Goal: Task Accomplishment & Management: Use online tool/utility

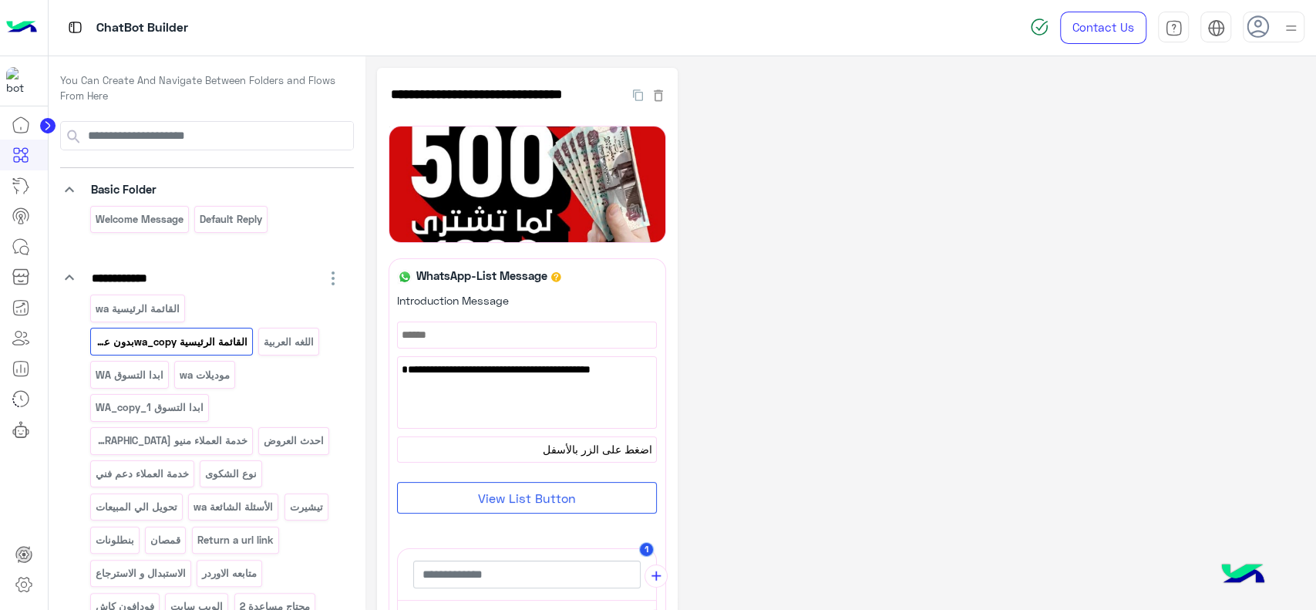
click at [23, 35] on img at bounding box center [21, 28] width 31 height 32
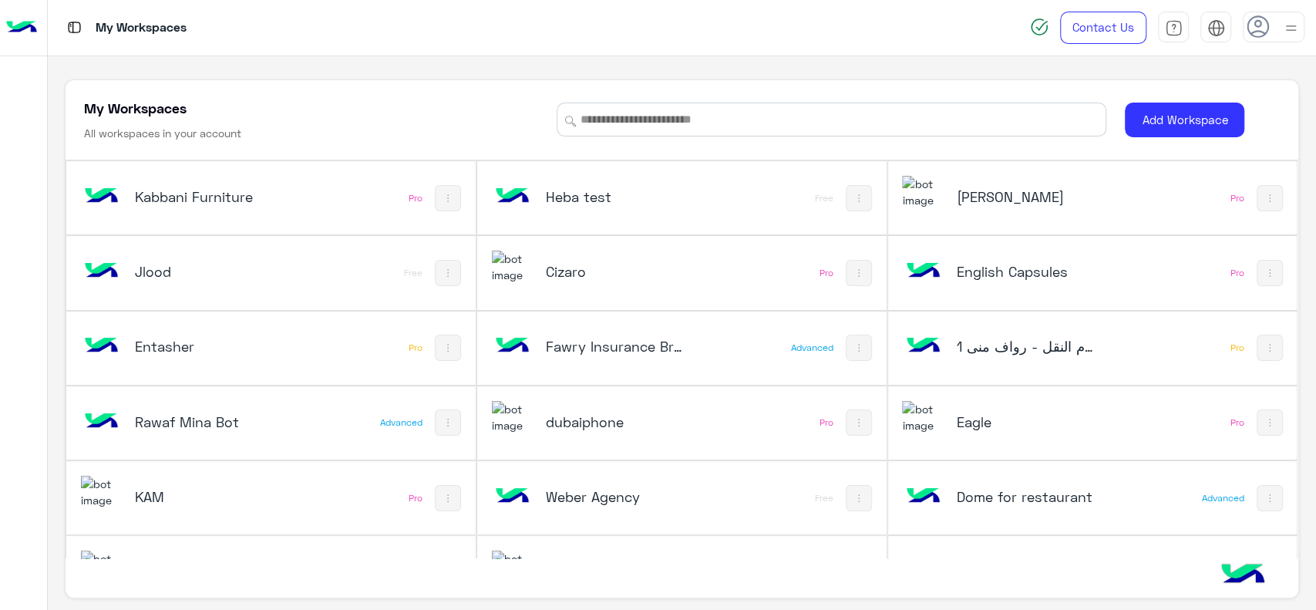
click at [604, 272] on h5 "Cizaro" at bounding box center [614, 271] width 137 height 19
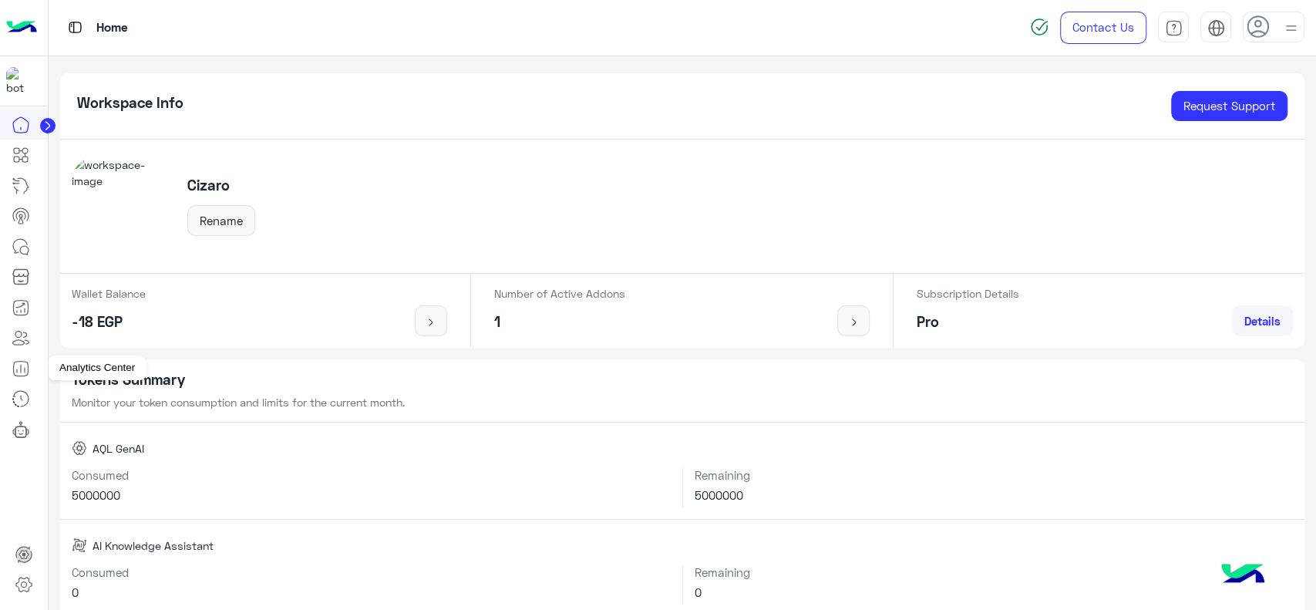
click at [23, 370] on icon at bounding box center [21, 368] width 19 height 19
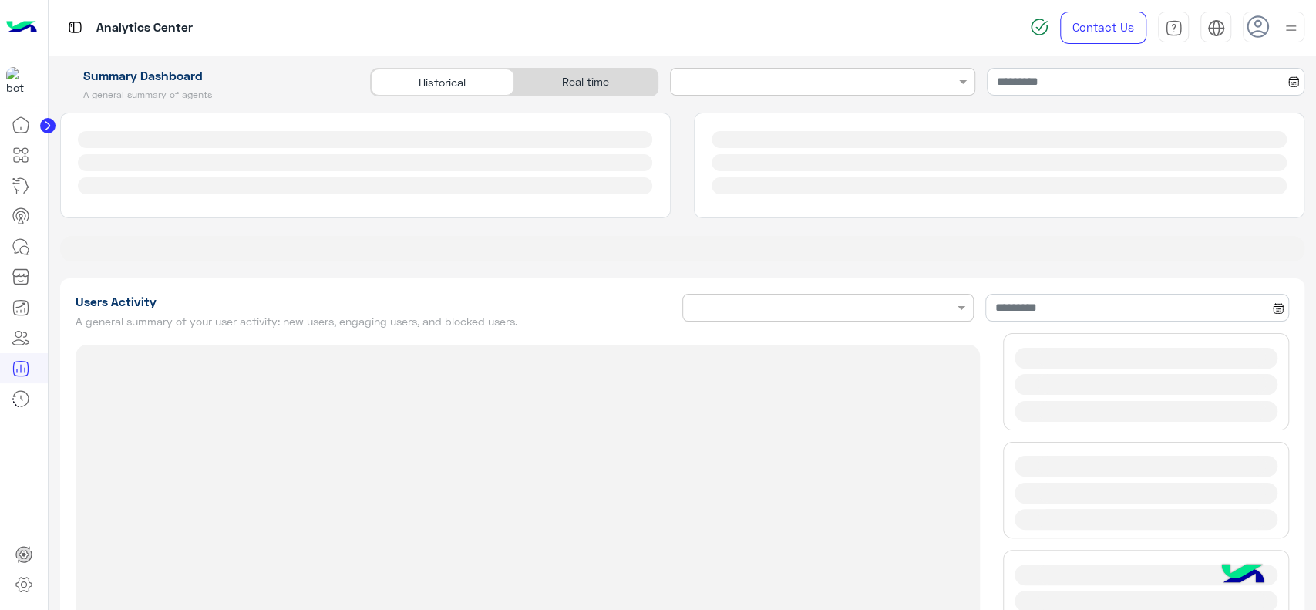
type input "**********"
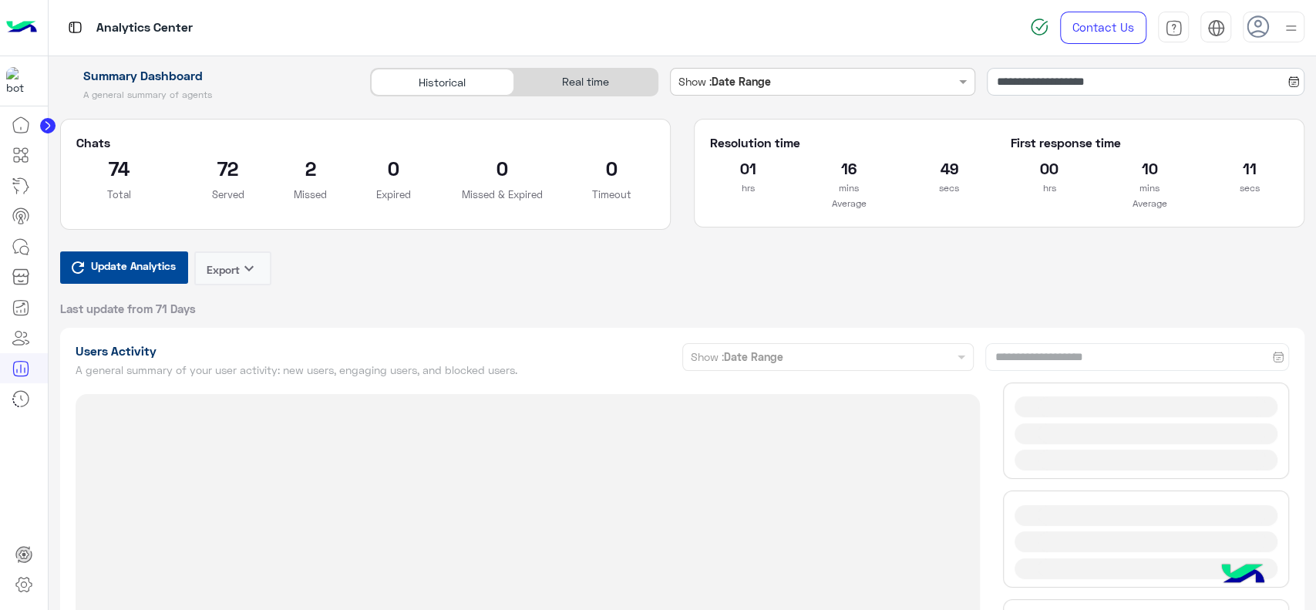
type input "**********"
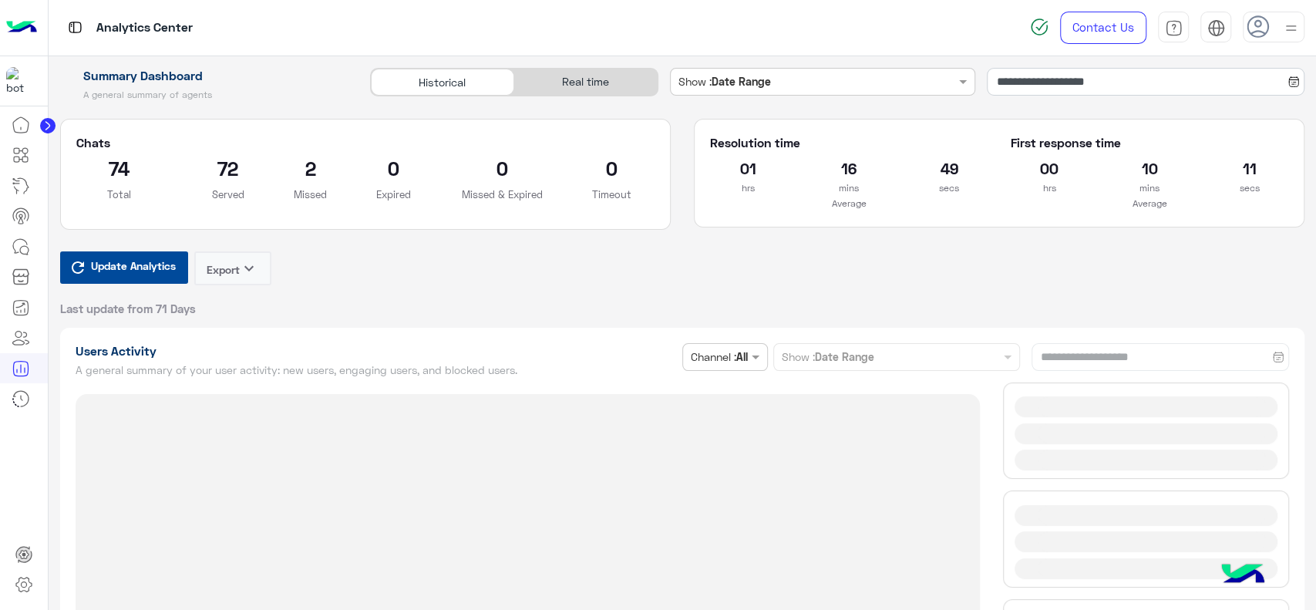
type input "**********"
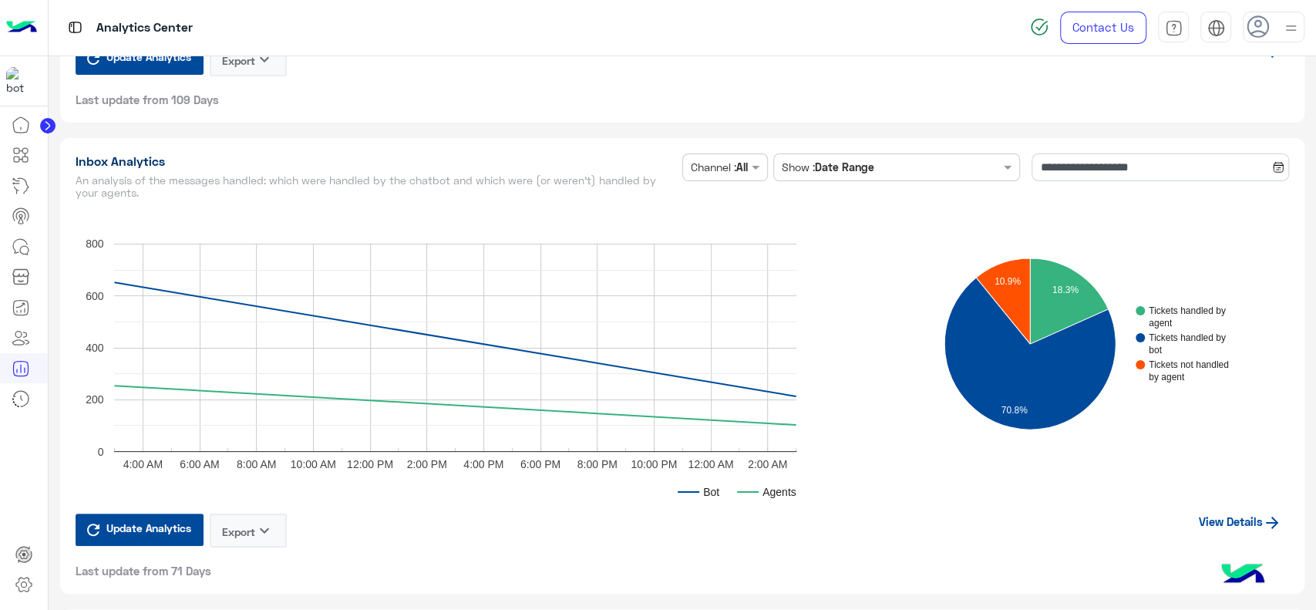
scroll to position [3524, 0]
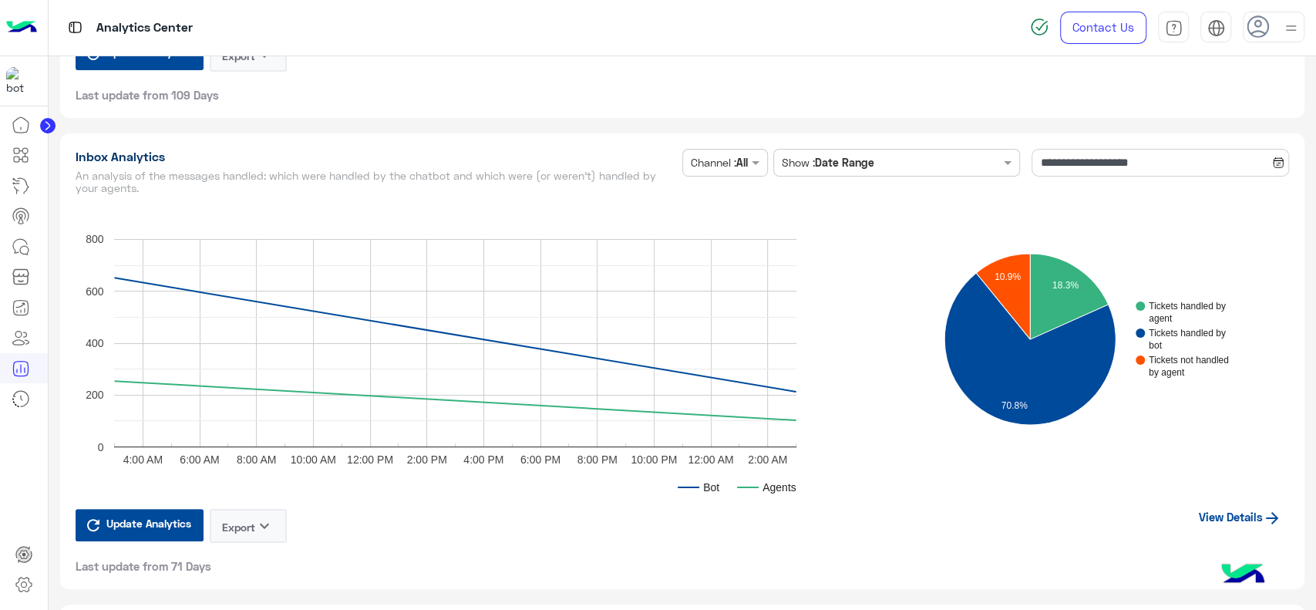
click at [1203, 514] on link "View Details" at bounding box center [1240, 516] width 98 height 29
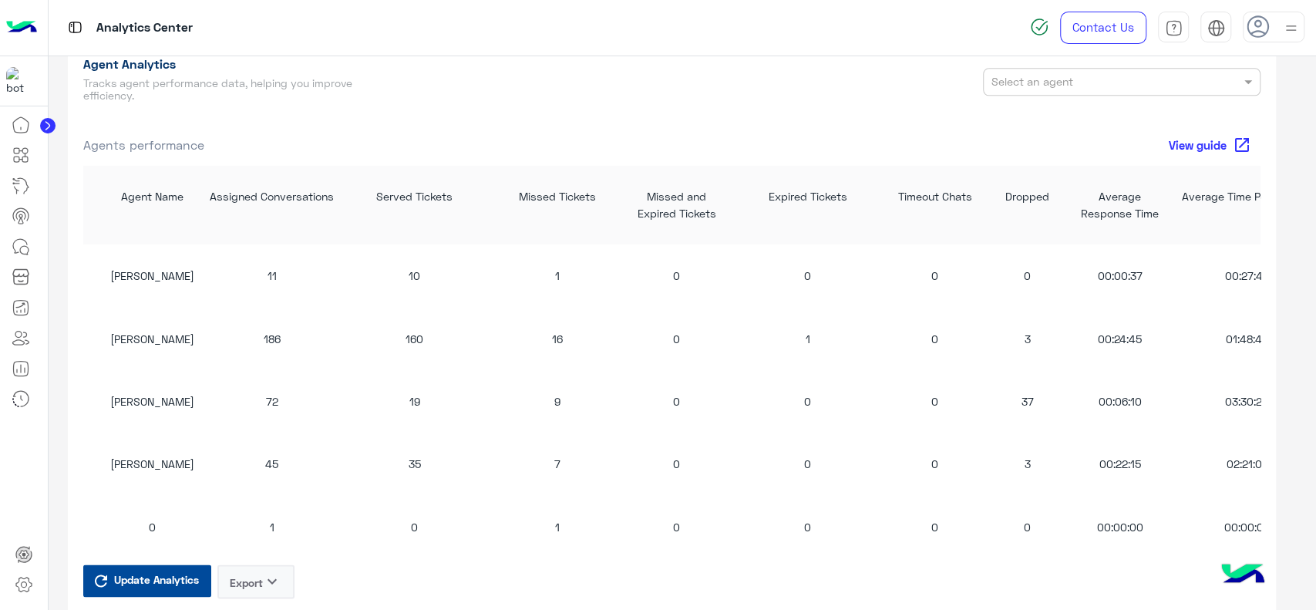
scroll to position [5, 0]
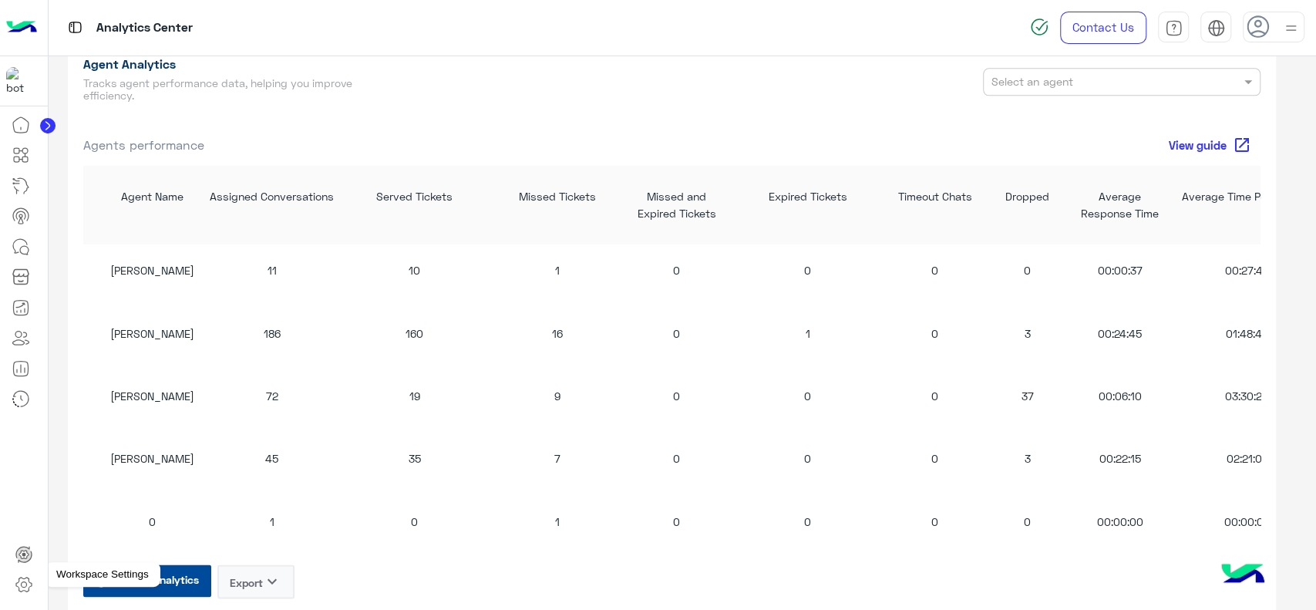
click at [18, 582] on icon at bounding box center [23, 584] width 15 height 15
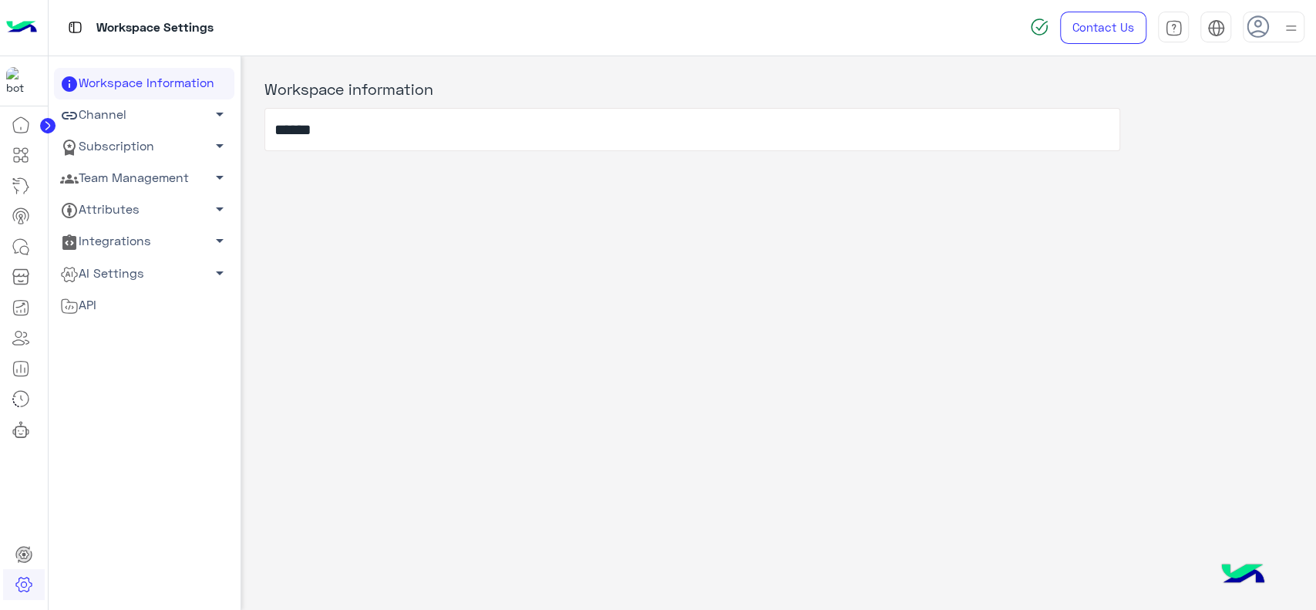
click at [176, 180] on link "Team Management arrow_drop_down" at bounding box center [144, 179] width 180 height 32
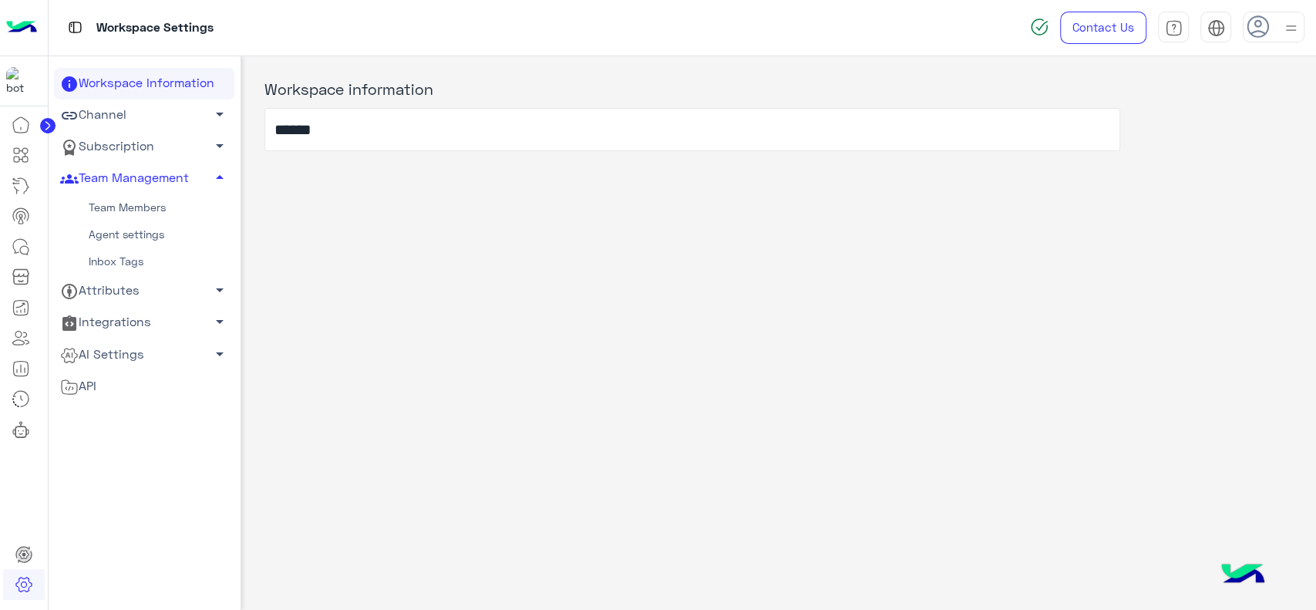
click at [143, 202] on link "Team Members" at bounding box center [144, 207] width 180 height 27
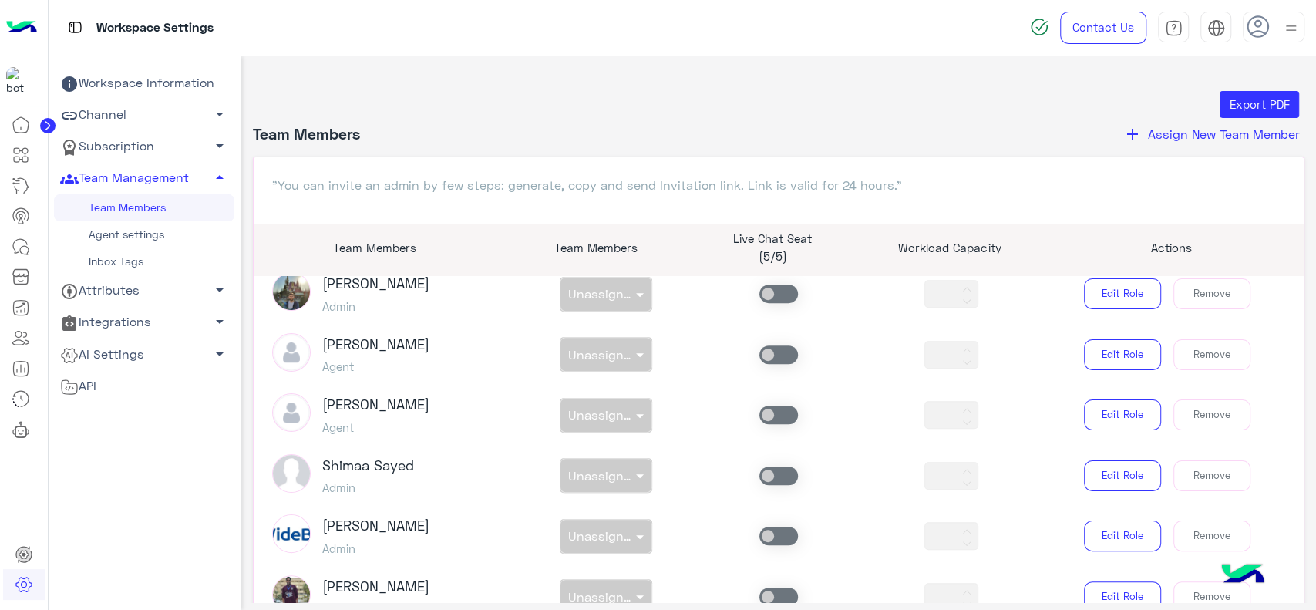
scroll to position [507, 0]
click at [29, 373] on icon at bounding box center [21, 368] width 19 height 19
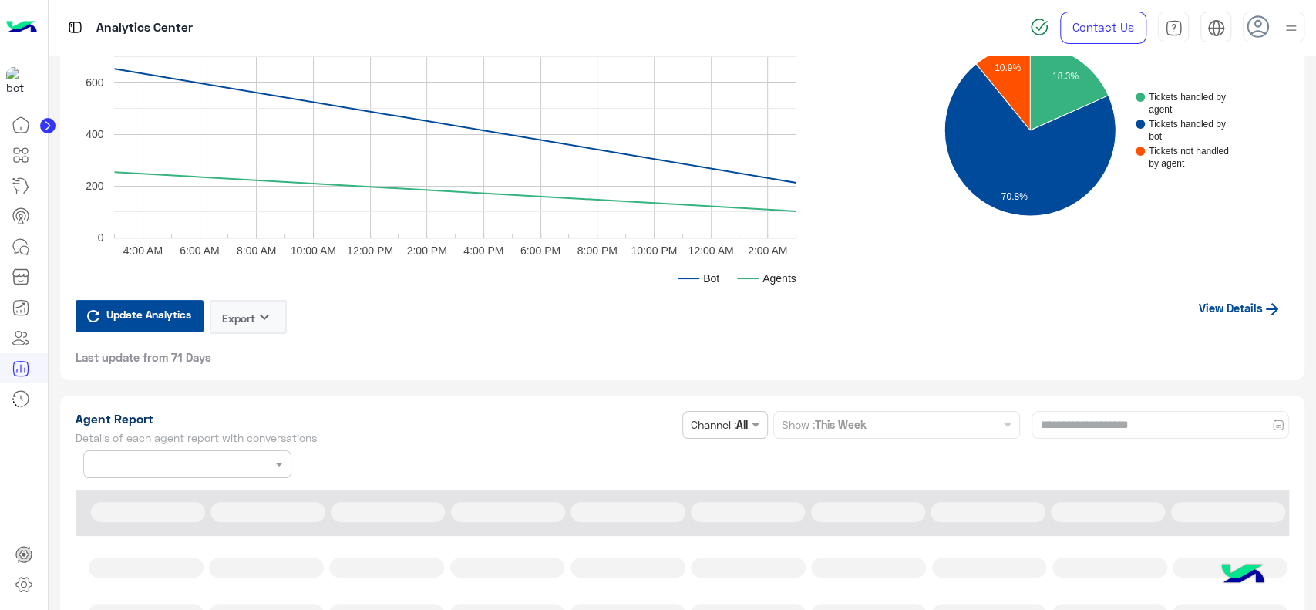
scroll to position [3733, 0]
click at [1254, 305] on link "View Details" at bounding box center [1240, 306] width 98 height 29
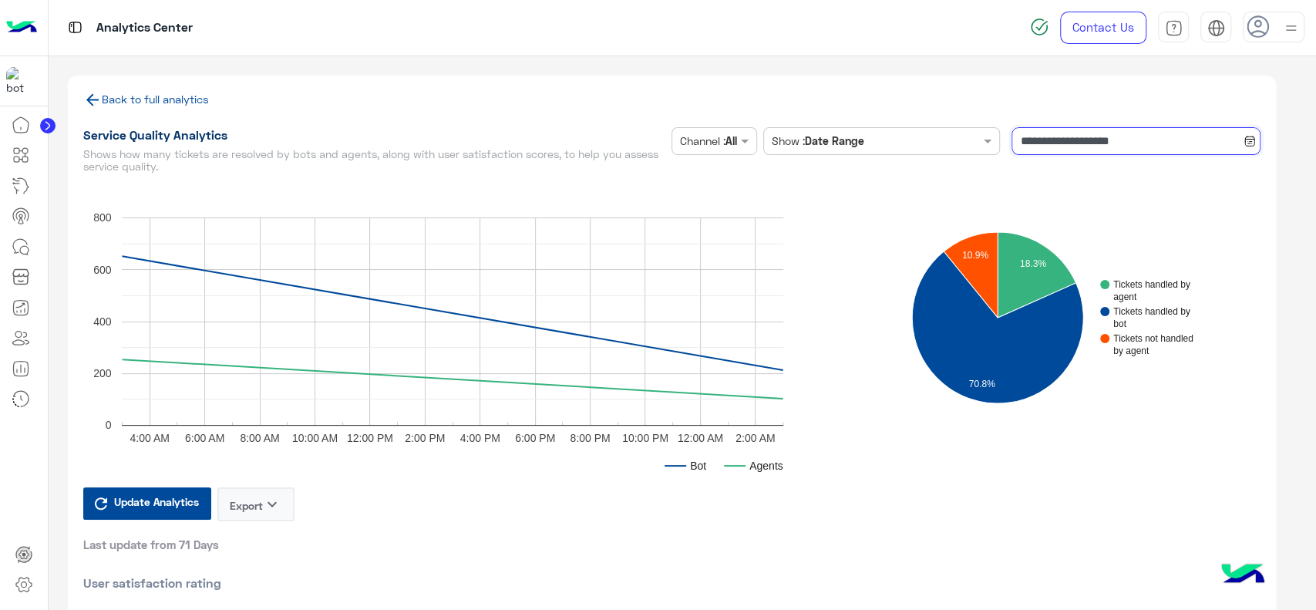
click at [1053, 139] on input "**********" at bounding box center [1136, 141] width 249 height 28
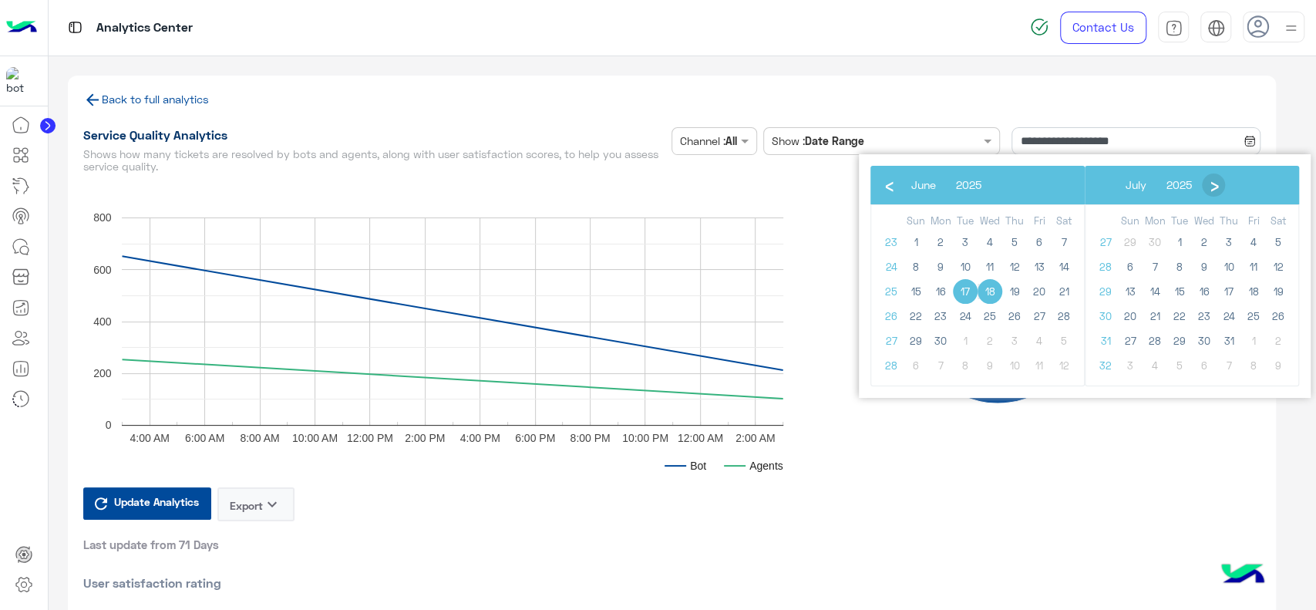
click at [1226, 190] on span "›" at bounding box center [1214, 184] width 23 height 23
click at [1207, 339] on span "27" at bounding box center [1204, 340] width 25 height 25
click at [995, 341] on span "27" at bounding box center [990, 340] width 25 height 25
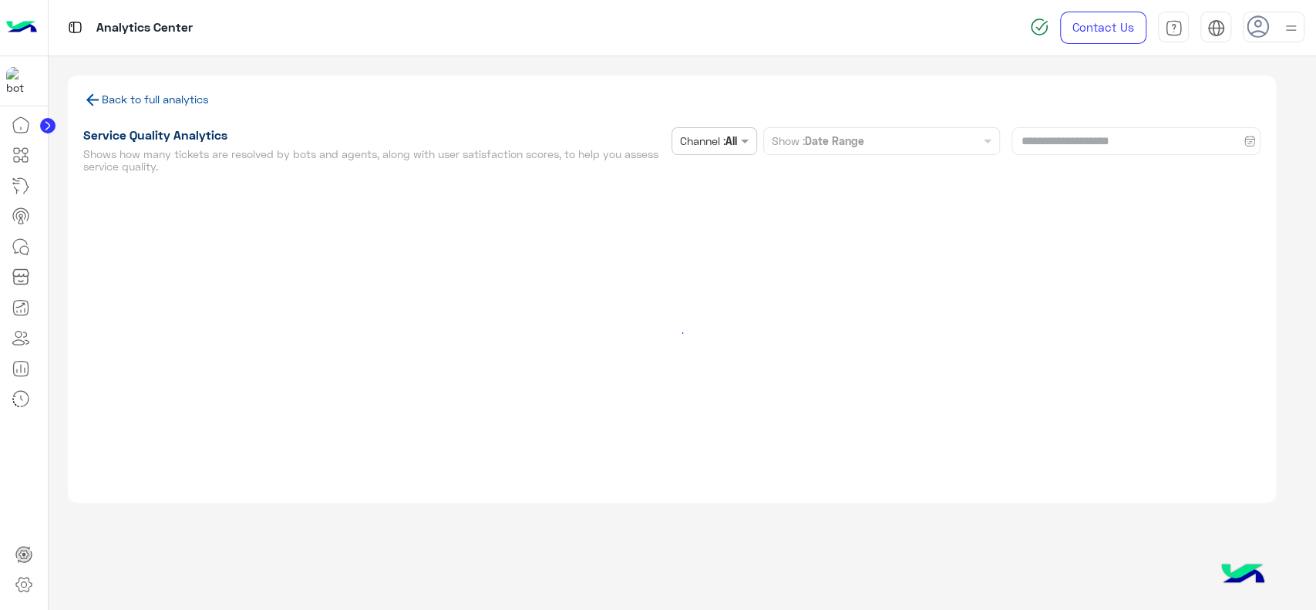
type input "**********"
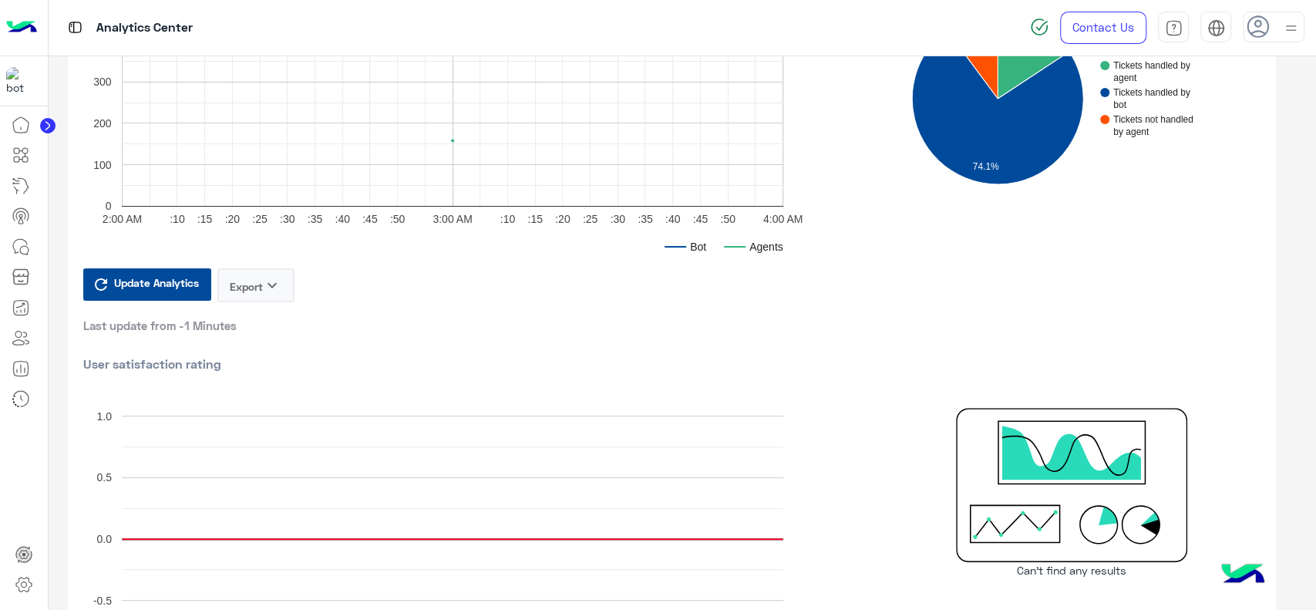
click at [22, 22] on img at bounding box center [21, 28] width 31 height 32
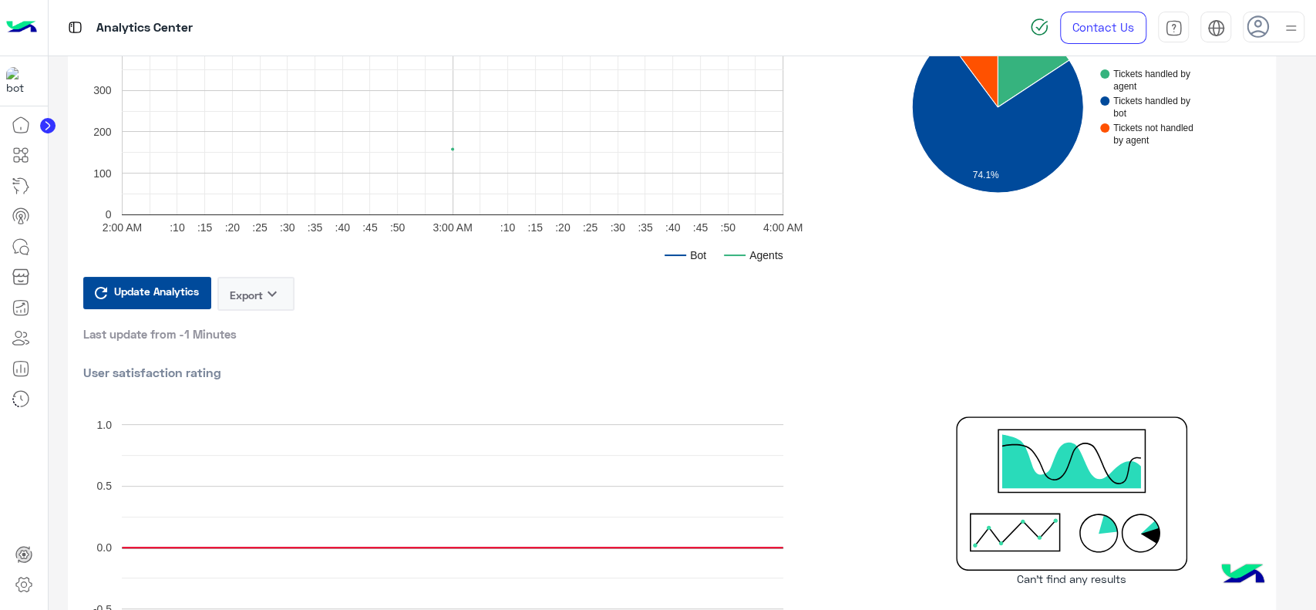
scroll to position [209, 0]
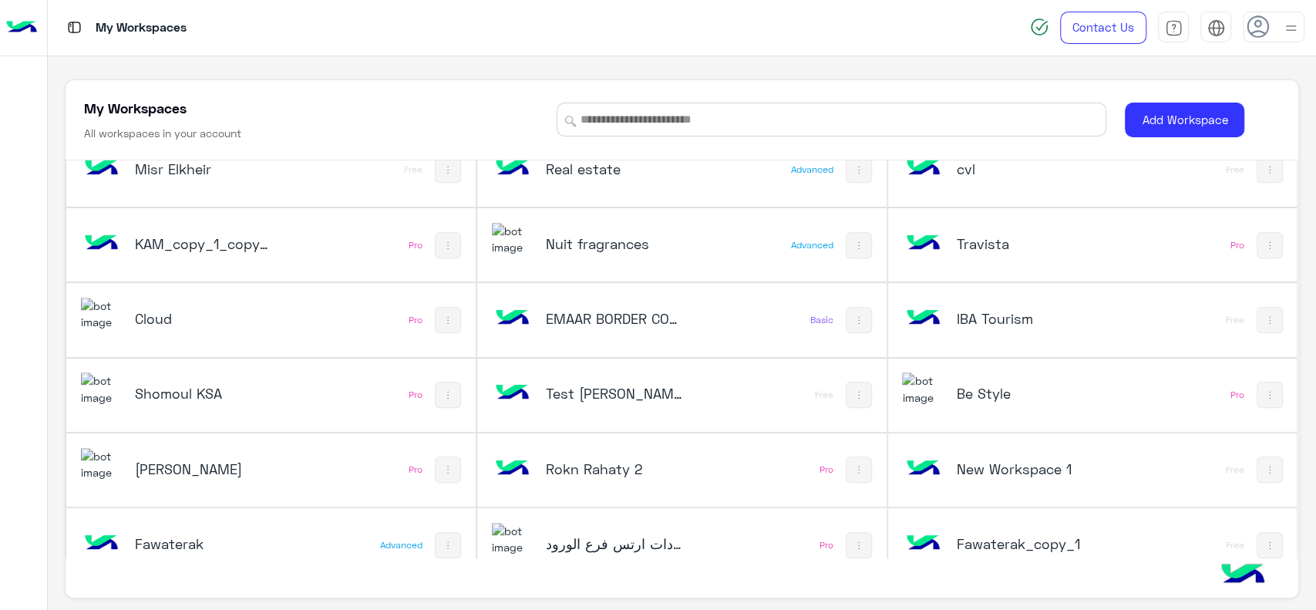
scroll to position [574, 0]
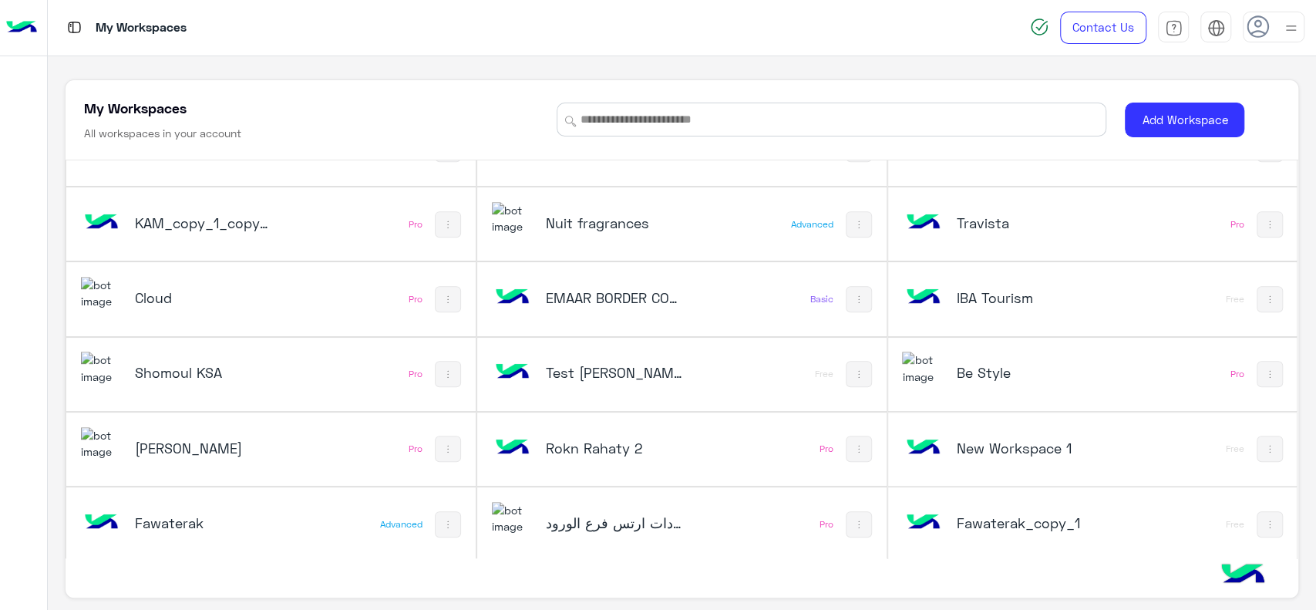
click at [195, 302] on h5 "Cloud" at bounding box center [203, 297] width 137 height 19
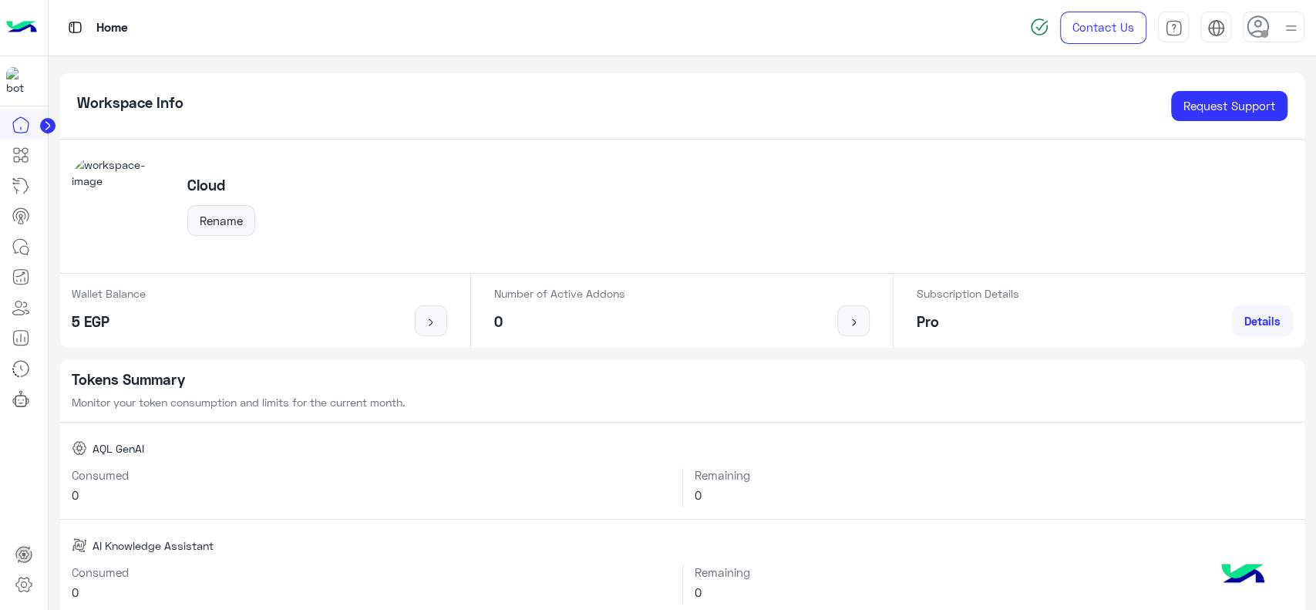
click at [241, 15] on div "Home" at bounding box center [471, 28] width 845 height 56
click at [22, 335] on icon at bounding box center [21, 337] width 19 height 19
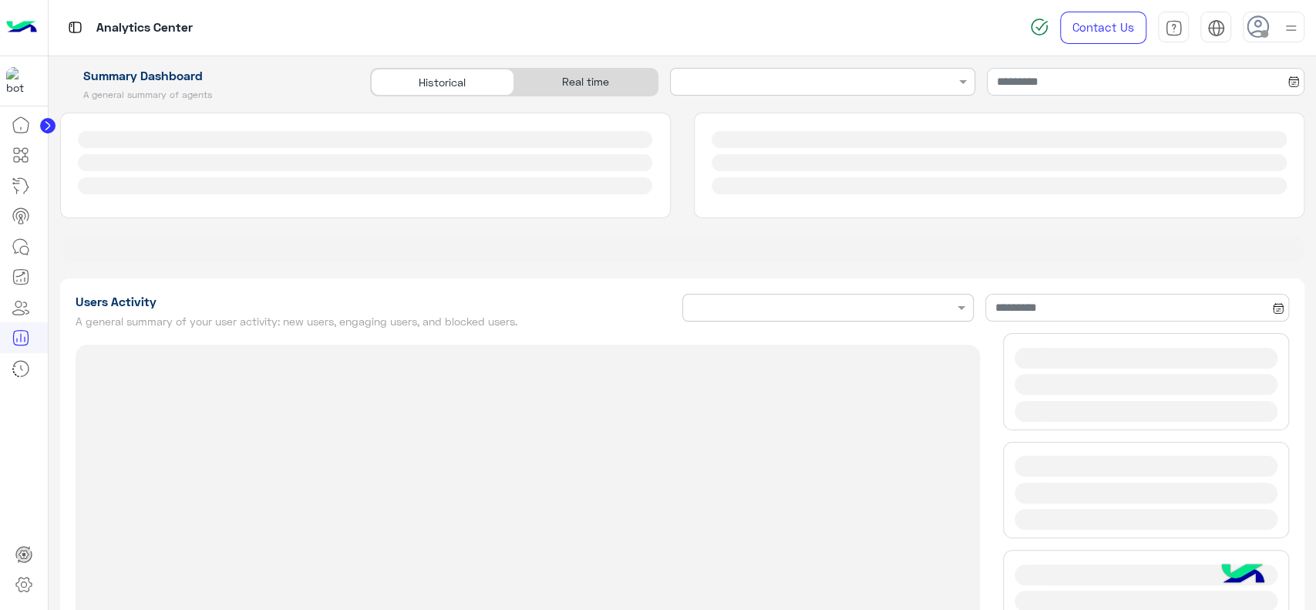
type input "**********"
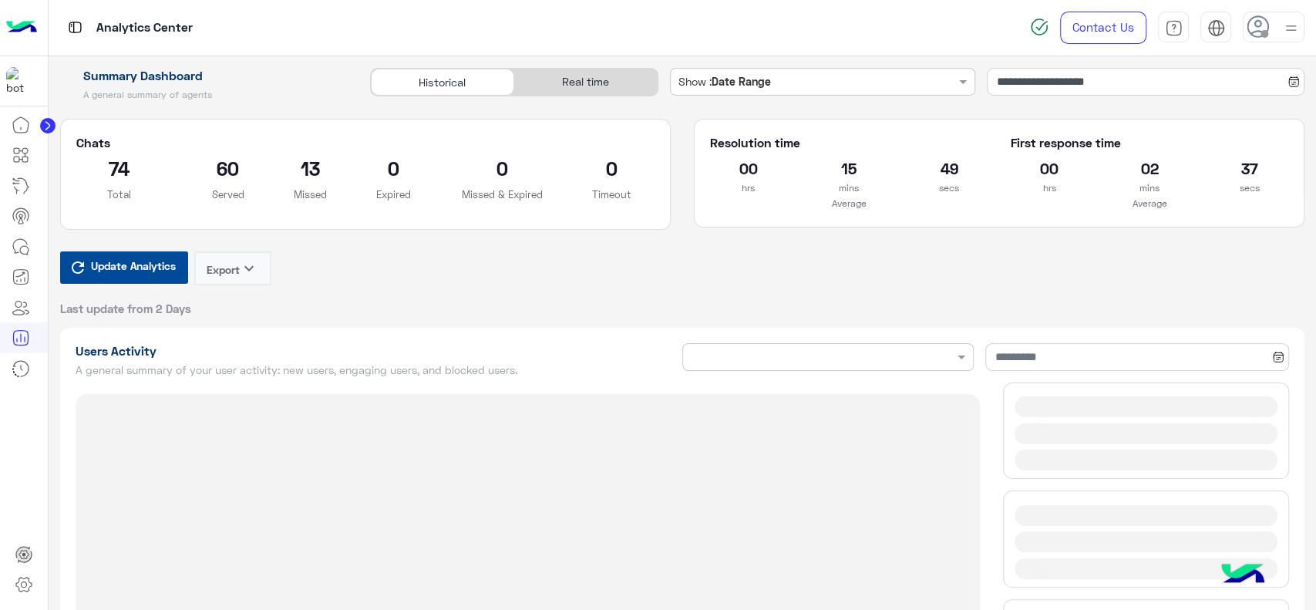
type input "**********"
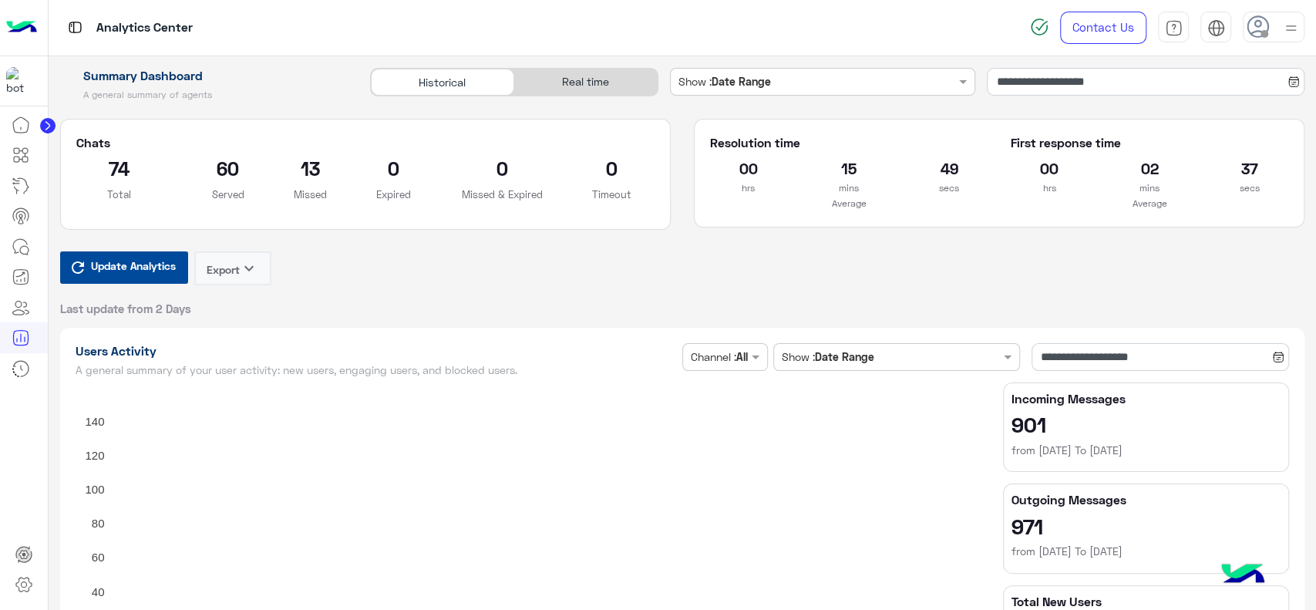
type input "**********"
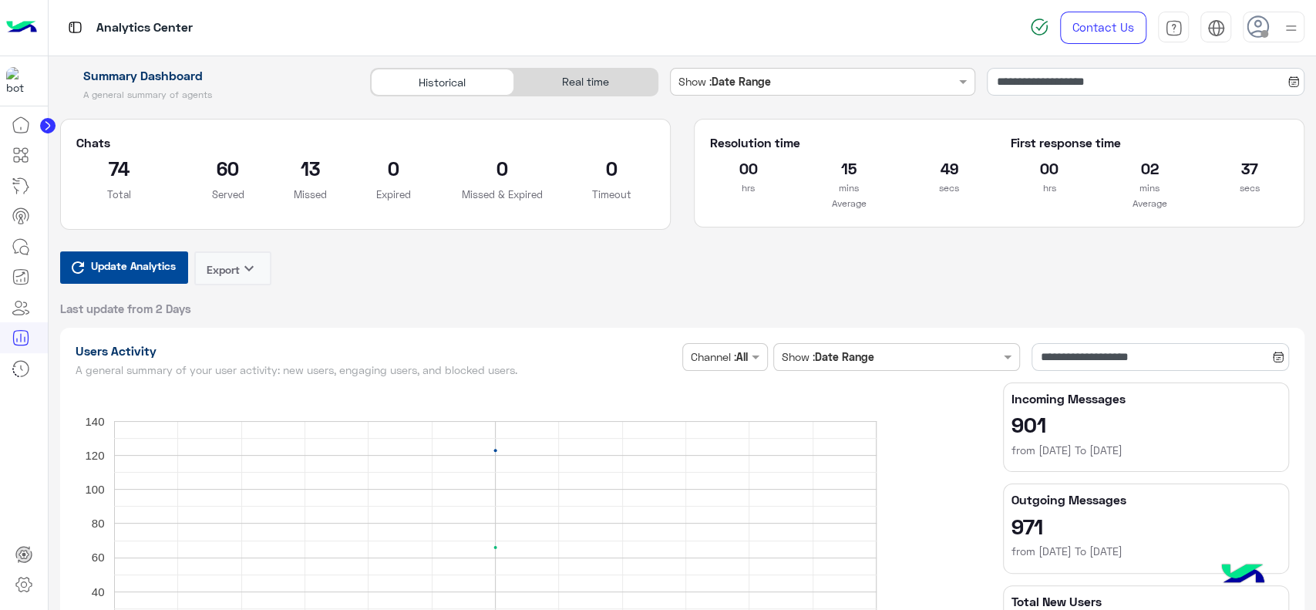
type input "**********"
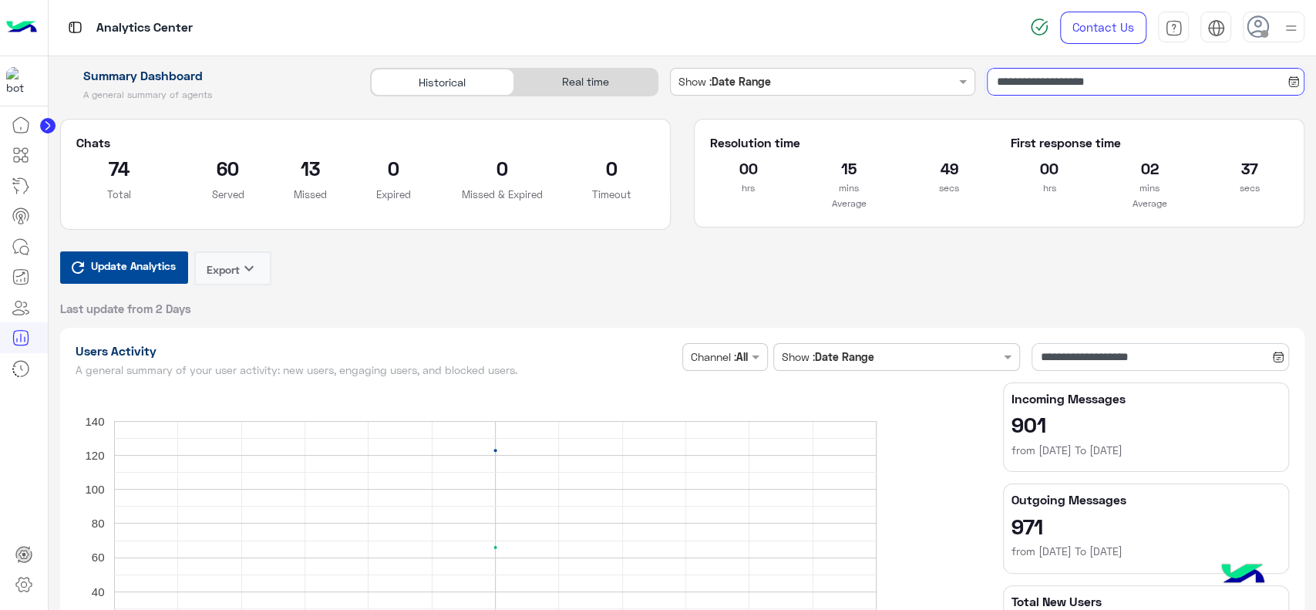
click at [1032, 86] on input "**********" at bounding box center [1146, 82] width 318 height 28
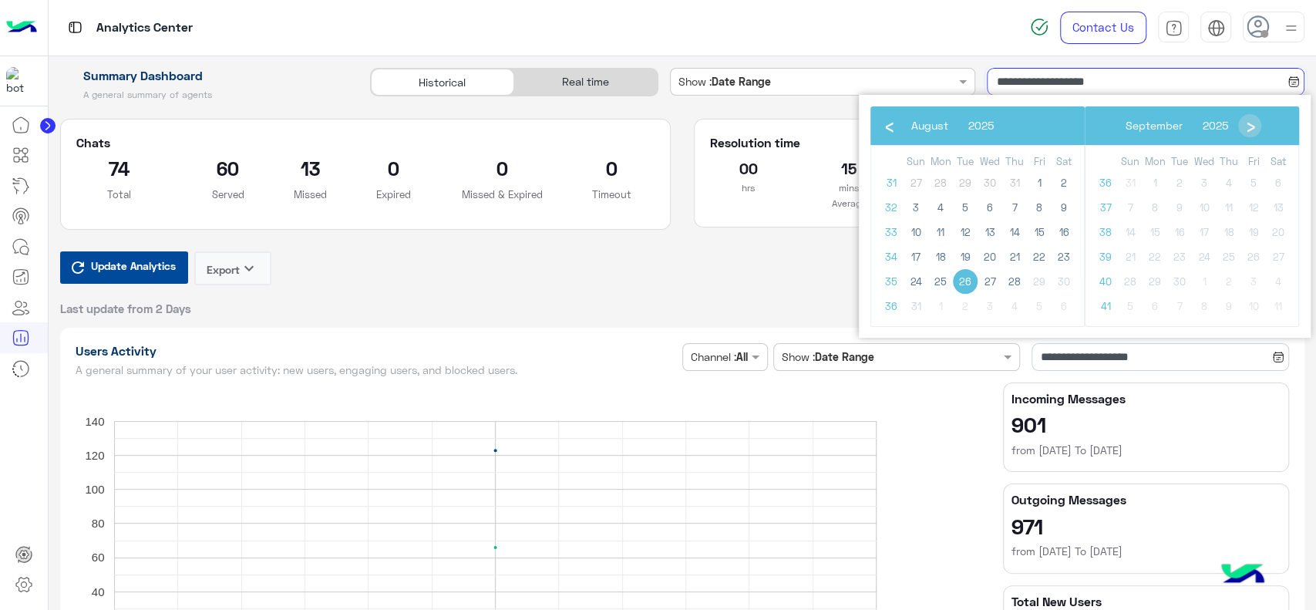
type input "**********"
click at [988, 285] on span "27" at bounding box center [990, 281] width 25 height 25
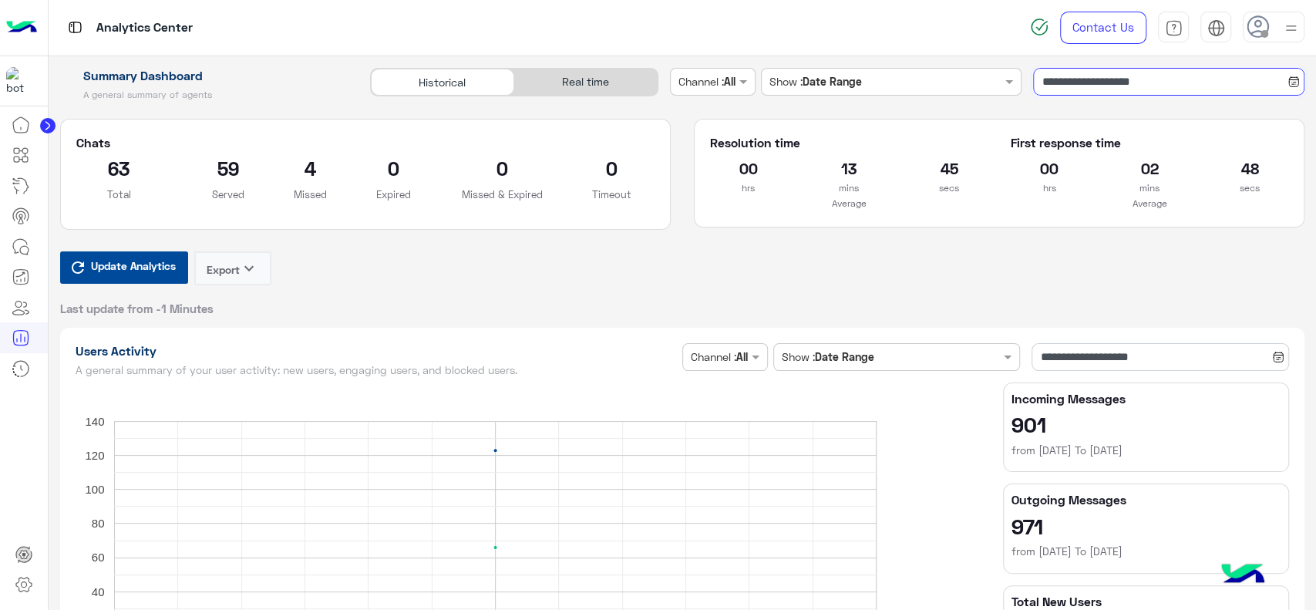
click at [1069, 82] on input "**********" at bounding box center [1168, 82] width 271 height 28
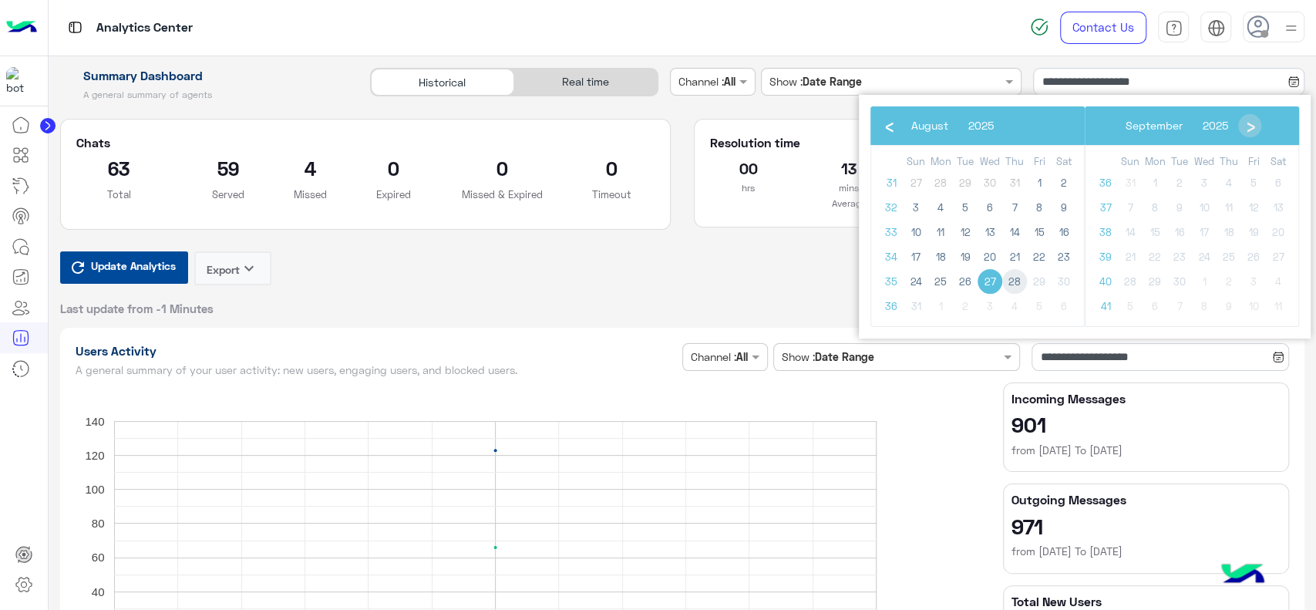
click at [1014, 281] on span "28" at bounding box center [1014, 281] width 25 height 25
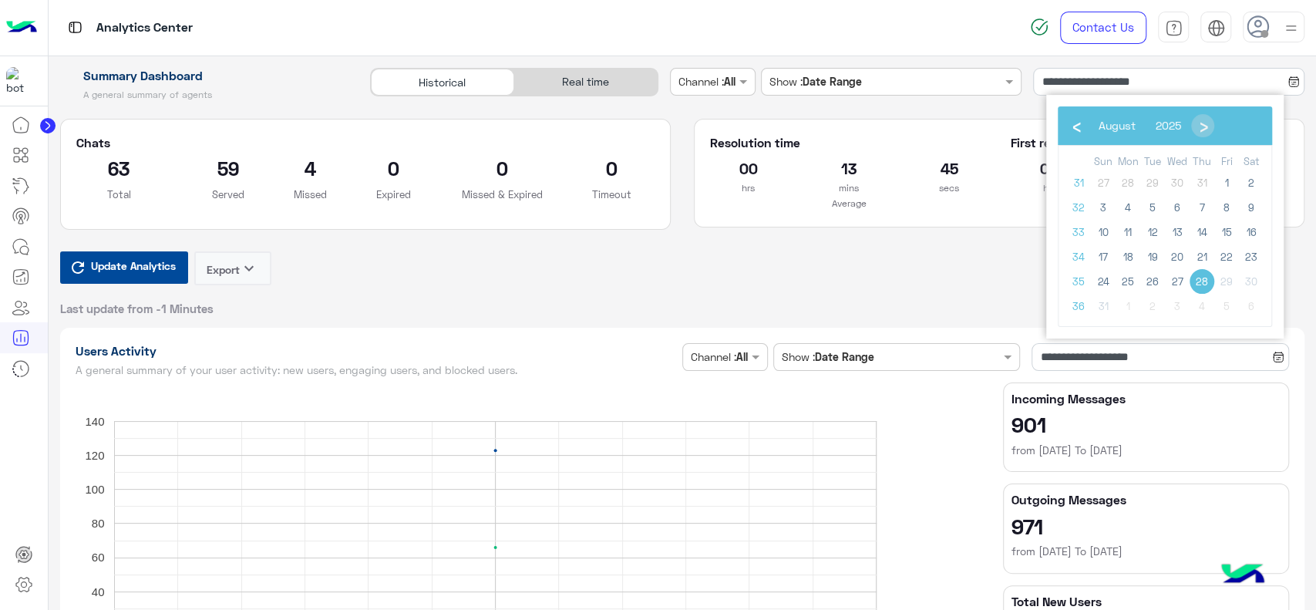
click at [1203, 287] on span "28" at bounding box center [1202, 281] width 25 height 25
type input "**********"
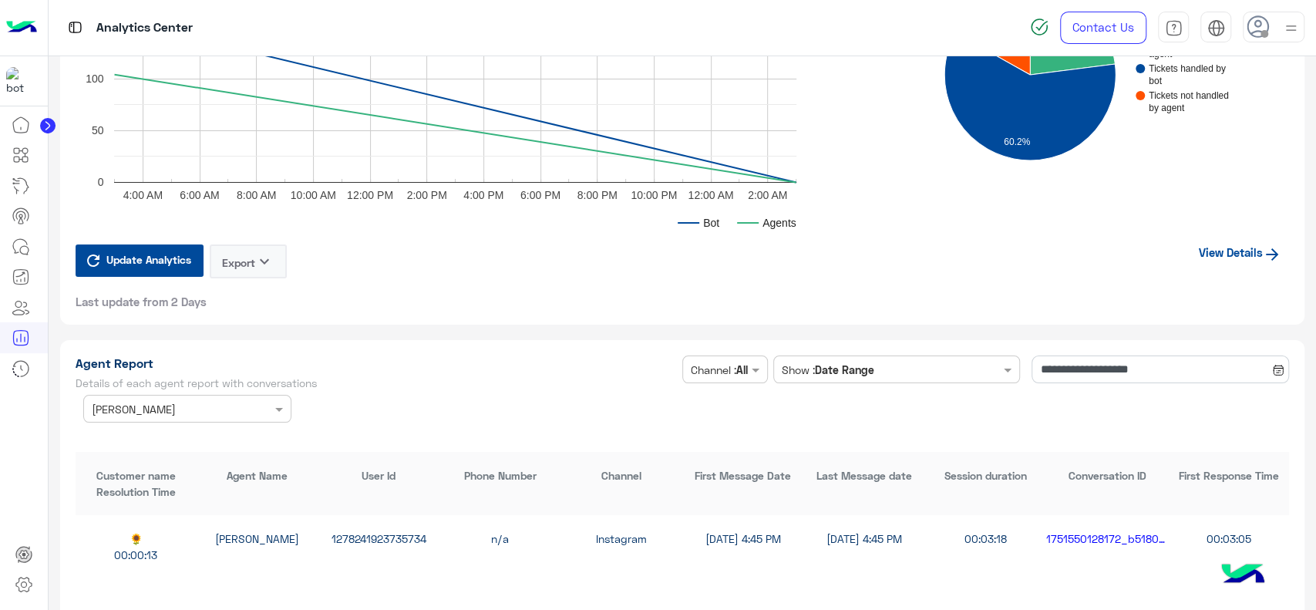
scroll to position [3970, 0]
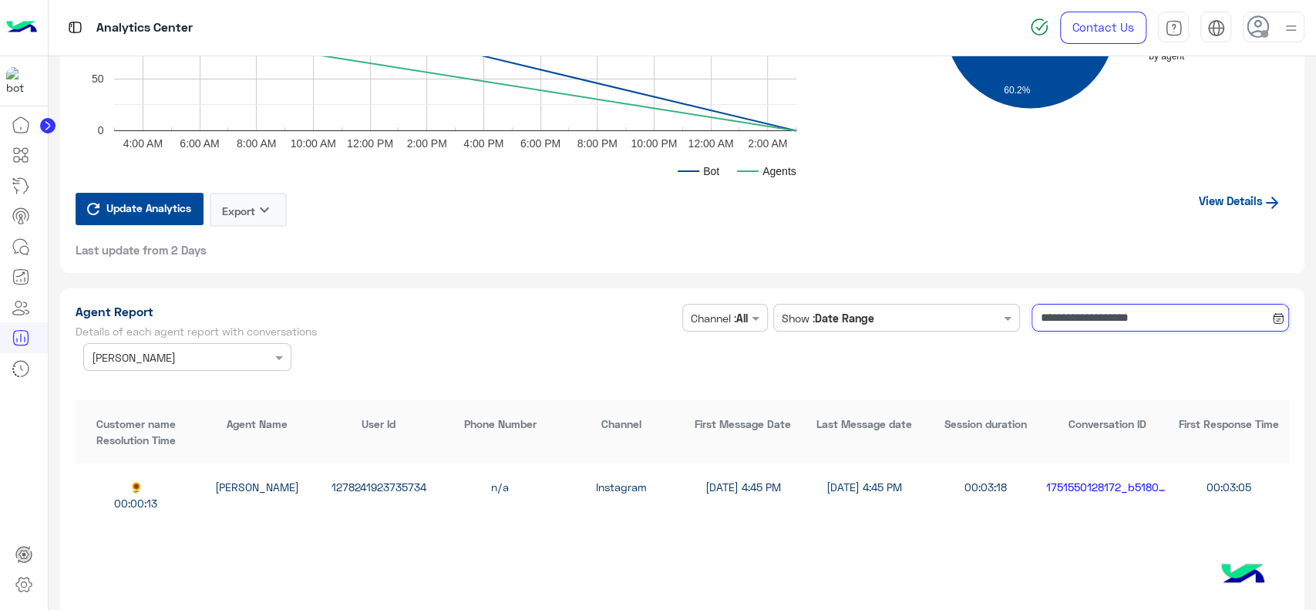
click at [1055, 313] on input "**********" at bounding box center [1161, 318] width 258 height 28
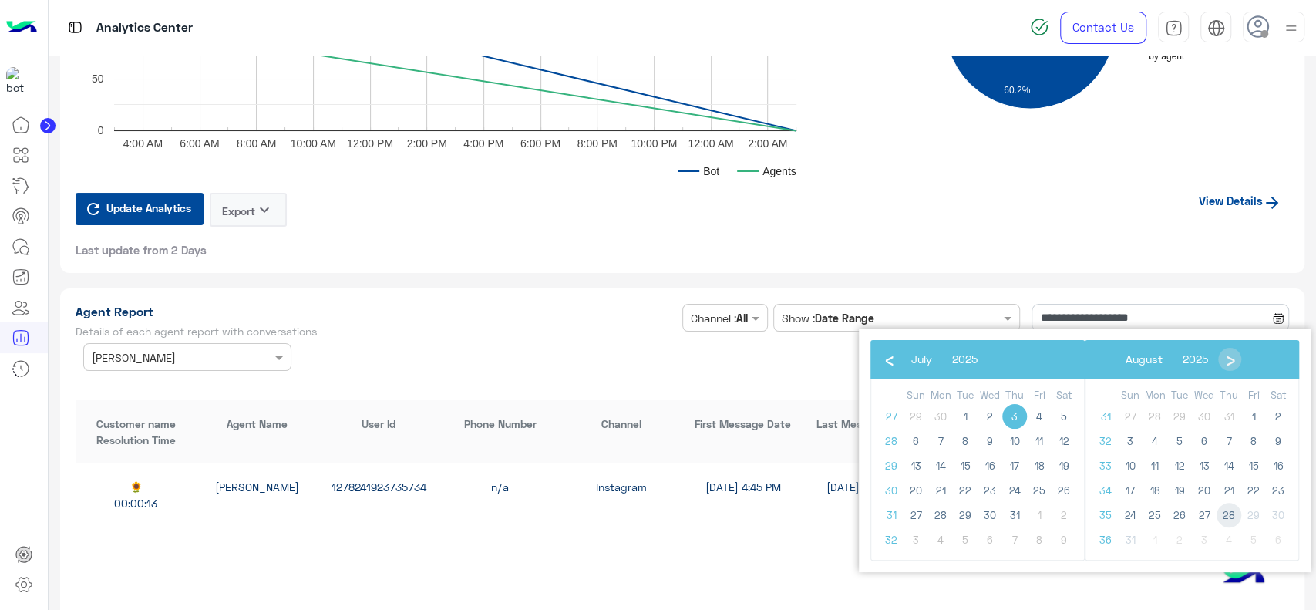
click at [1228, 511] on span "28" at bounding box center [1229, 515] width 25 height 25
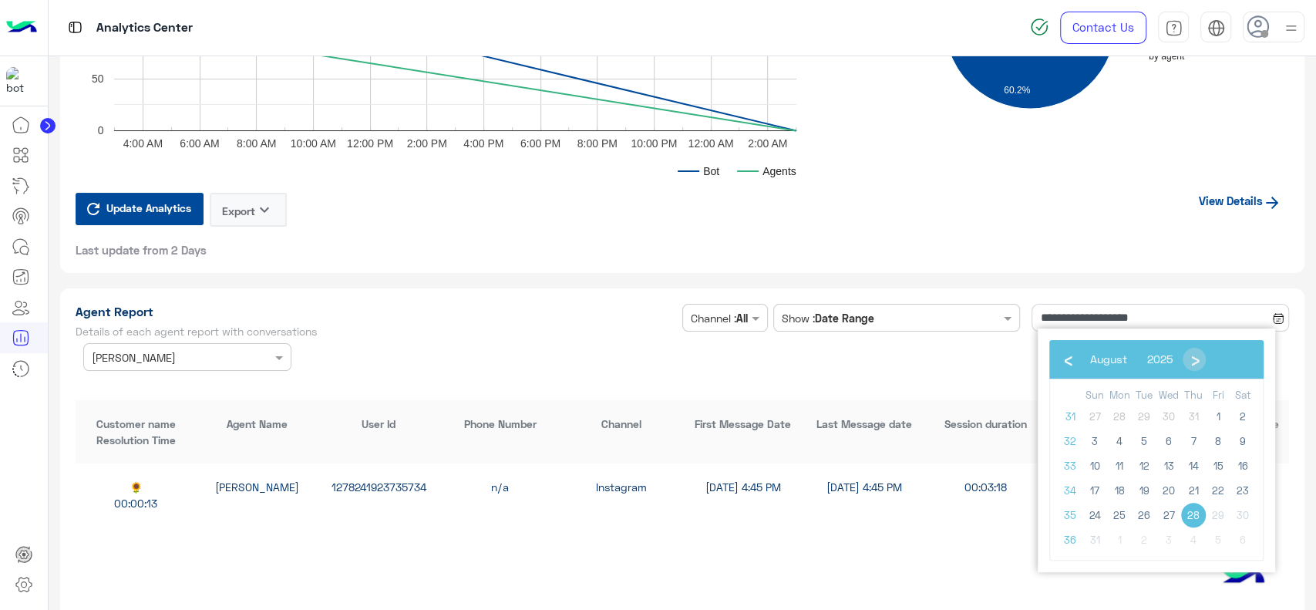
click at [1194, 508] on span "28" at bounding box center [1193, 515] width 25 height 25
type input "**********"
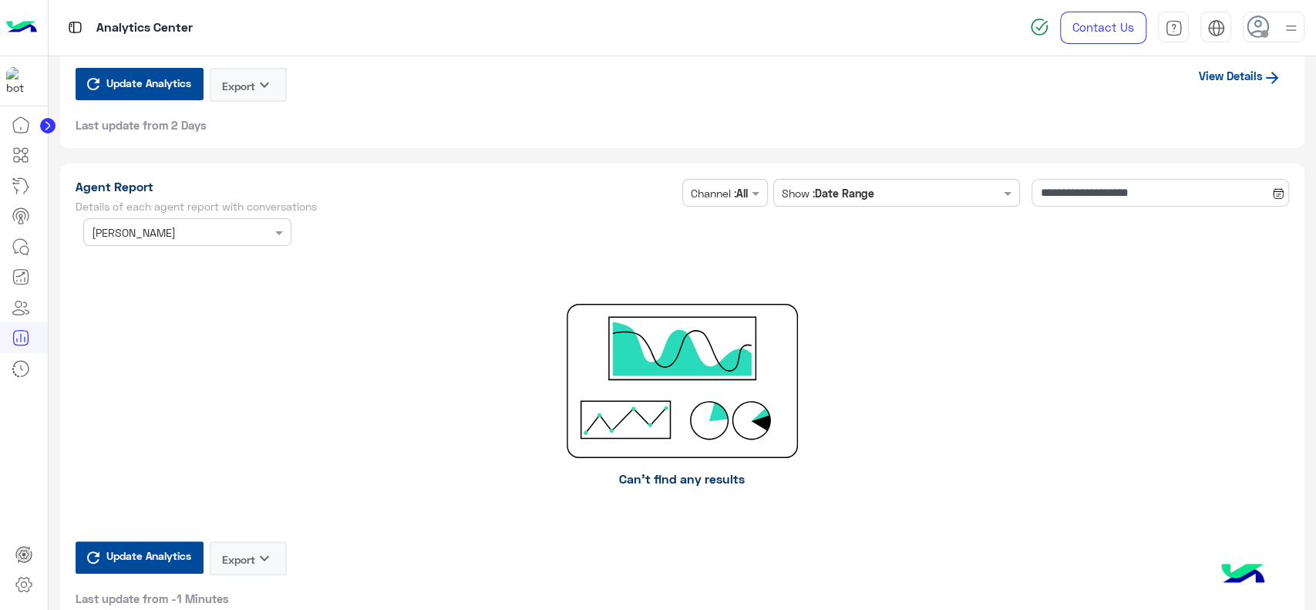
scroll to position [4093, 0]
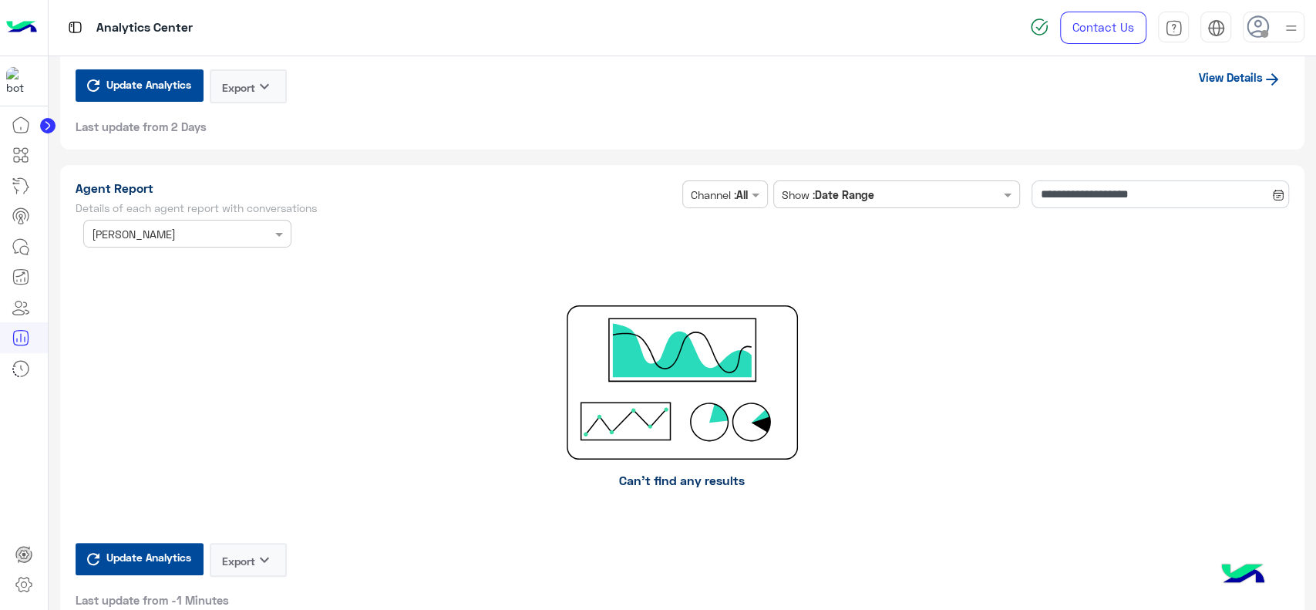
click at [221, 234] on input "text" at bounding box center [164, 234] width 144 height 16
click at [181, 270] on div "All" at bounding box center [187, 264] width 208 height 29
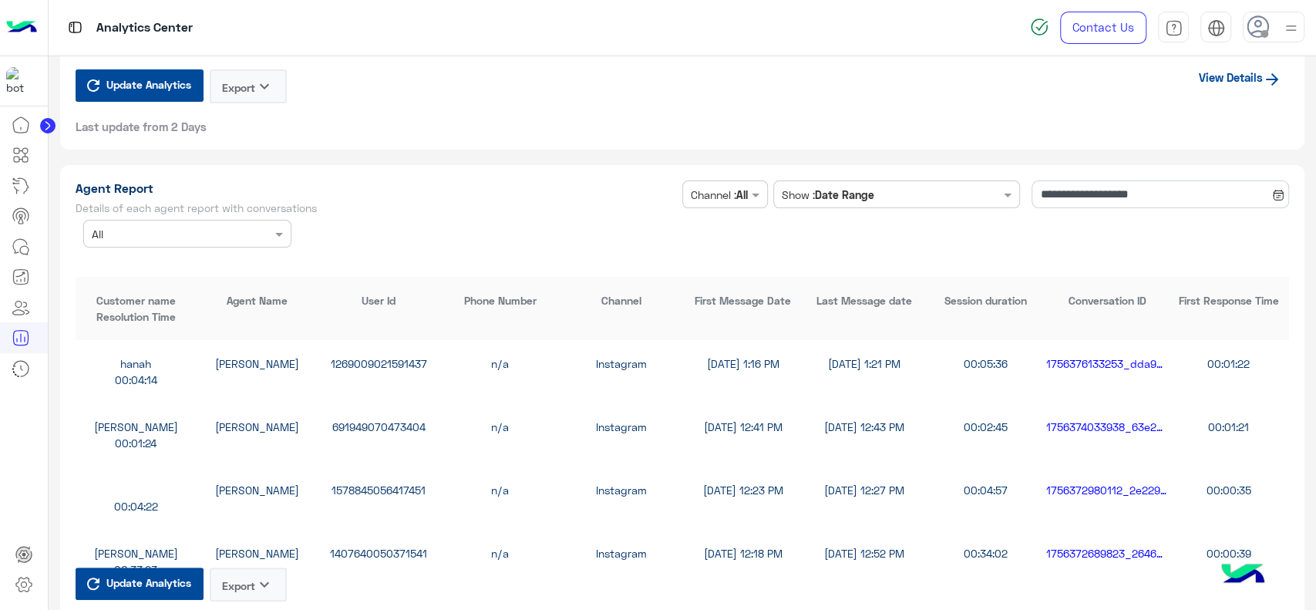
click at [0, 428] on div at bounding box center [24, 360] width 48 height 502
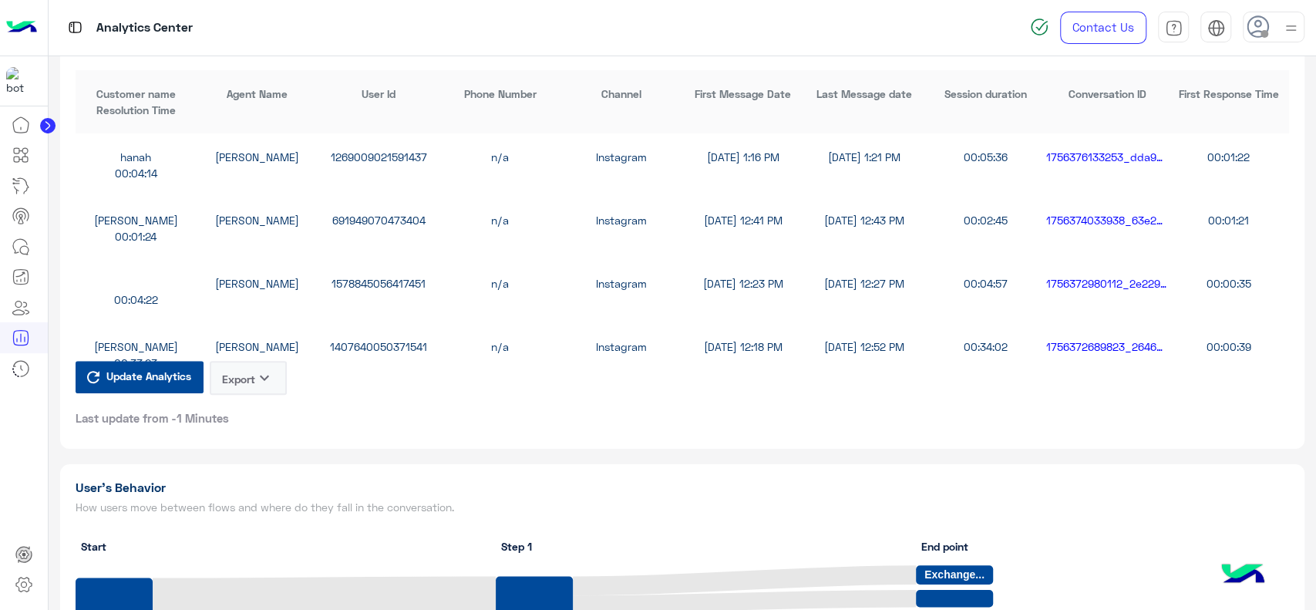
scroll to position [4303, 0]
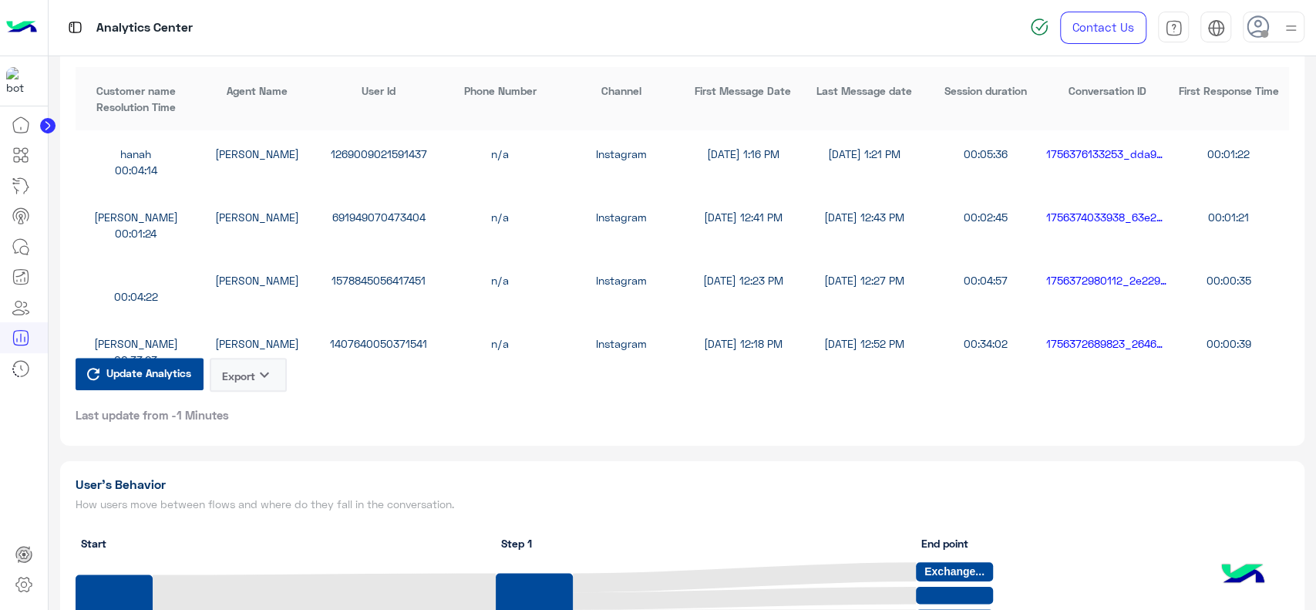
click at [266, 379] on icon "keyboard_arrow_down" at bounding box center [264, 374] width 19 height 19
click at [264, 415] on button "CSV" at bounding box center [248, 410] width 77 height 29
click at [23, 248] on icon at bounding box center [21, 246] width 19 height 19
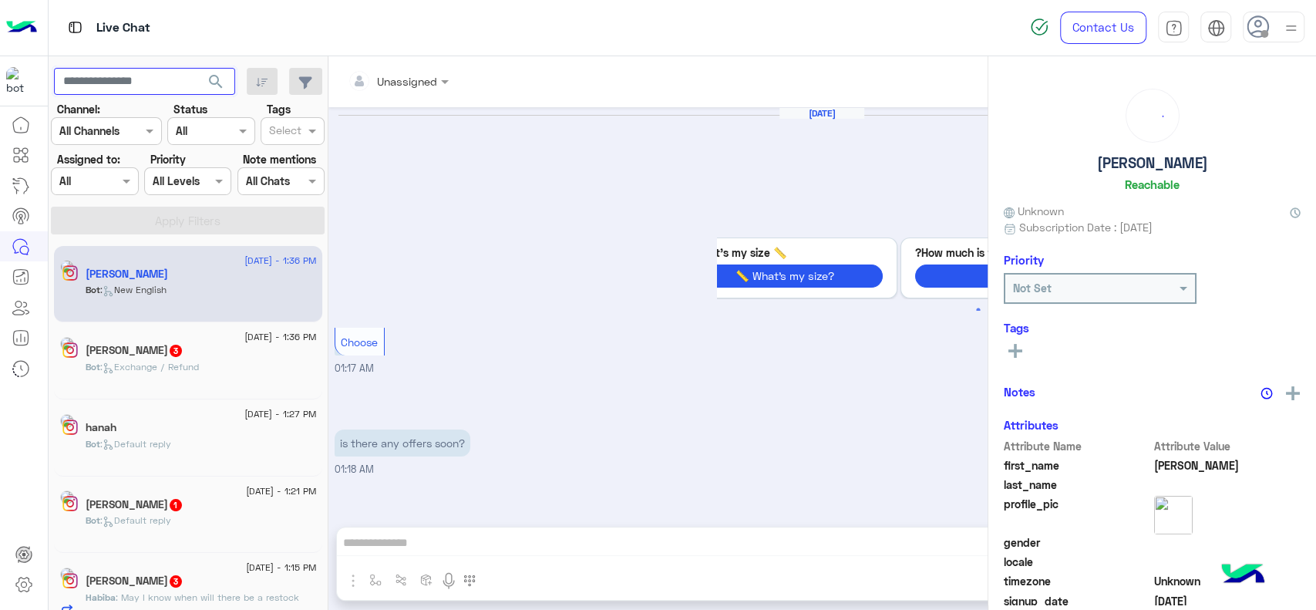
click at [145, 82] on input "text" at bounding box center [144, 82] width 181 height 28
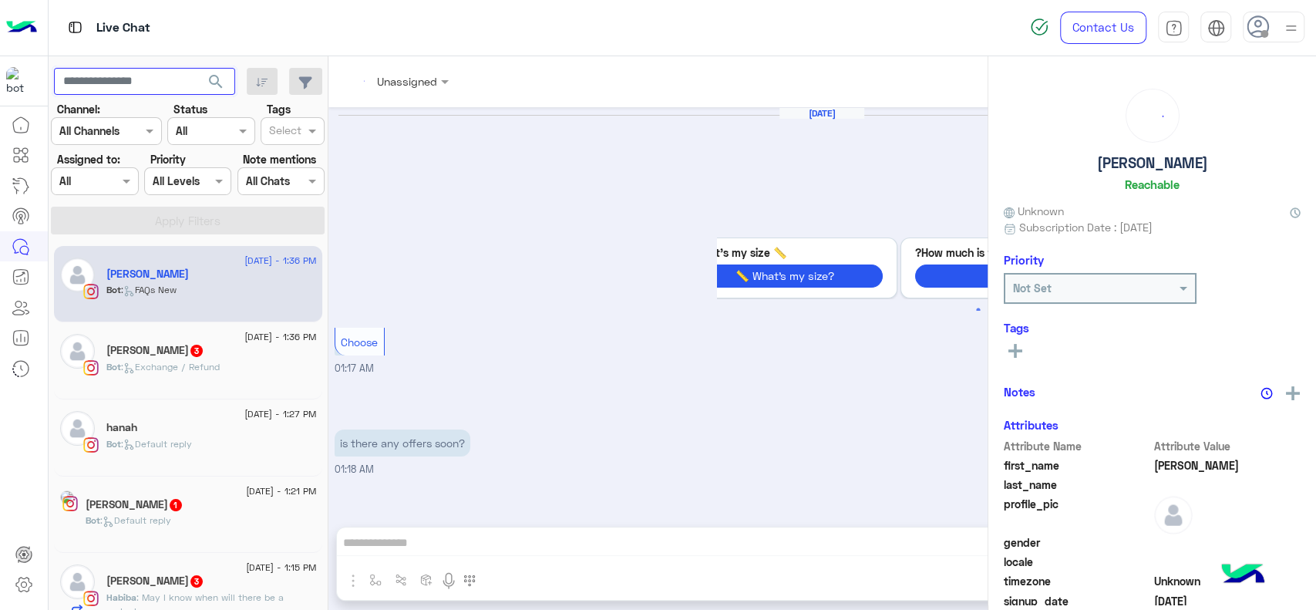
paste input "**********"
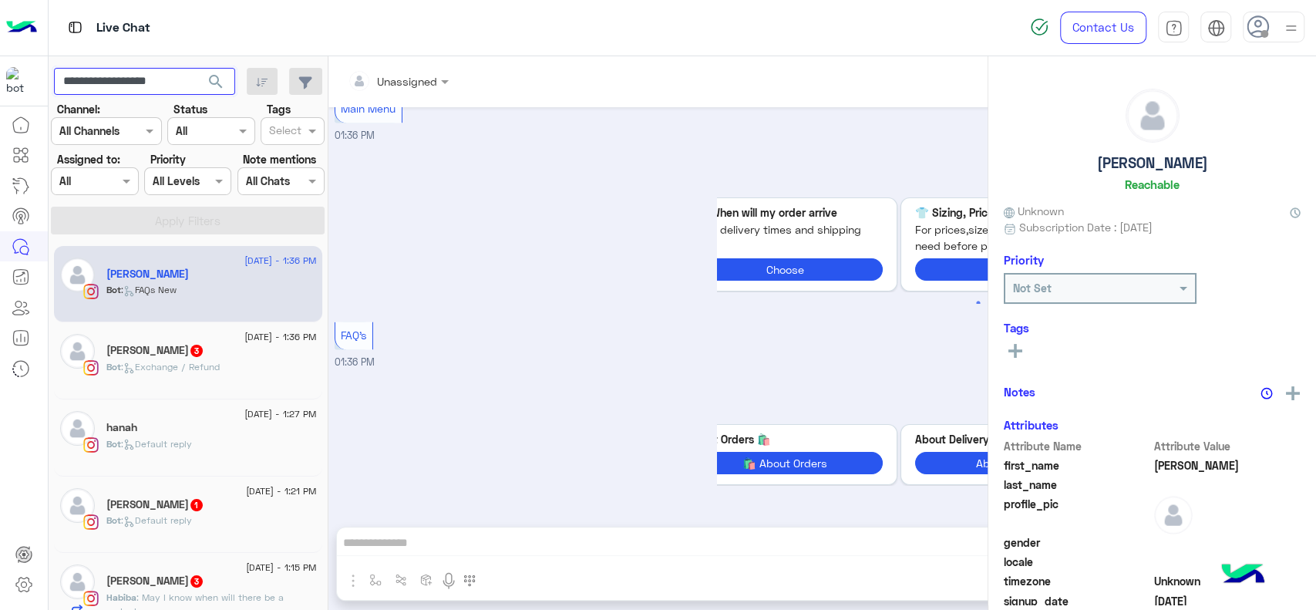
click at [197, 68] on button "search" at bounding box center [216, 84] width 38 height 33
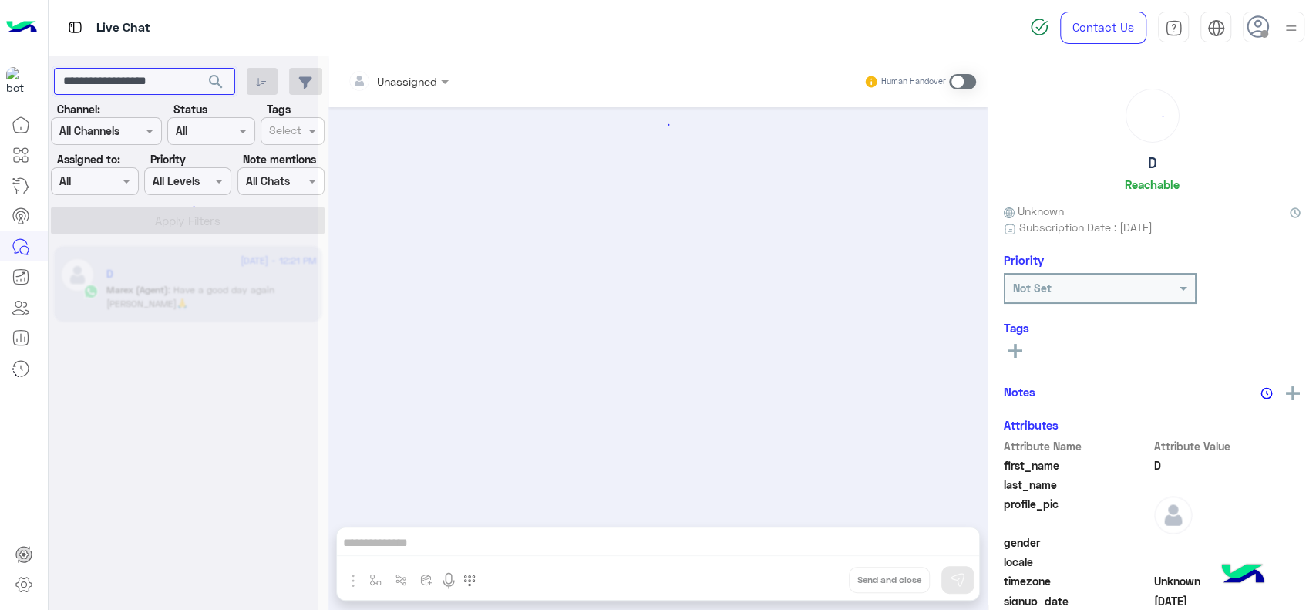
scroll to position [925, 0]
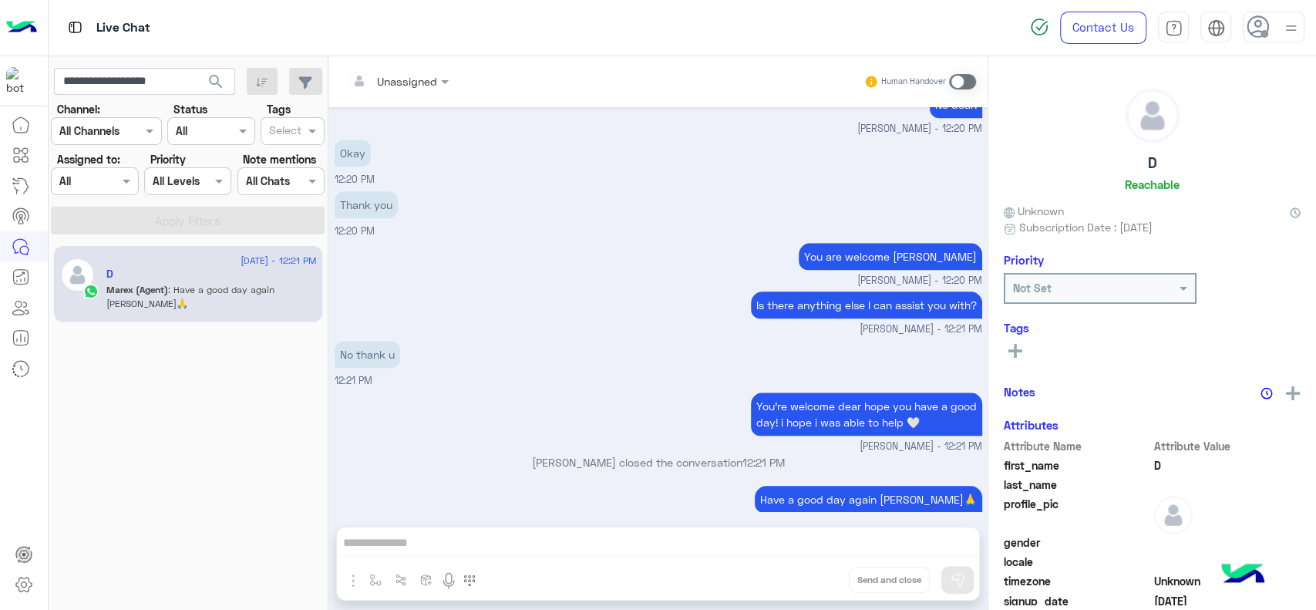
click at [206, 295] on p "Marex (Agent) : Have a good day again [PERSON_NAME]🙏" at bounding box center [211, 297] width 210 height 28
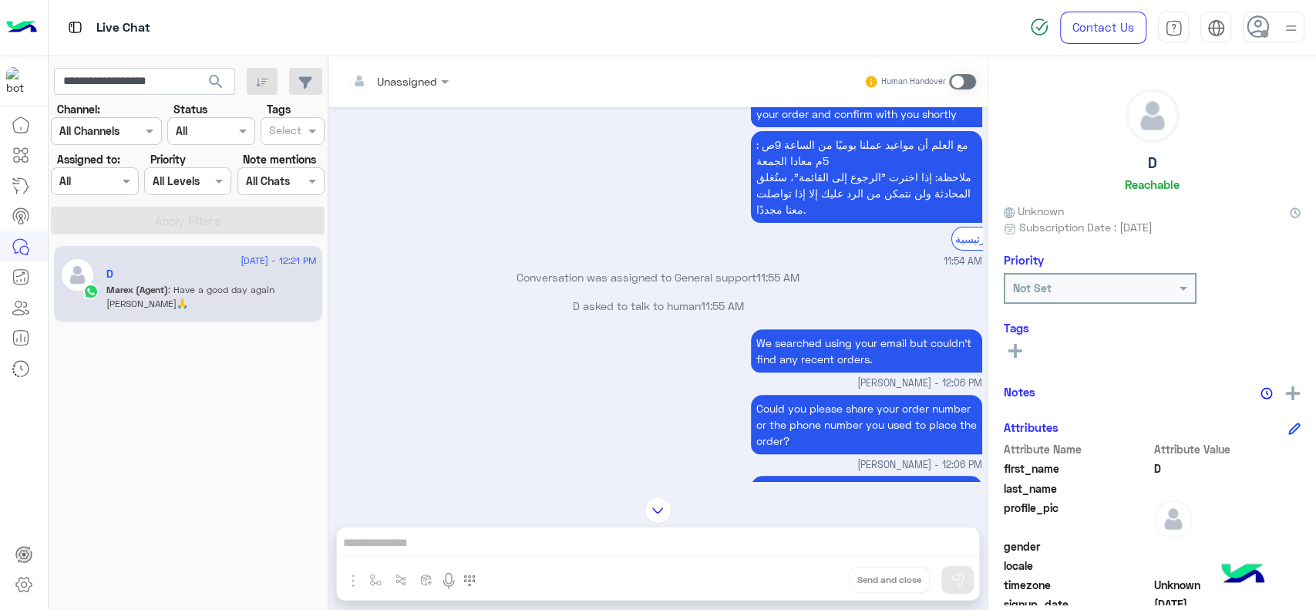
scroll to position [619, 0]
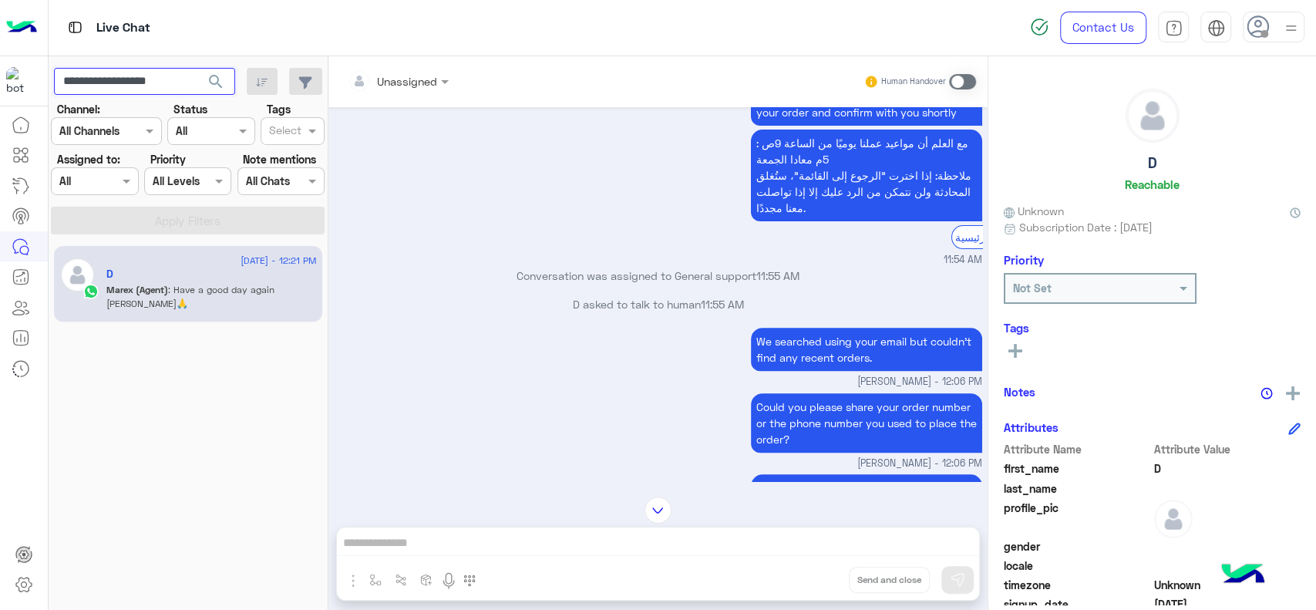
click at [163, 81] on input "**********" at bounding box center [144, 82] width 181 height 28
paste input "text"
click at [197, 68] on button "search" at bounding box center [216, 84] width 38 height 33
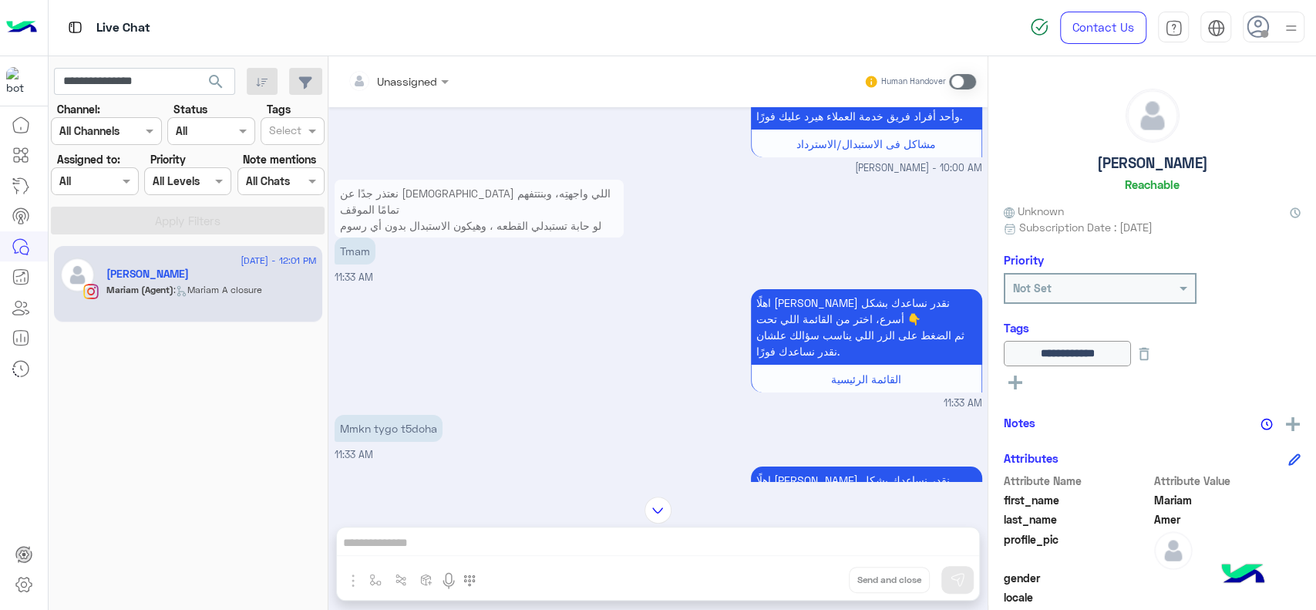
scroll to position [3744, 0]
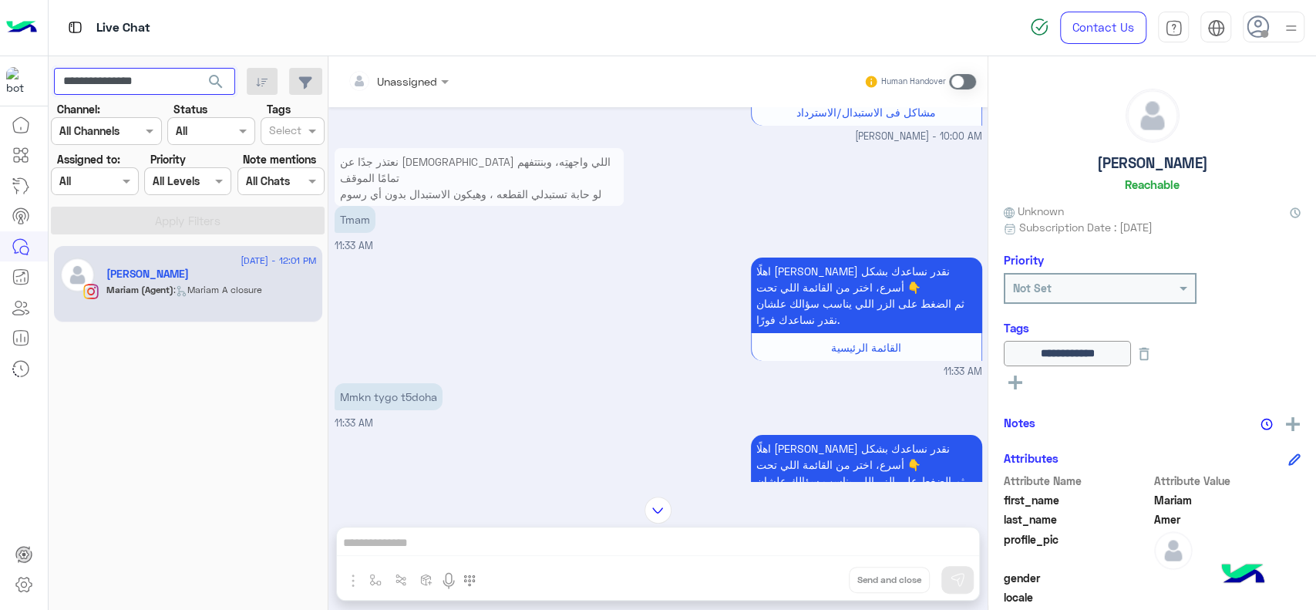
click at [123, 77] on input "**********" at bounding box center [144, 82] width 181 height 28
paste input "text"
click at [197, 68] on button "search" at bounding box center [216, 84] width 38 height 33
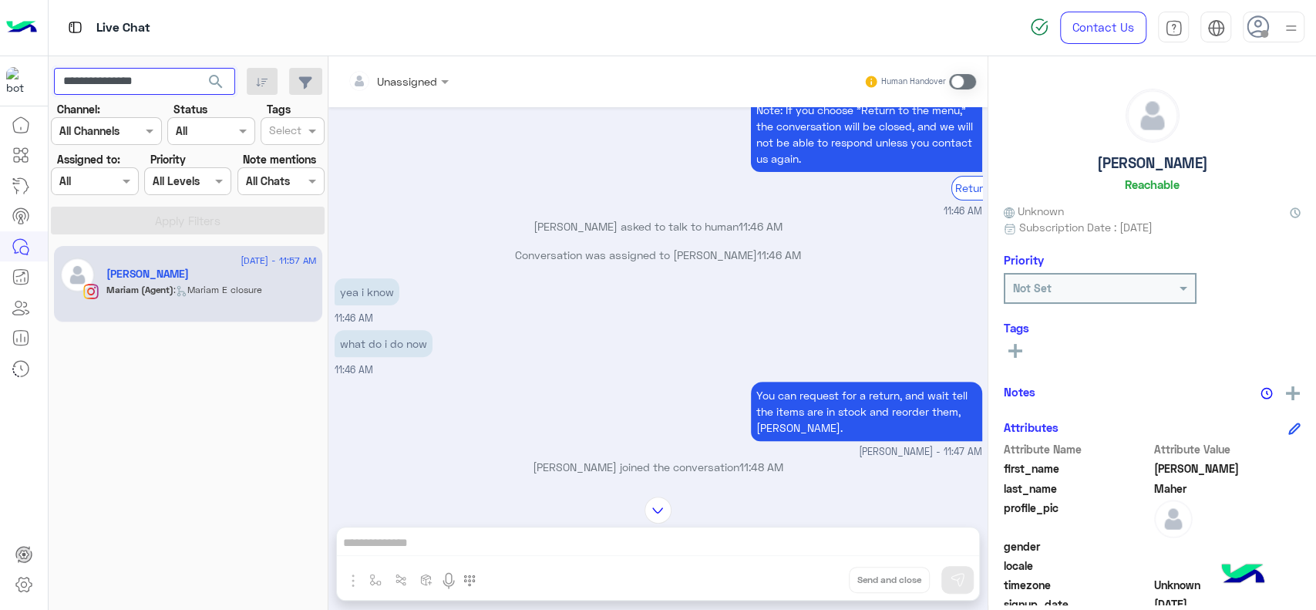
scroll to position [285, 0]
click at [469, 273] on div "Conversation was assigned to [PERSON_NAME] 11:46 AM" at bounding box center [659, 259] width 648 height 28
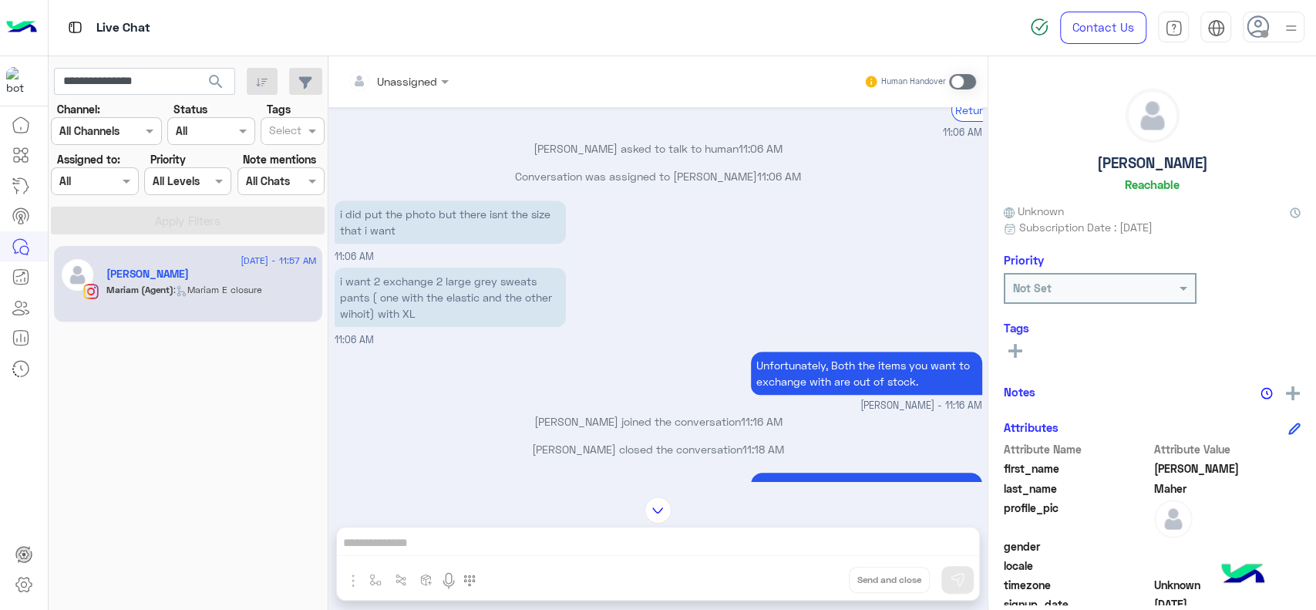
scroll to position [4426, 0]
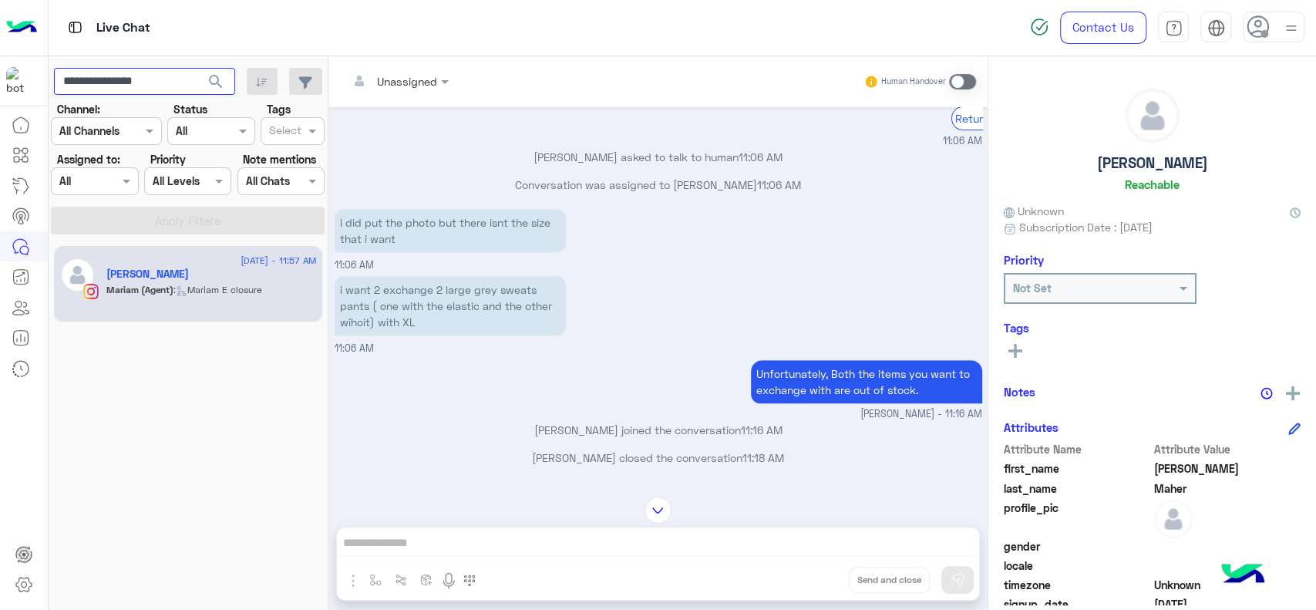
click at [96, 89] on input "**********" at bounding box center [144, 82] width 181 height 28
paste input "text"
click at [197, 68] on button "search" at bounding box center [216, 84] width 38 height 33
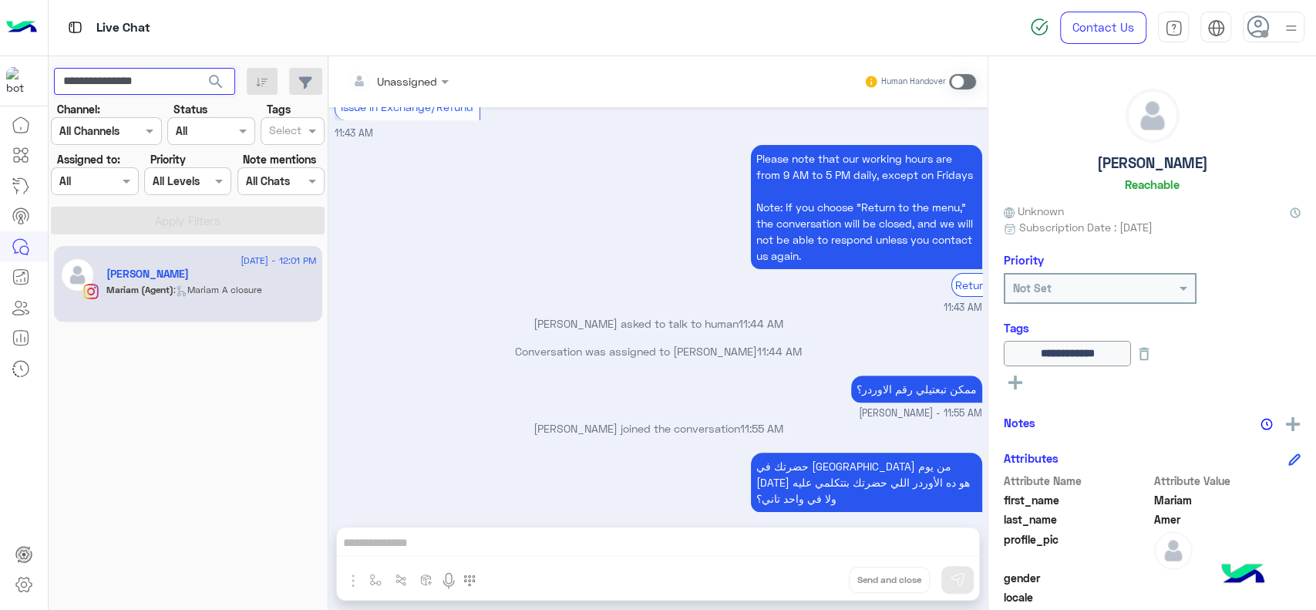
scroll to position [4675, 0]
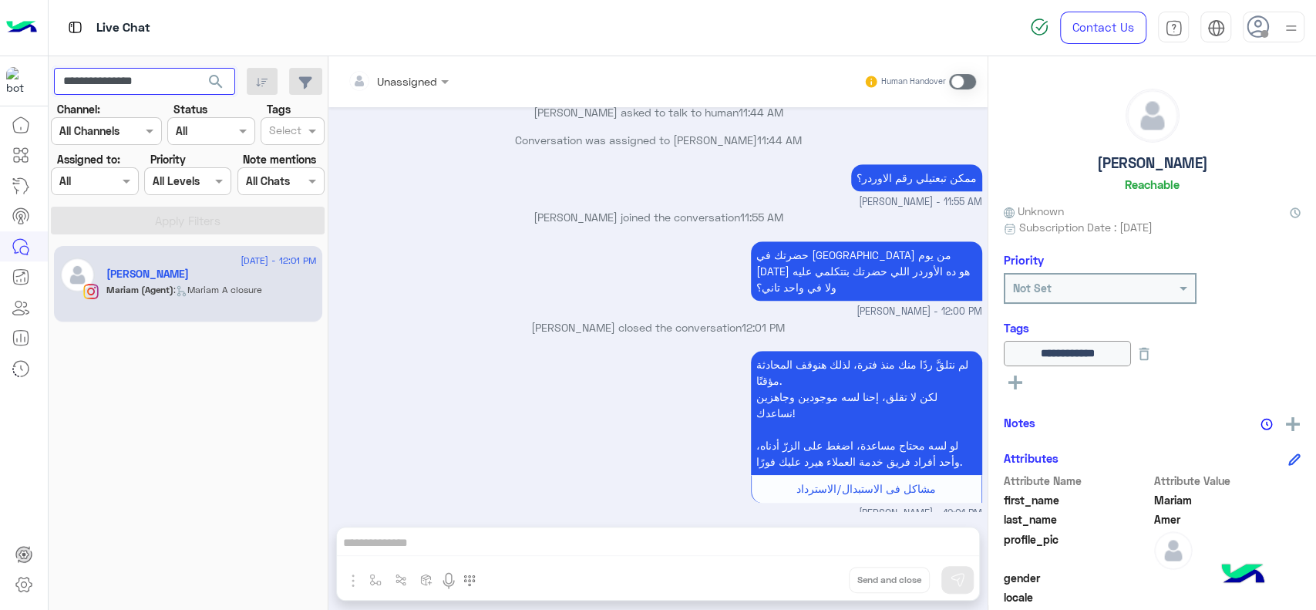
click at [116, 73] on input "**********" at bounding box center [144, 82] width 181 height 28
paste input "text"
click at [197, 68] on button "search" at bounding box center [216, 84] width 38 height 33
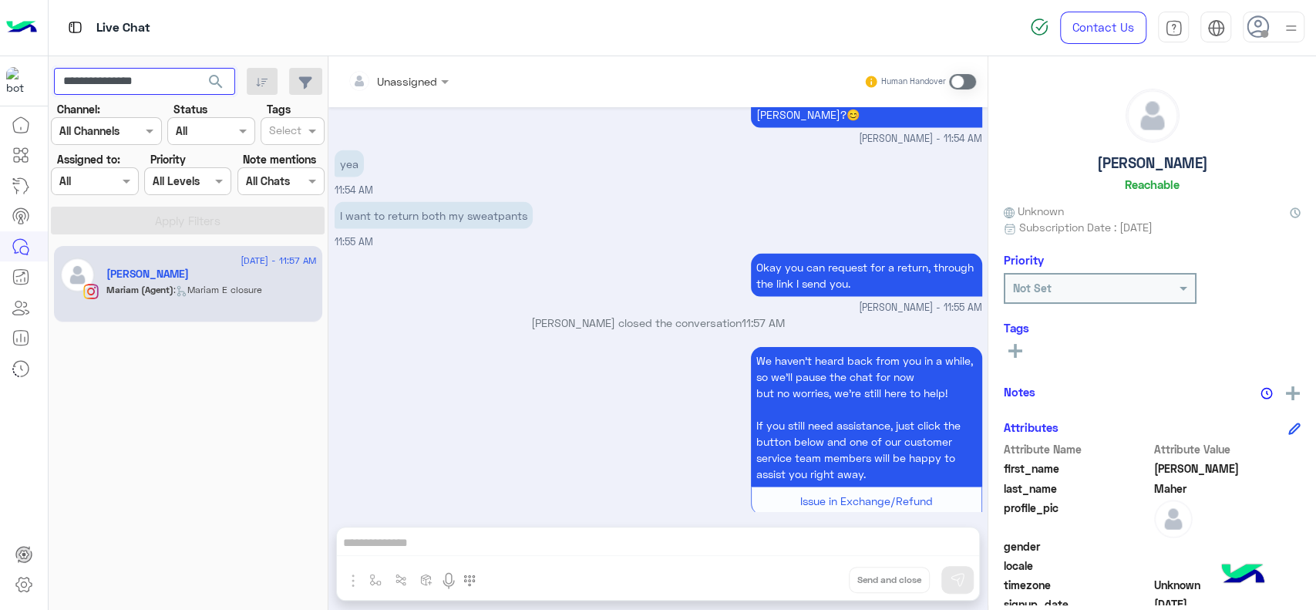
scroll to position [6247, 0]
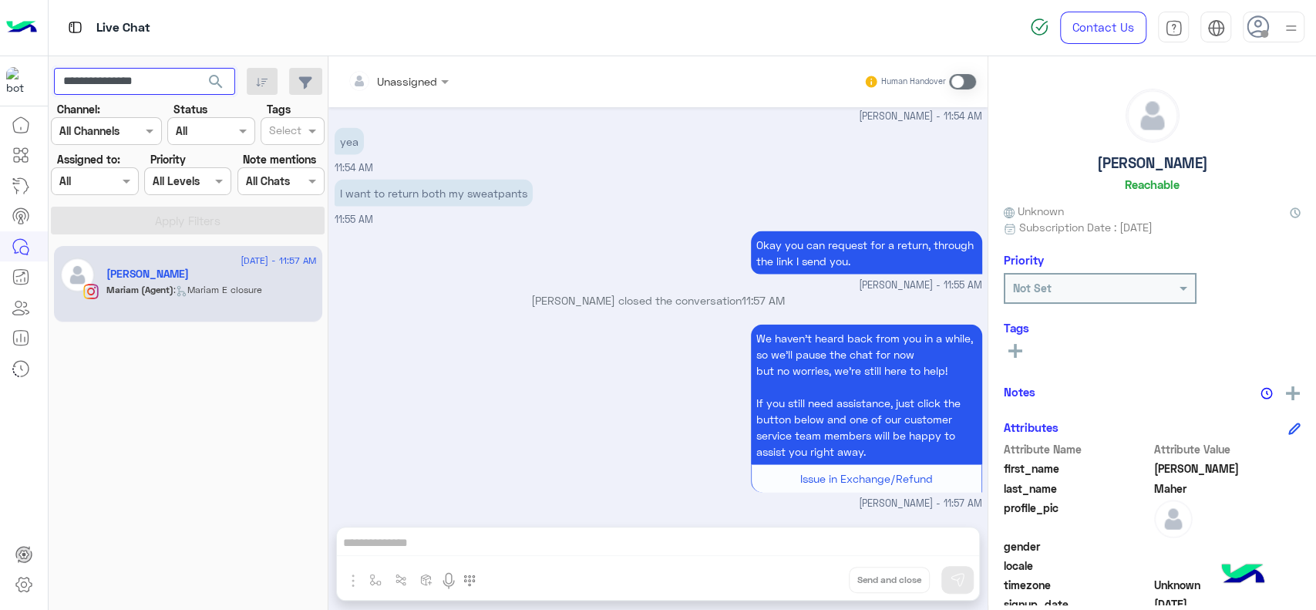
click at [123, 86] on input "**********" at bounding box center [144, 82] width 181 height 28
paste input "*"
click at [197, 68] on button "search" at bounding box center [216, 84] width 38 height 33
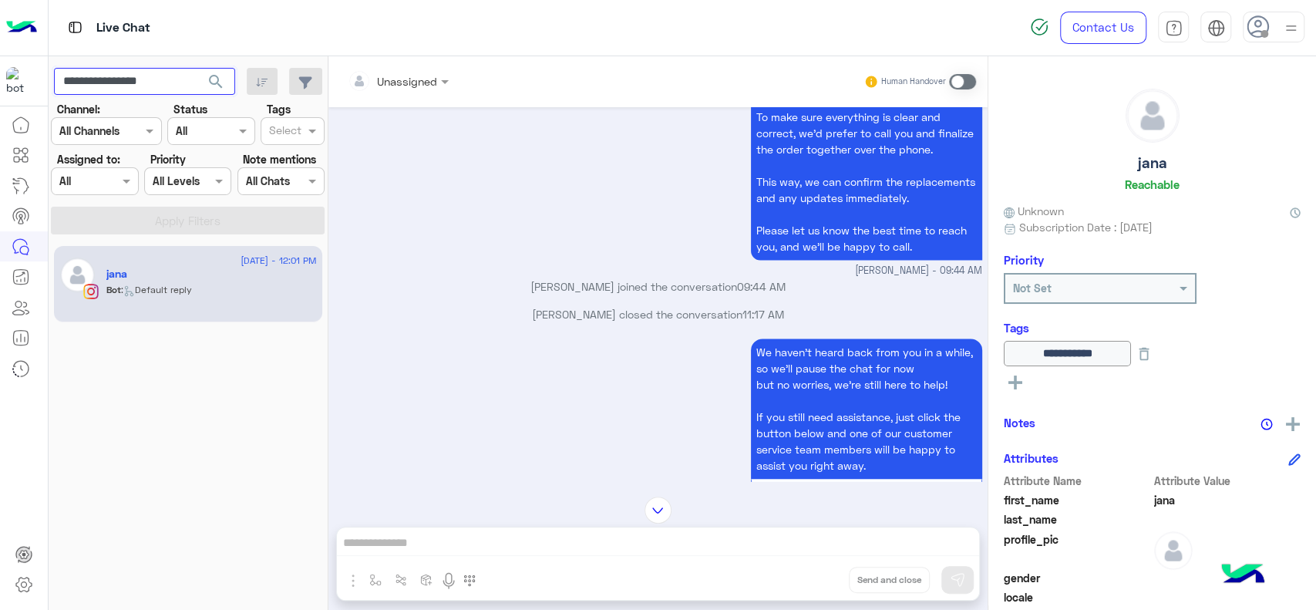
scroll to position [1641, 0]
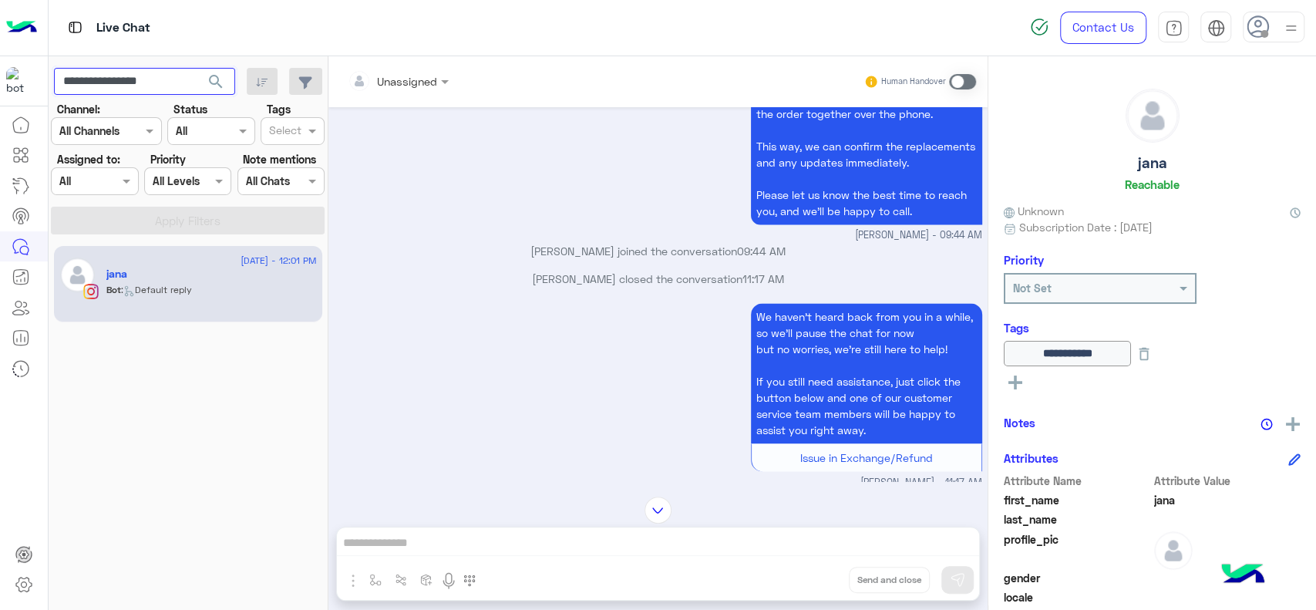
click at [158, 89] on input "**********" at bounding box center [144, 82] width 181 height 28
paste input "text"
type input "**********"
click at [197, 68] on button "search" at bounding box center [216, 84] width 38 height 33
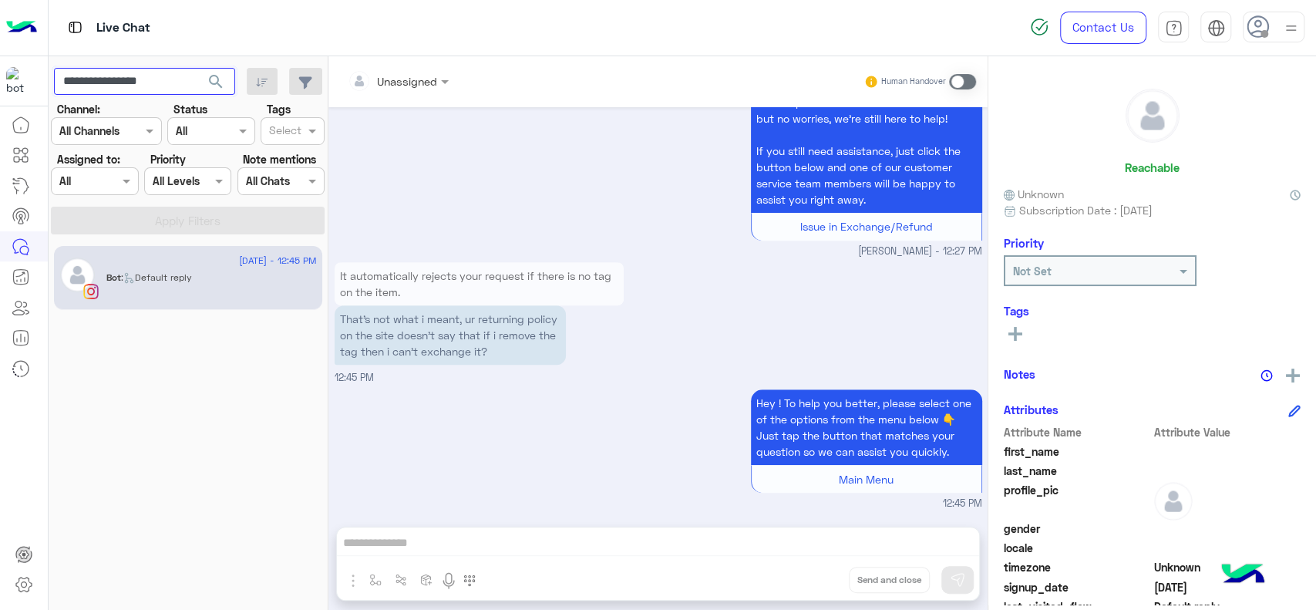
scroll to position [8577, 0]
click at [1291, 373] on img at bounding box center [1293, 376] width 14 height 14
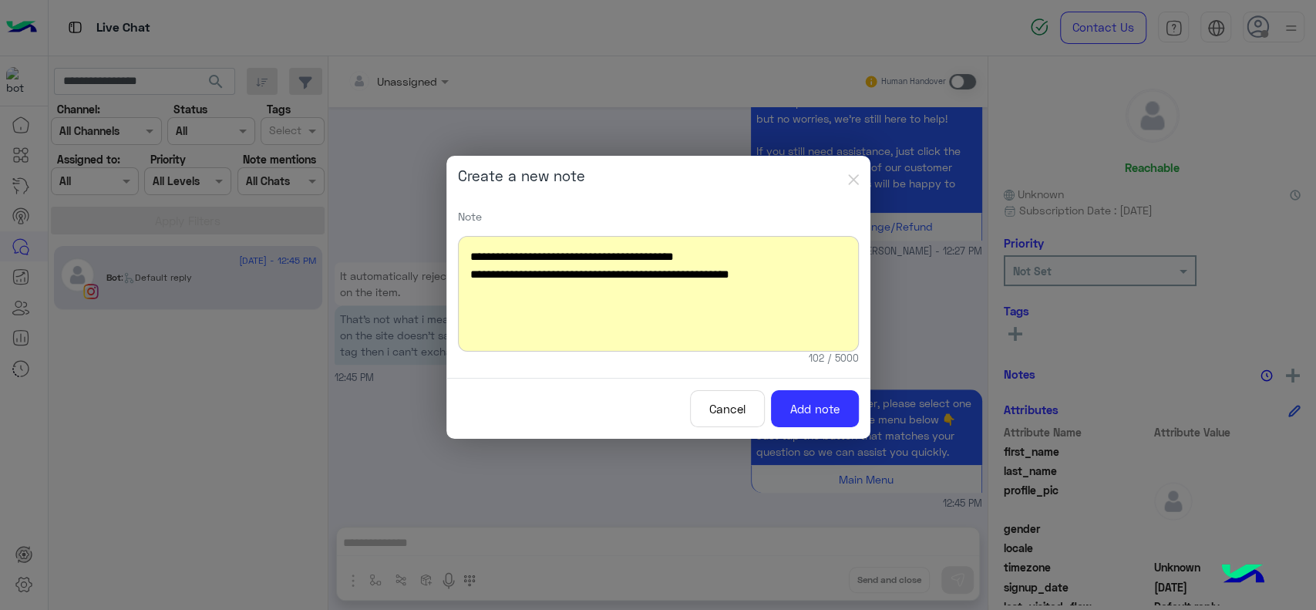
click at [733, 261] on div "**********" at bounding box center [658, 294] width 401 height 116
click at [481, 308] on div "**********" at bounding box center [658, 294] width 401 height 116
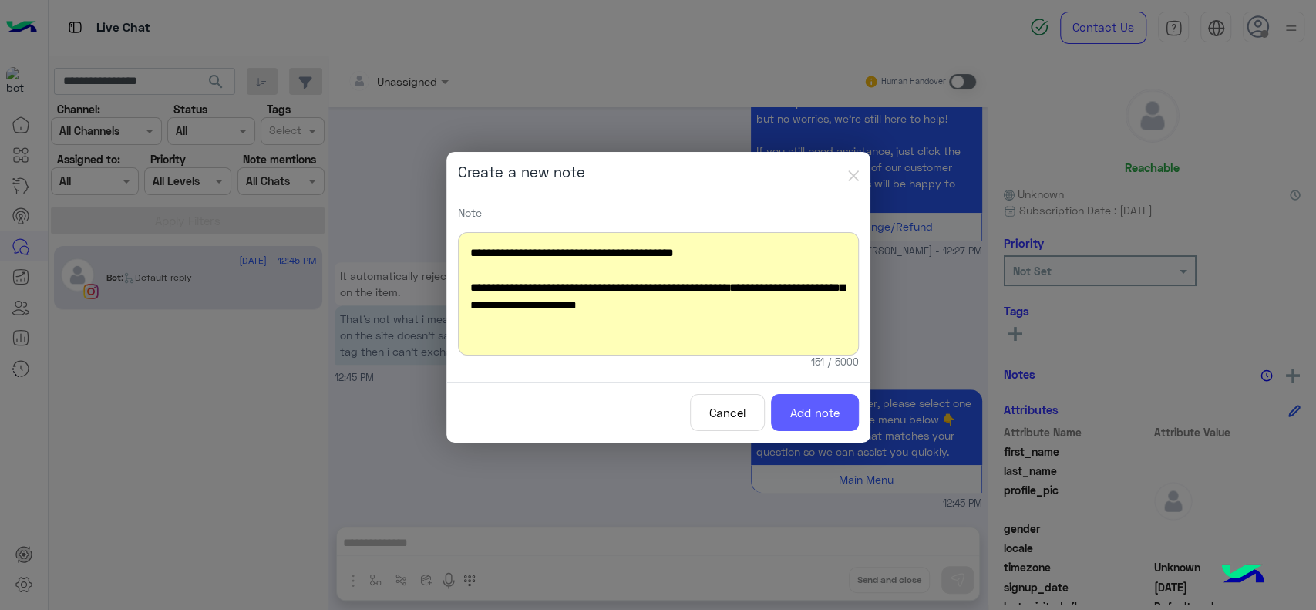
click at [808, 422] on button "Add note" at bounding box center [815, 413] width 88 height 38
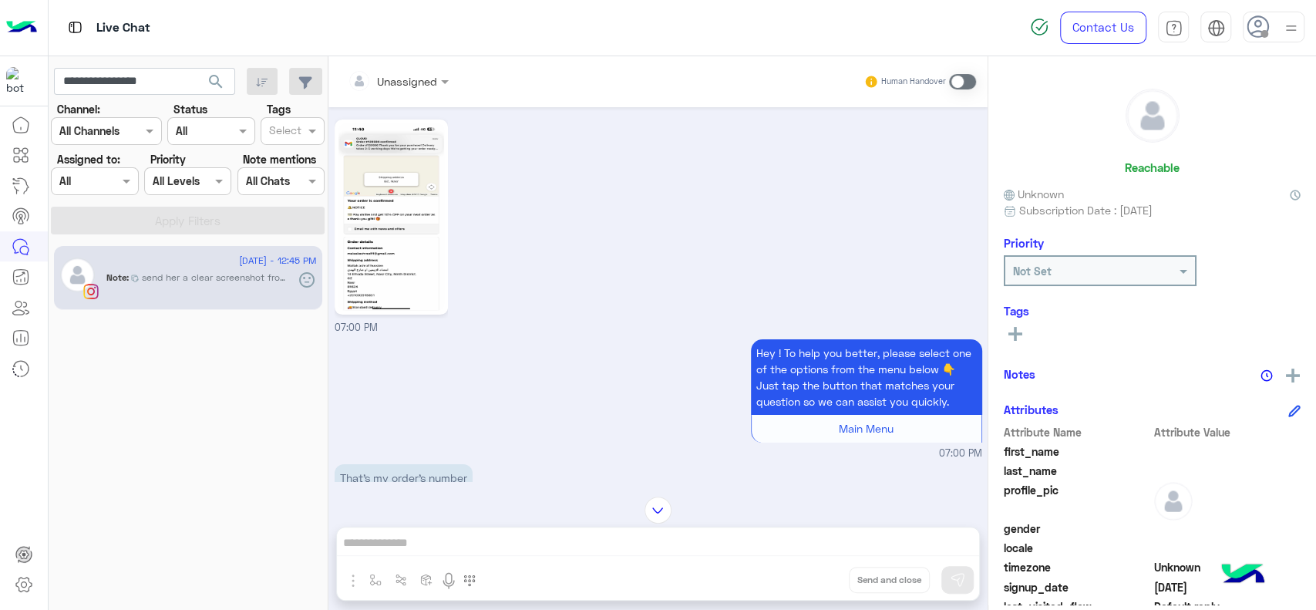
scroll to position [0, 0]
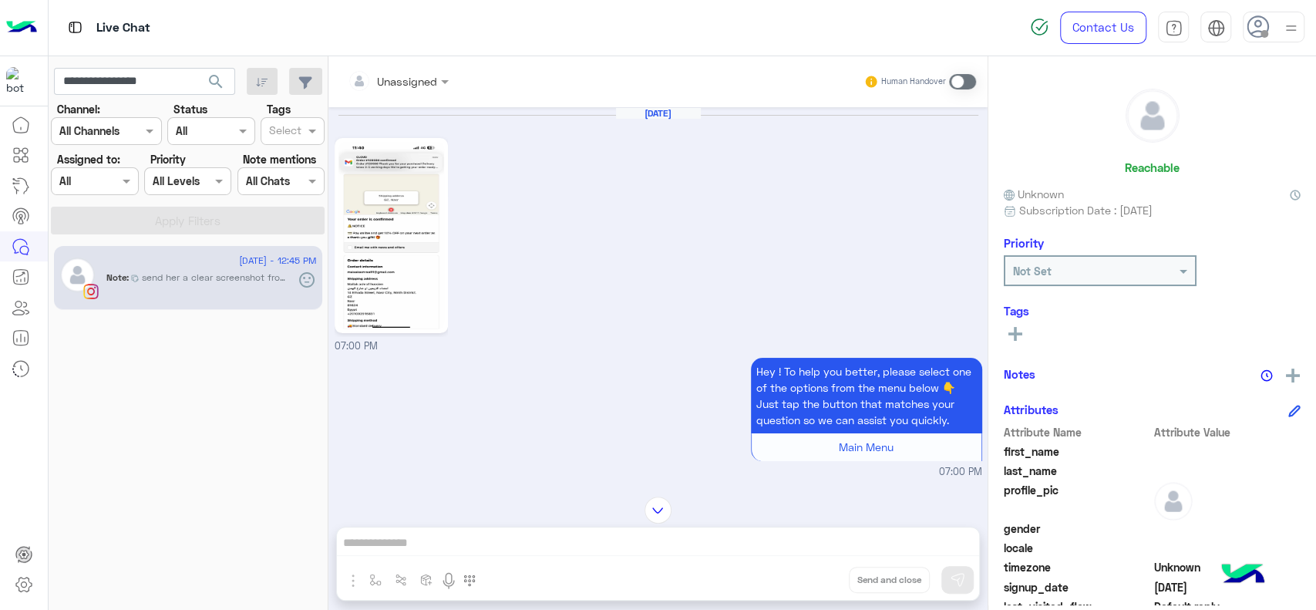
click at [393, 243] on img at bounding box center [391, 235] width 106 height 187
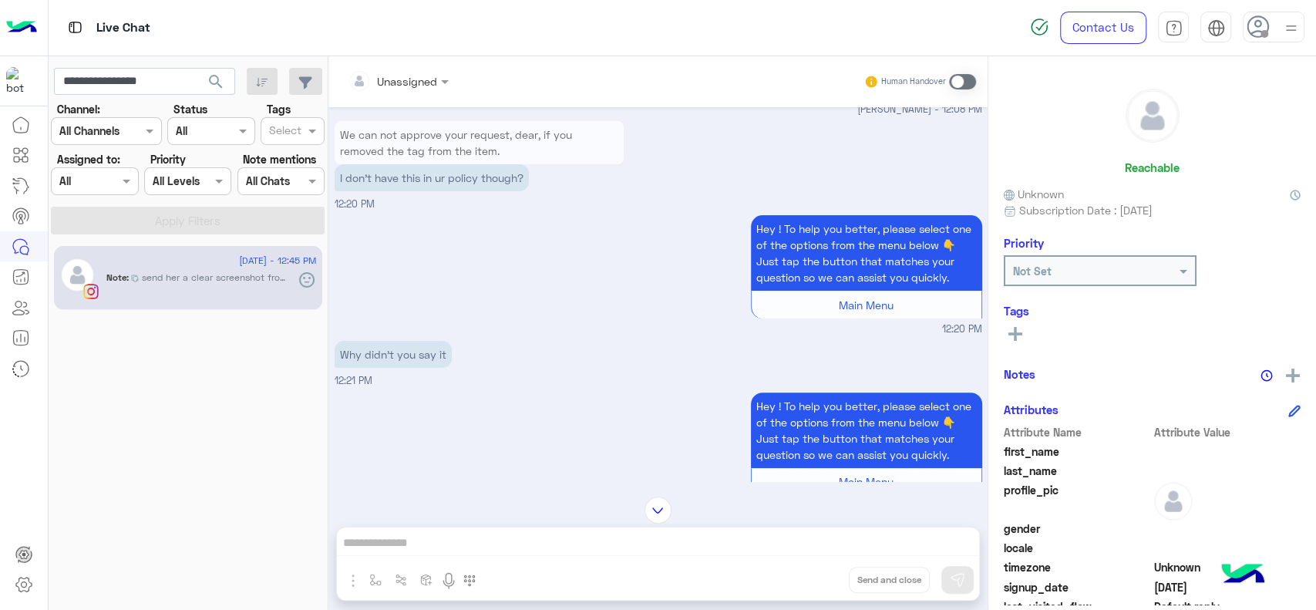
scroll to position [8093, 0]
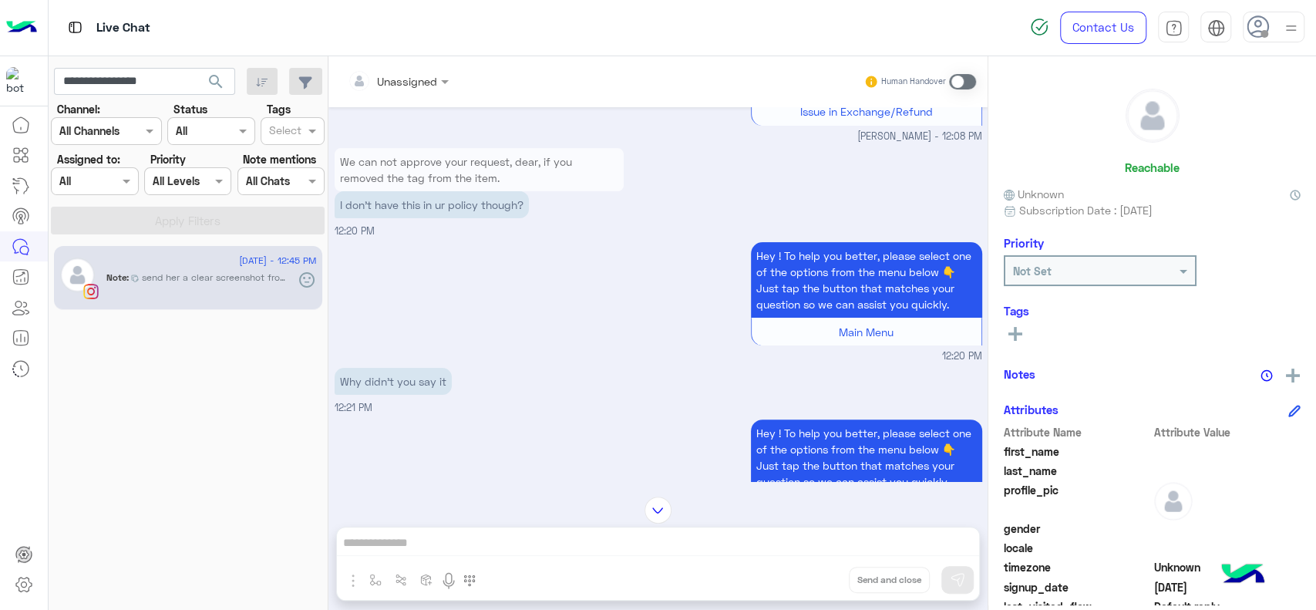
click at [136, 403] on div "[DATE] - 12:45 PM Note : send her a clear screenshot from the website HOWEVER, …" at bounding box center [189, 427] width 280 height 375
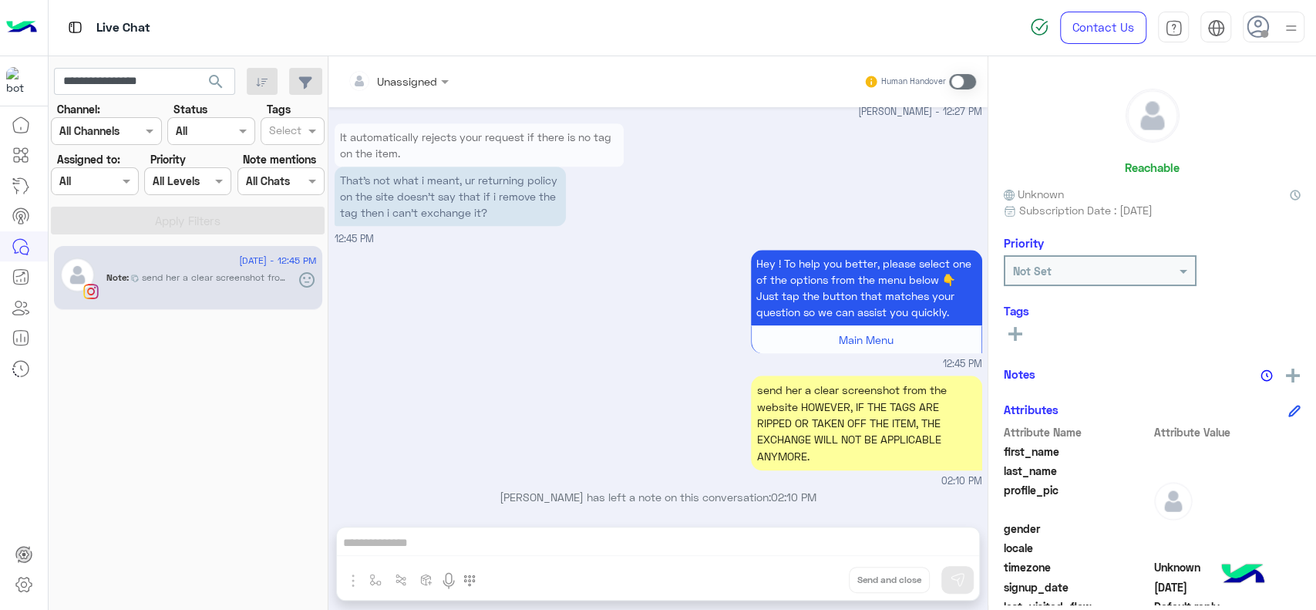
scroll to position [9067, 0]
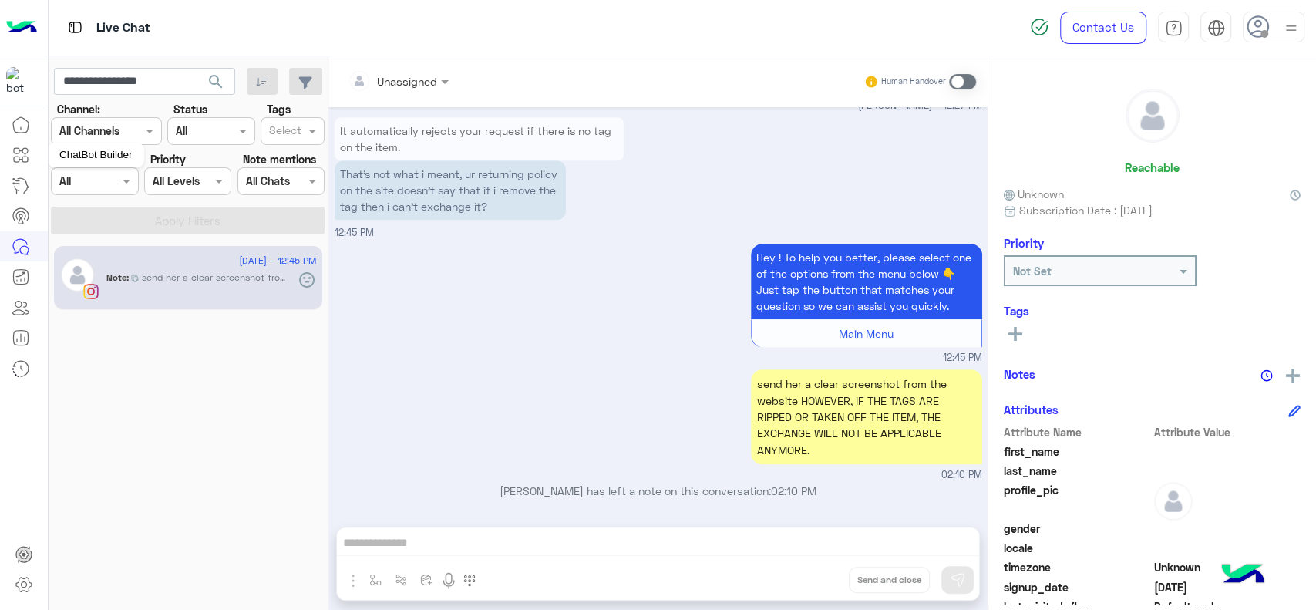
click at [13, 157] on icon at bounding box center [21, 155] width 19 height 19
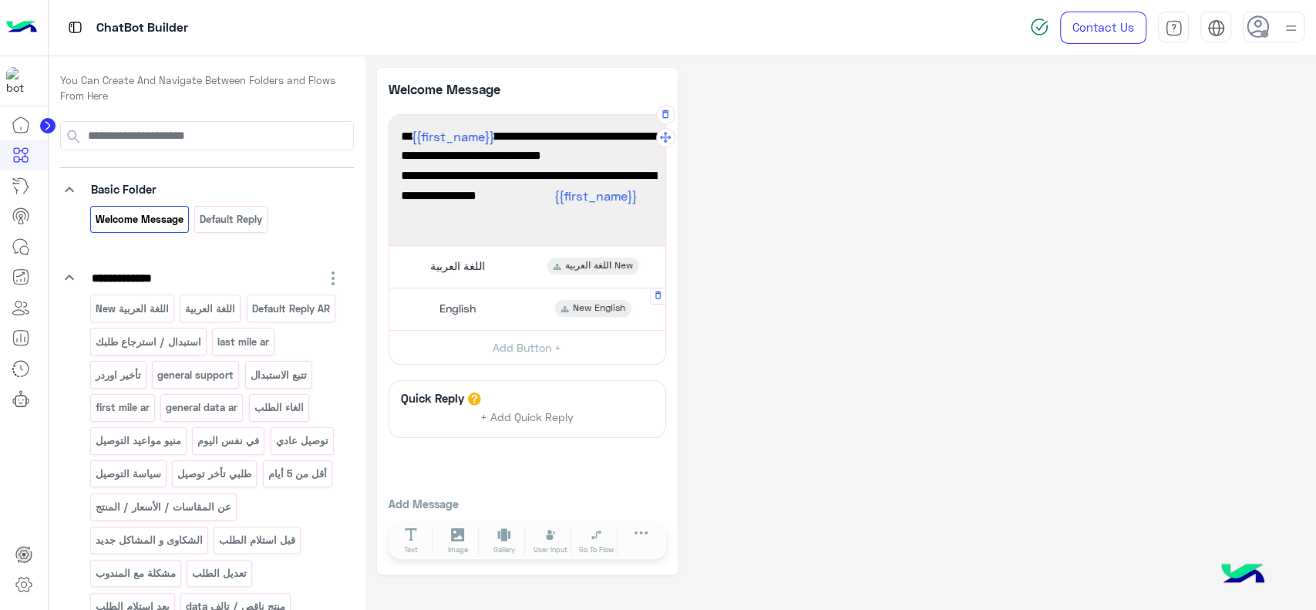
click at [452, 307] on span "English" at bounding box center [457, 308] width 36 height 14
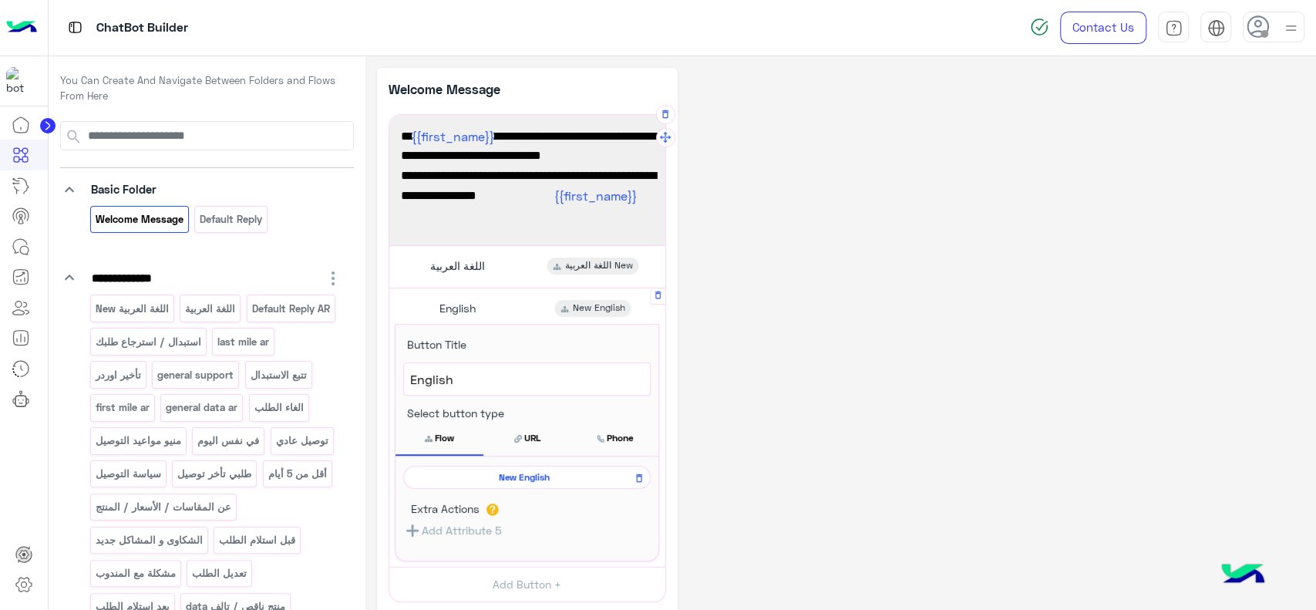
click at [481, 475] on span "New English" at bounding box center [524, 477] width 225 height 14
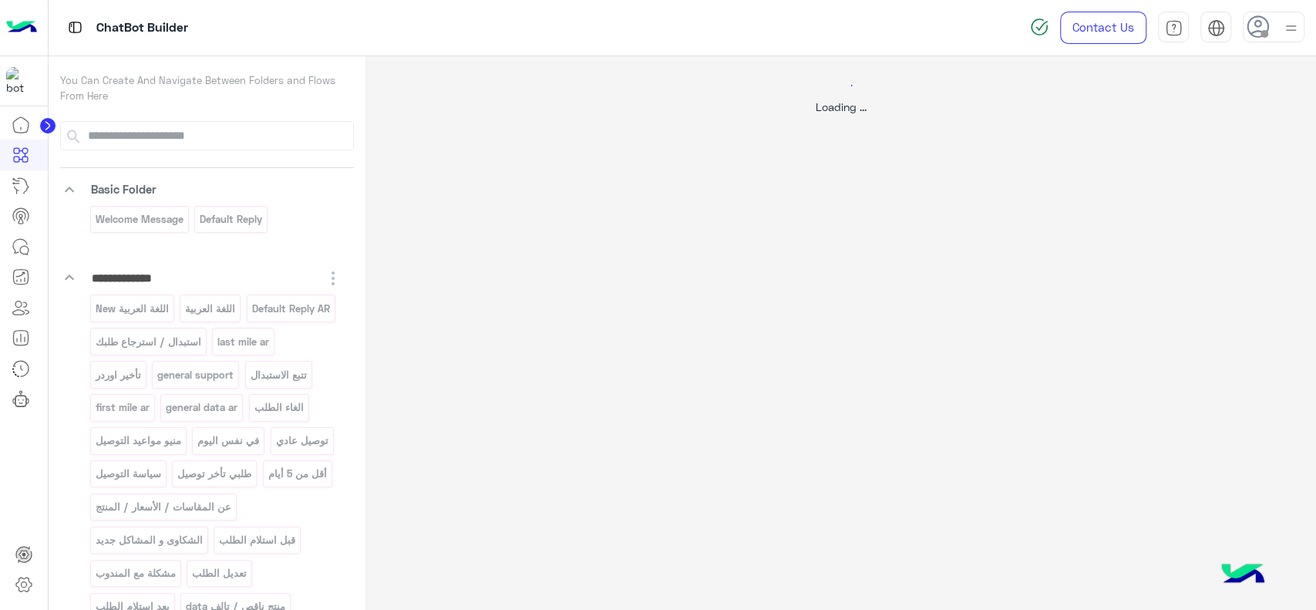
select select "*"
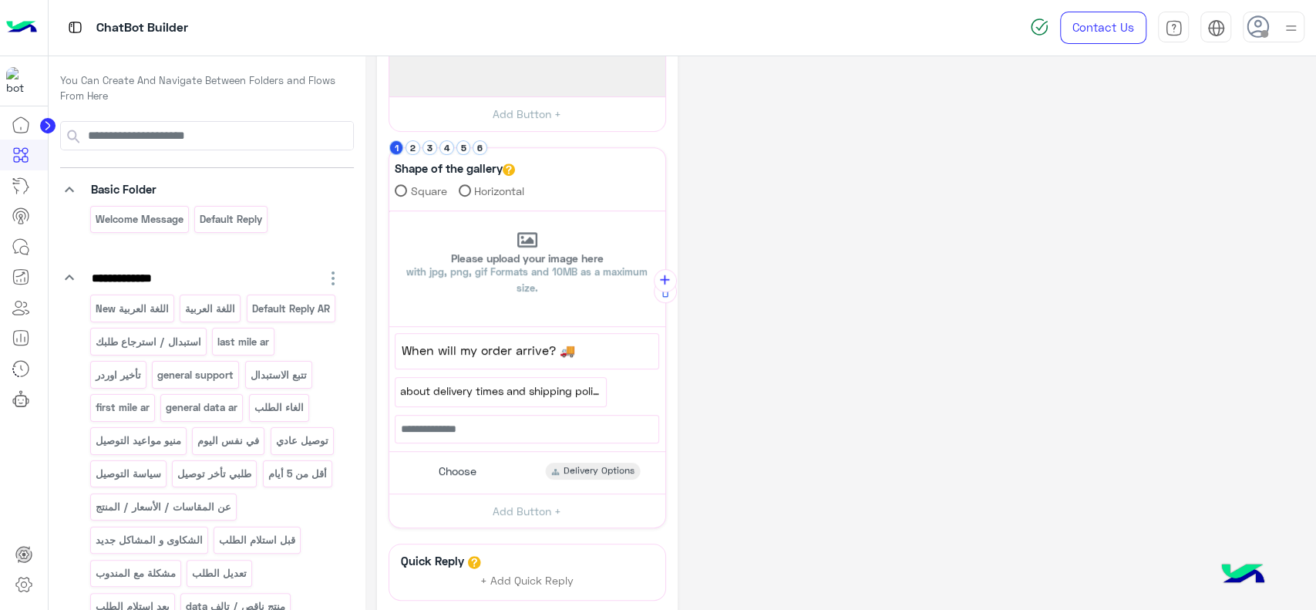
scroll to position [421, 0]
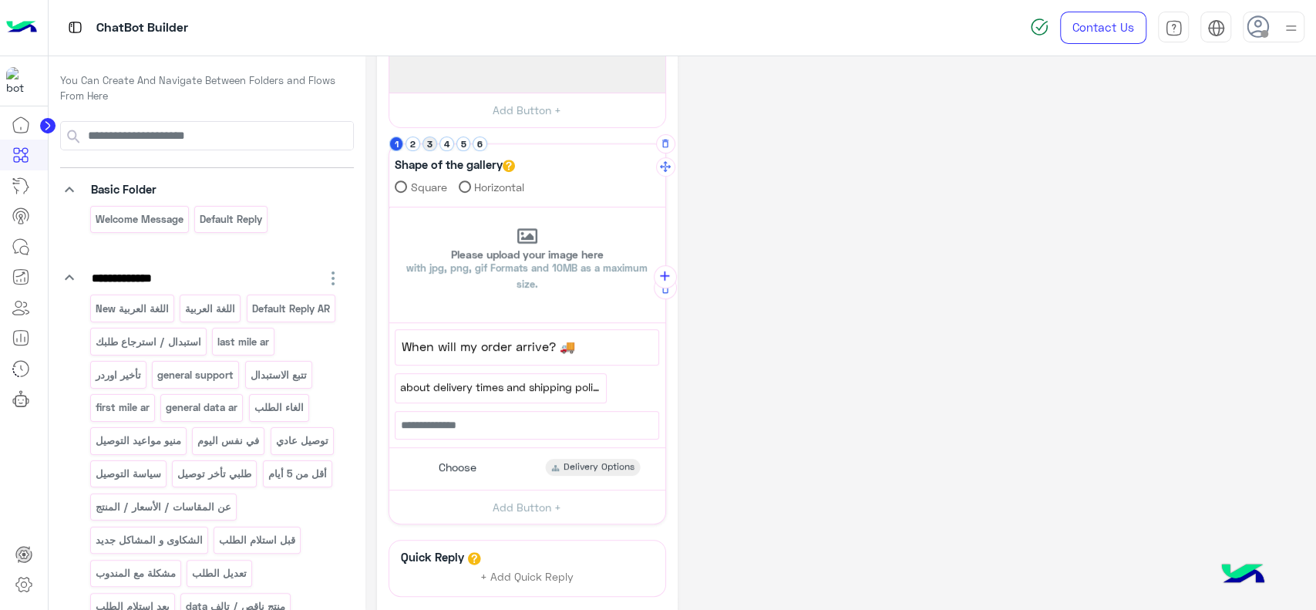
click at [431, 146] on button "3" at bounding box center [430, 143] width 15 height 15
click at [530, 453] on div "Choose Exchange / Refund" at bounding box center [527, 464] width 264 height 30
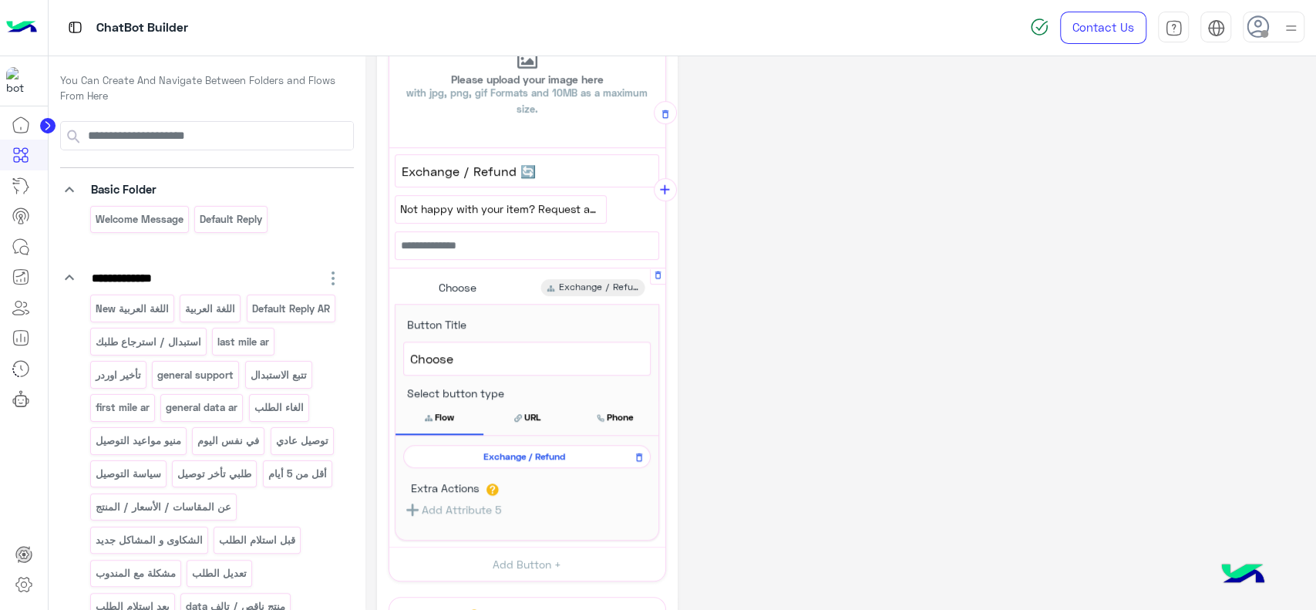
scroll to position [618, 0]
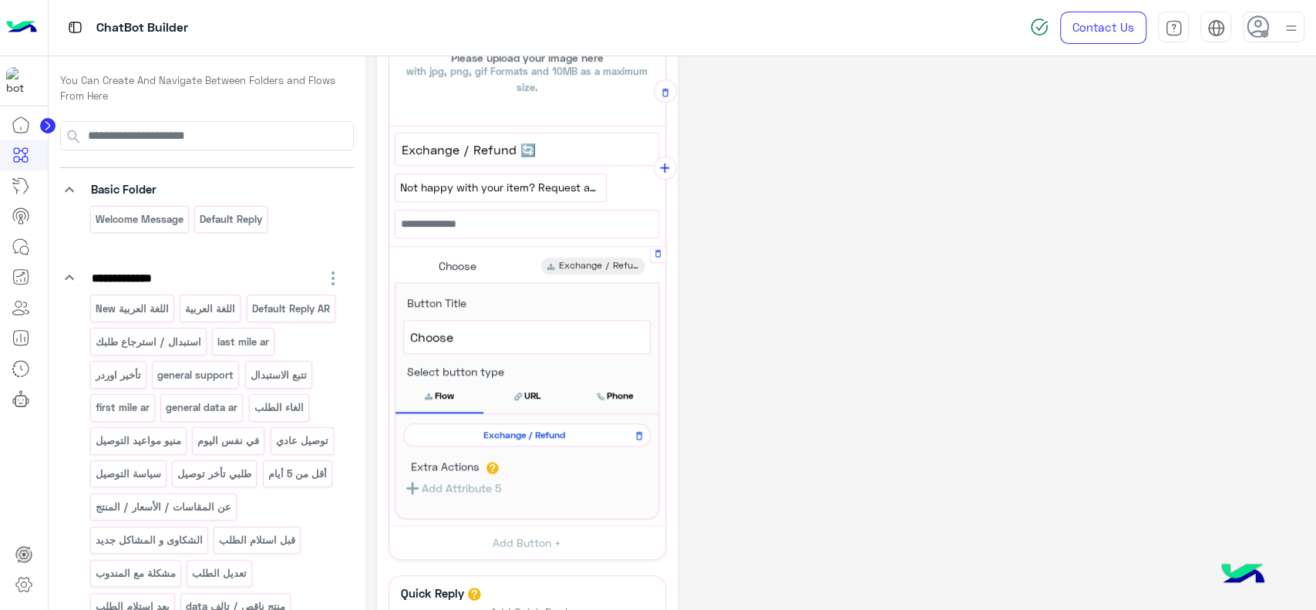
click at [530, 430] on span "Exchange / Refund" at bounding box center [524, 435] width 225 height 14
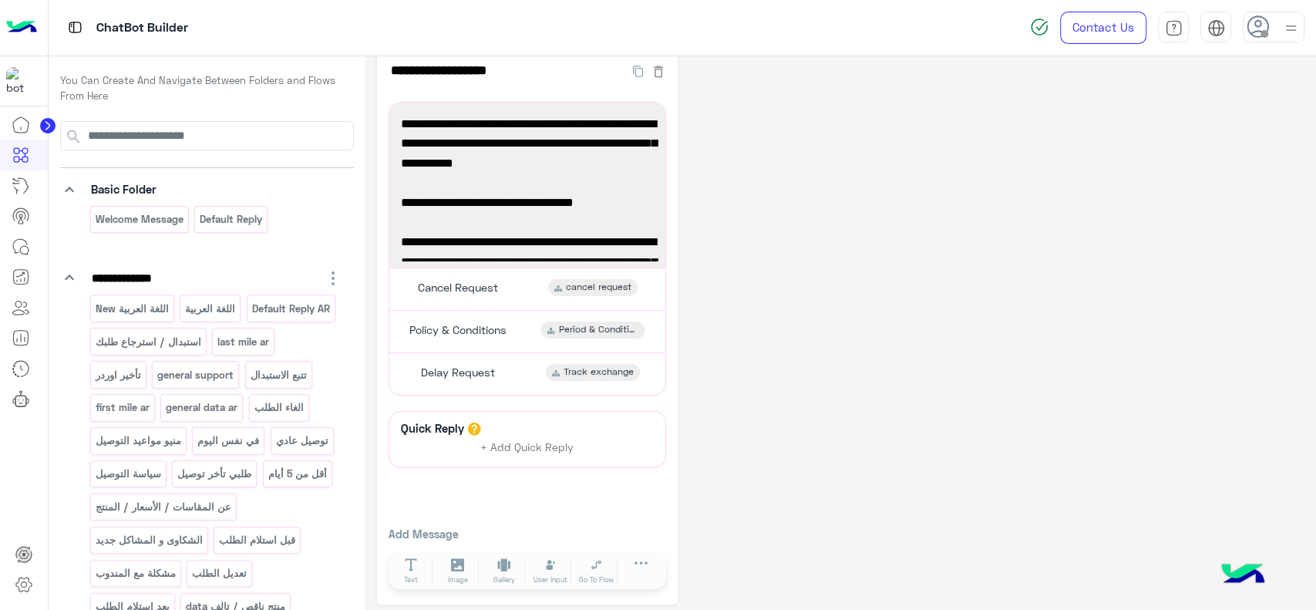
scroll to position [31, 0]
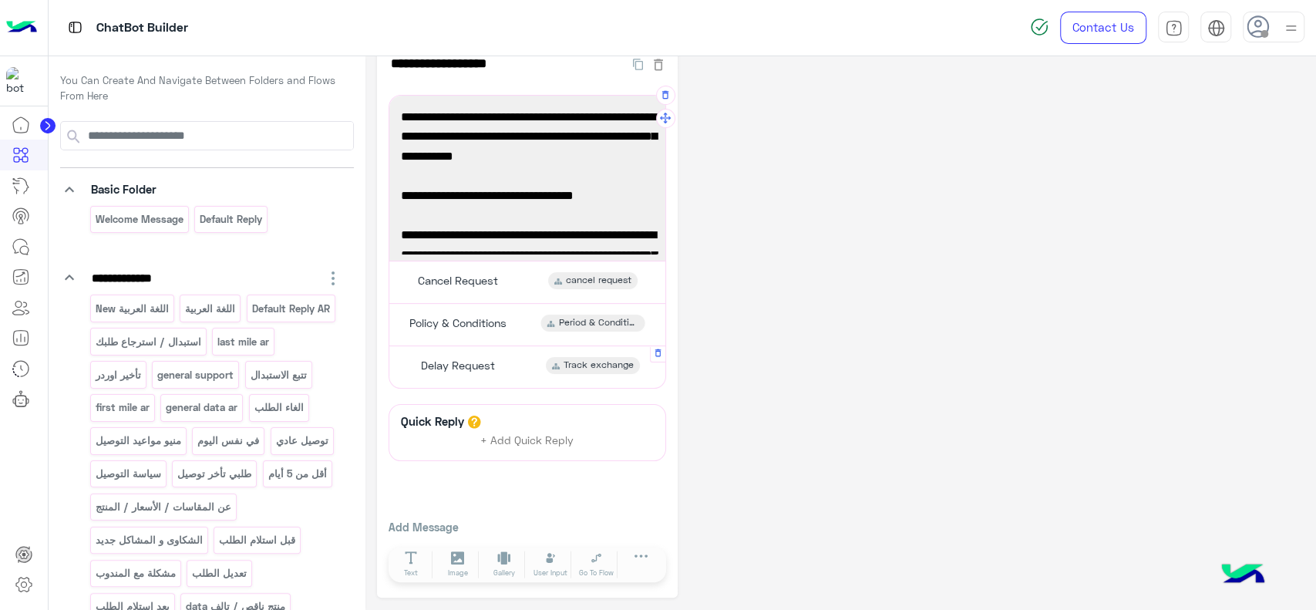
click at [518, 362] on div "Delay Request Track exchange" at bounding box center [527, 367] width 264 height 30
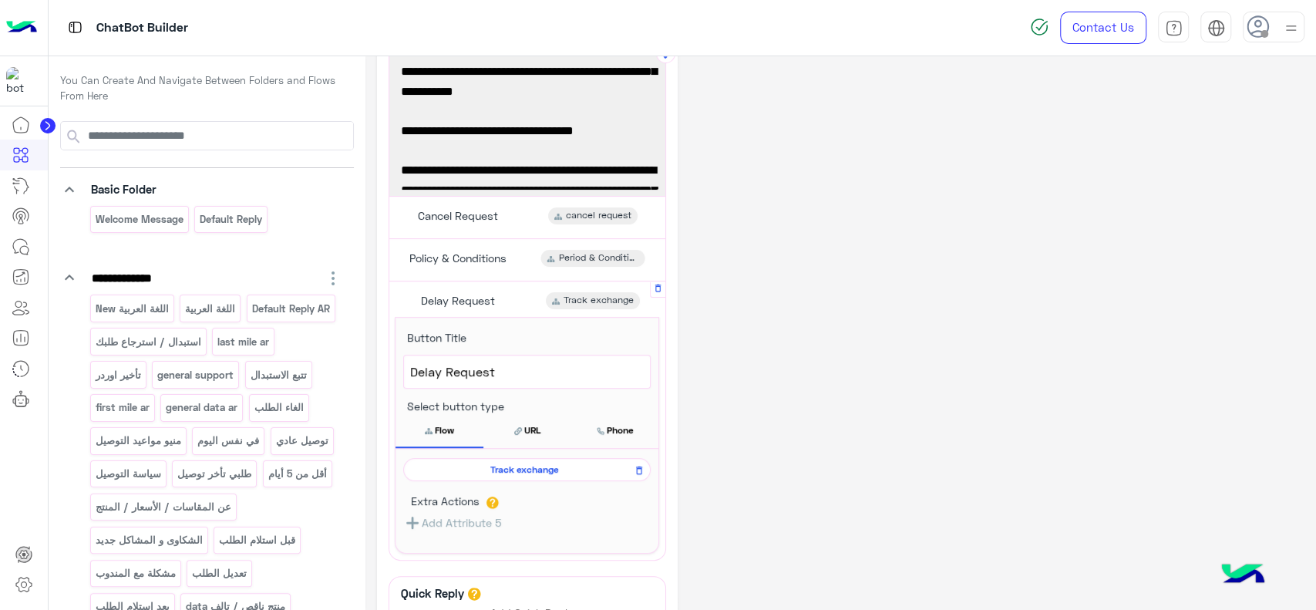
scroll to position [98, 0]
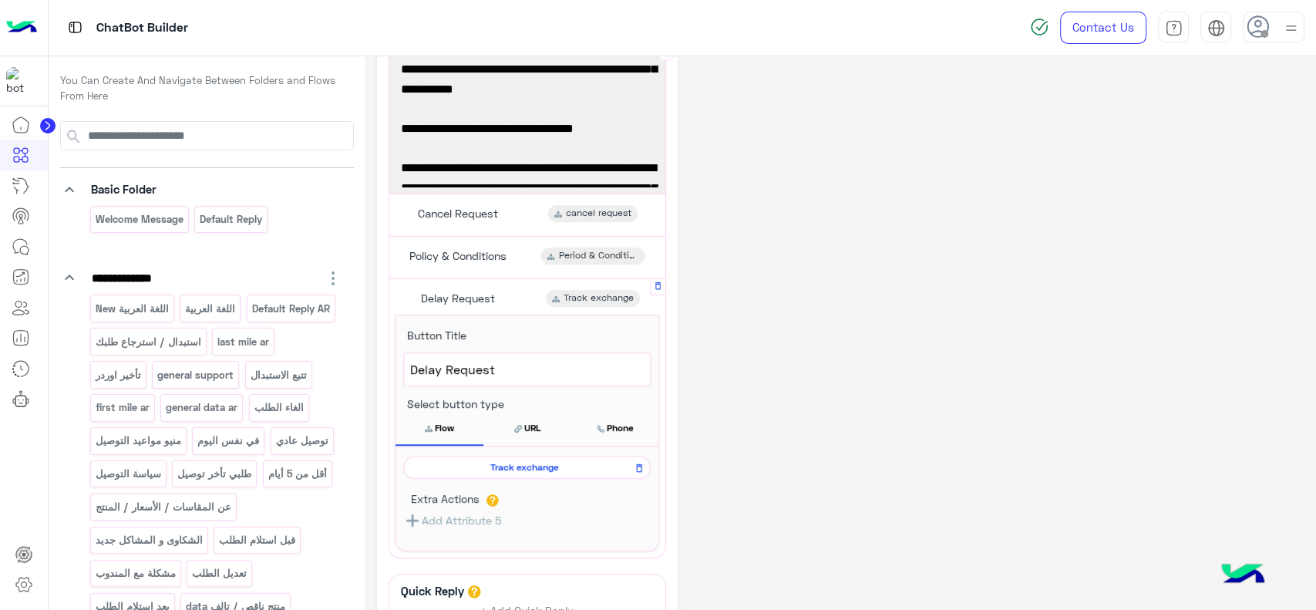
click at [535, 467] on span "Track exchange" at bounding box center [524, 467] width 225 height 14
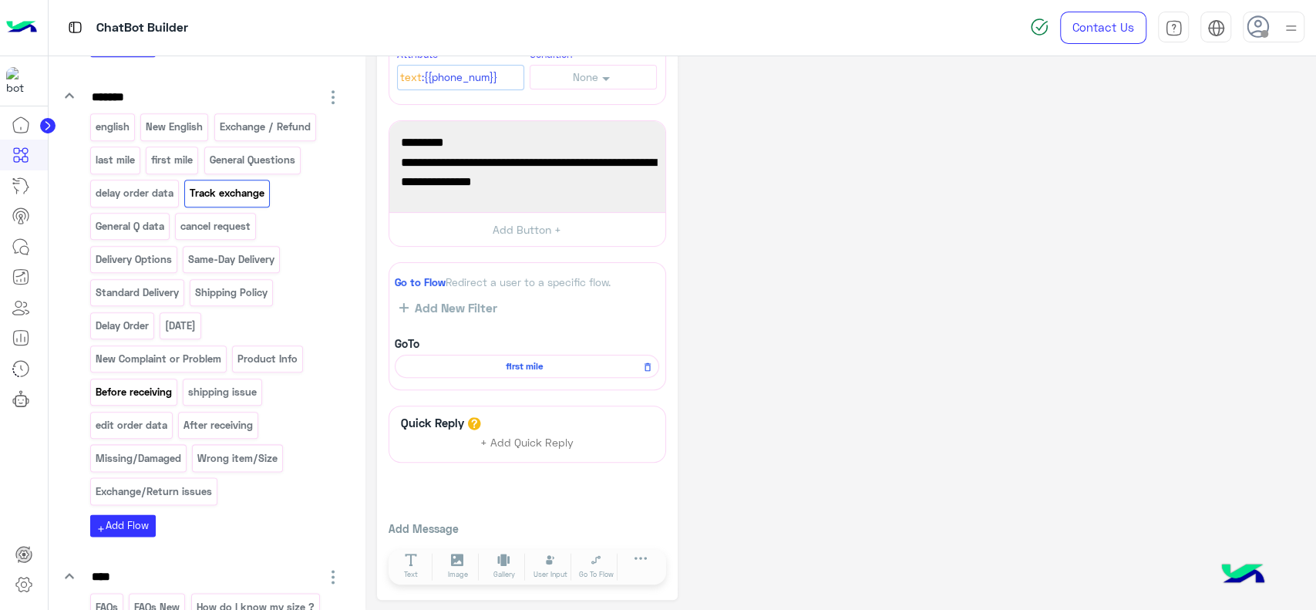
scroll to position [1096, 0]
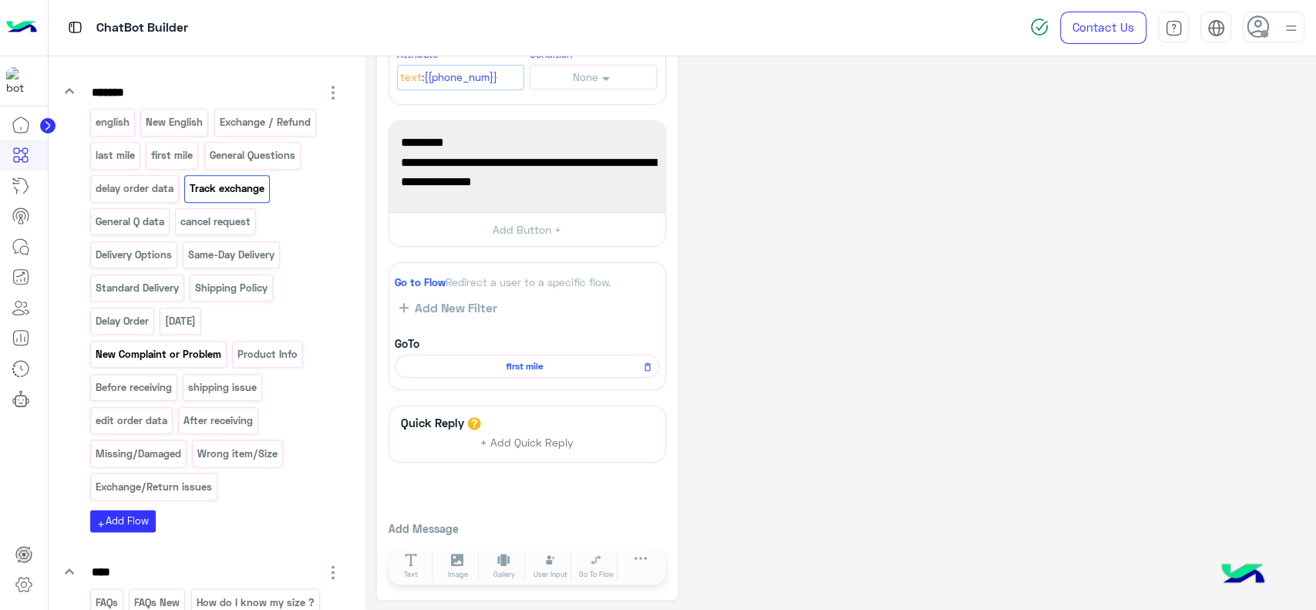
click at [198, 363] on p "New Complaint or Problem" at bounding box center [158, 354] width 128 height 18
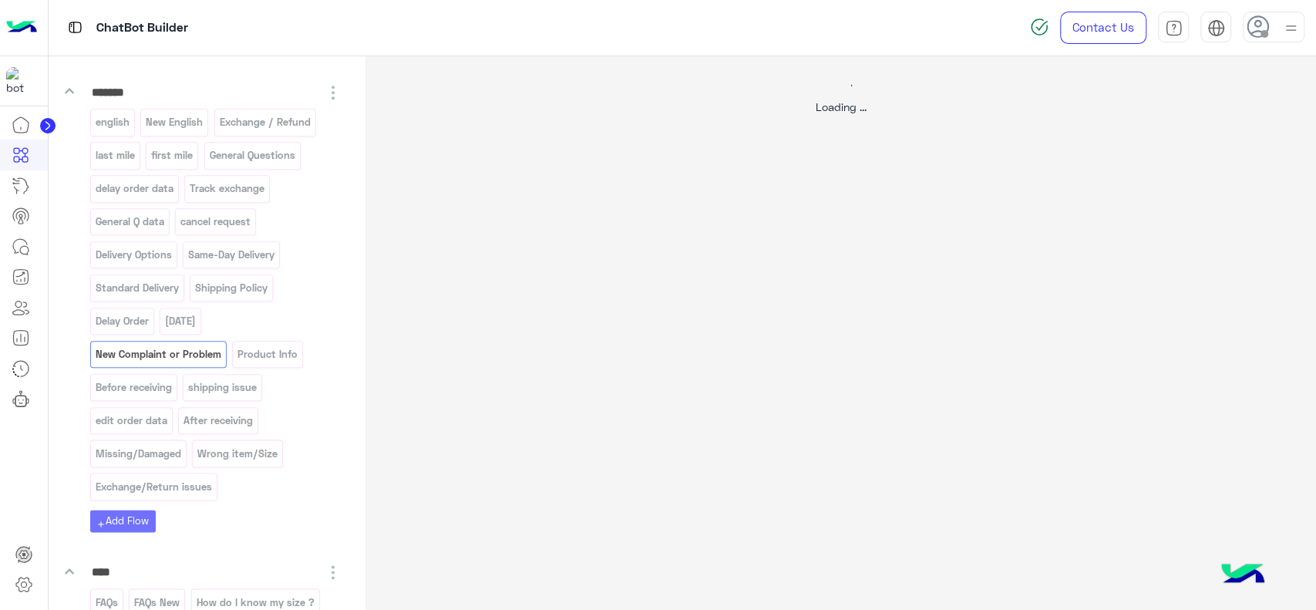
scroll to position [0, 0]
select select "*"
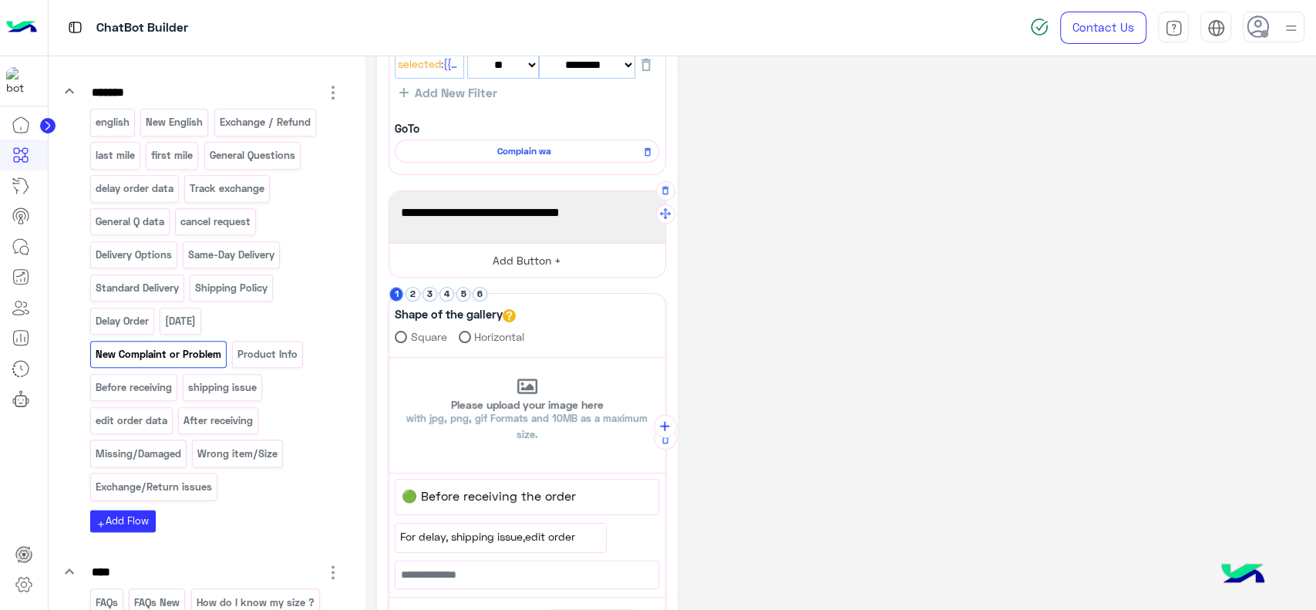
scroll to position [115, 0]
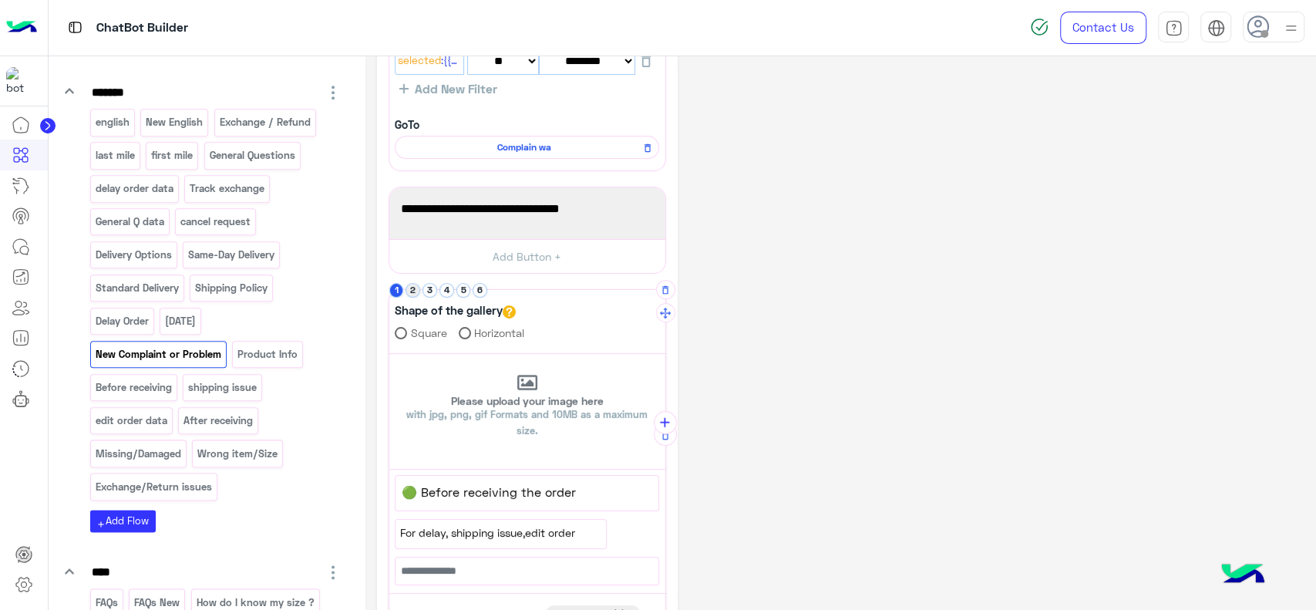
click at [410, 291] on button "2" at bounding box center [413, 290] width 15 height 15
click at [430, 291] on button "3" at bounding box center [430, 290] width 15 height 15
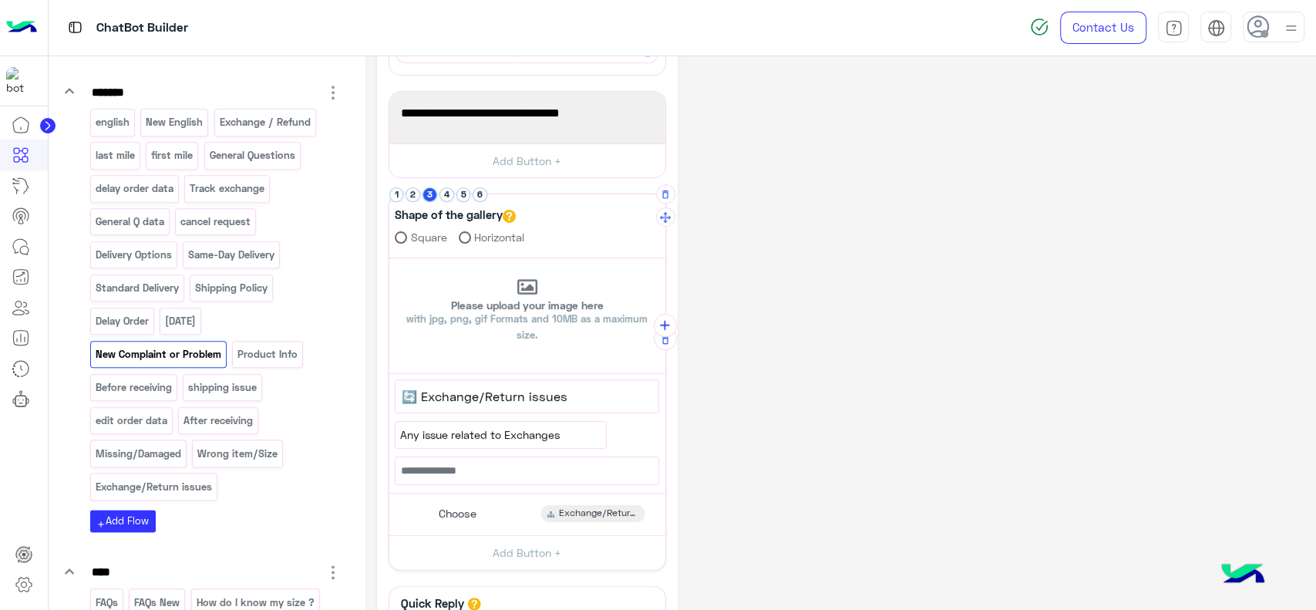
scroll to position [211, 0]
click at [416, 197] on button "2" at bounding box center [413, 194] width 15 height 15
click at [524, 503] on div "Choose After receiving" at bounding box center [527, 514] width 264 height 30
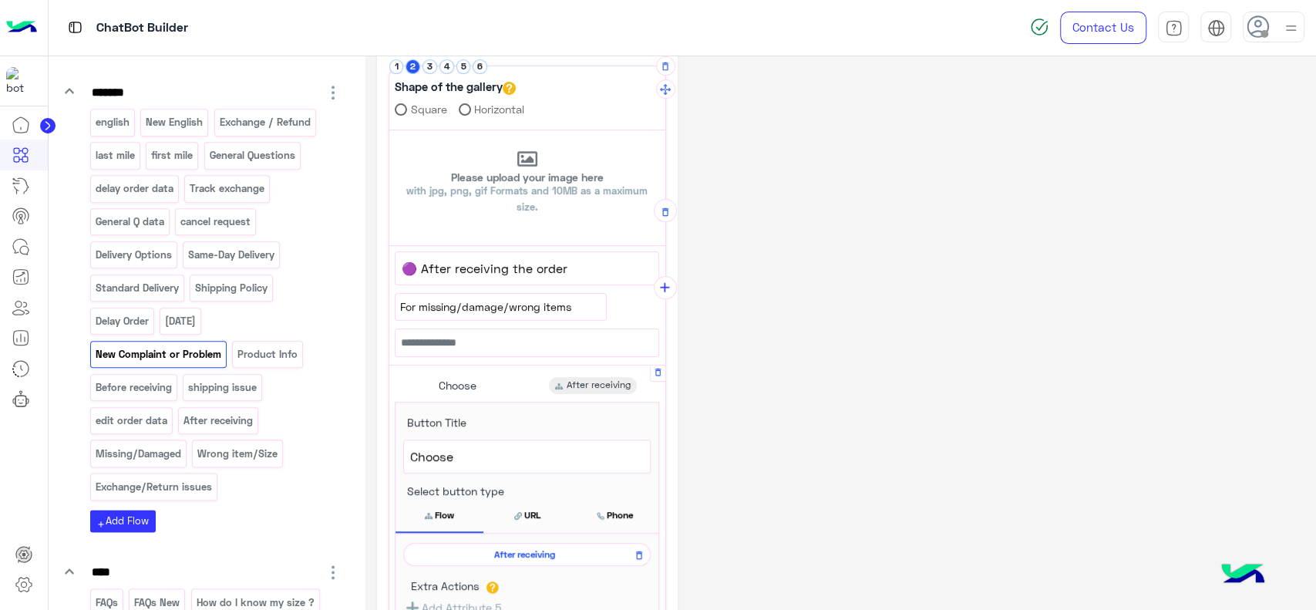
scroll to position [343, 0]
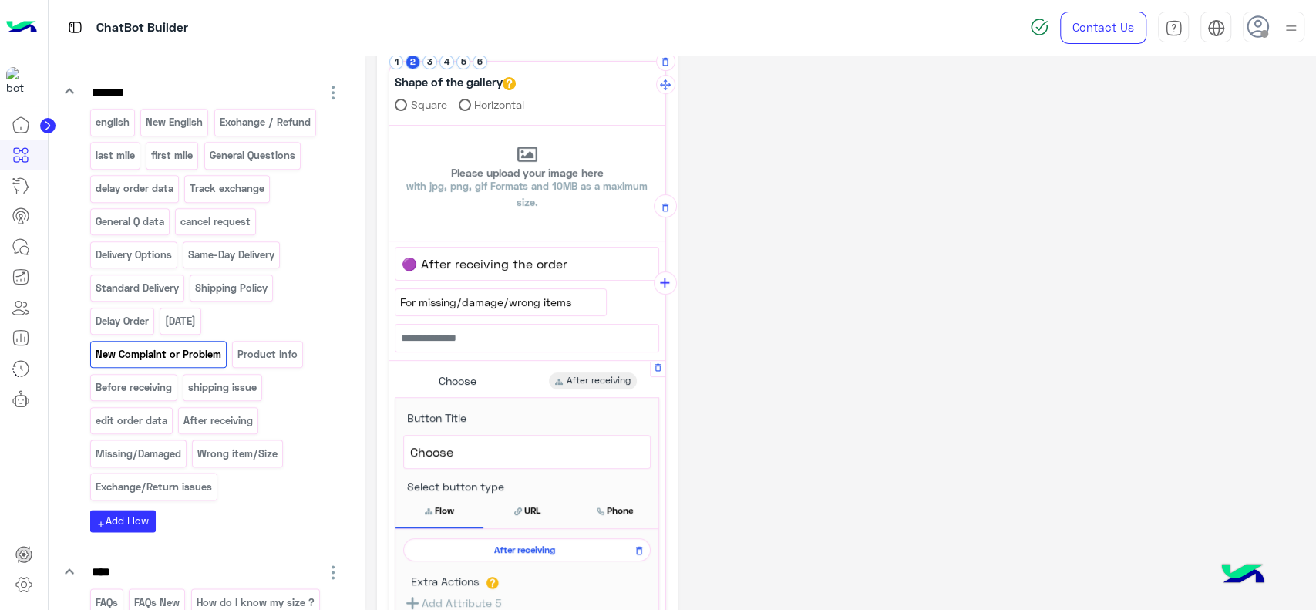
click at [520, 546] on span "After receiving" at bounding box center [524, 550] width 225 height 14
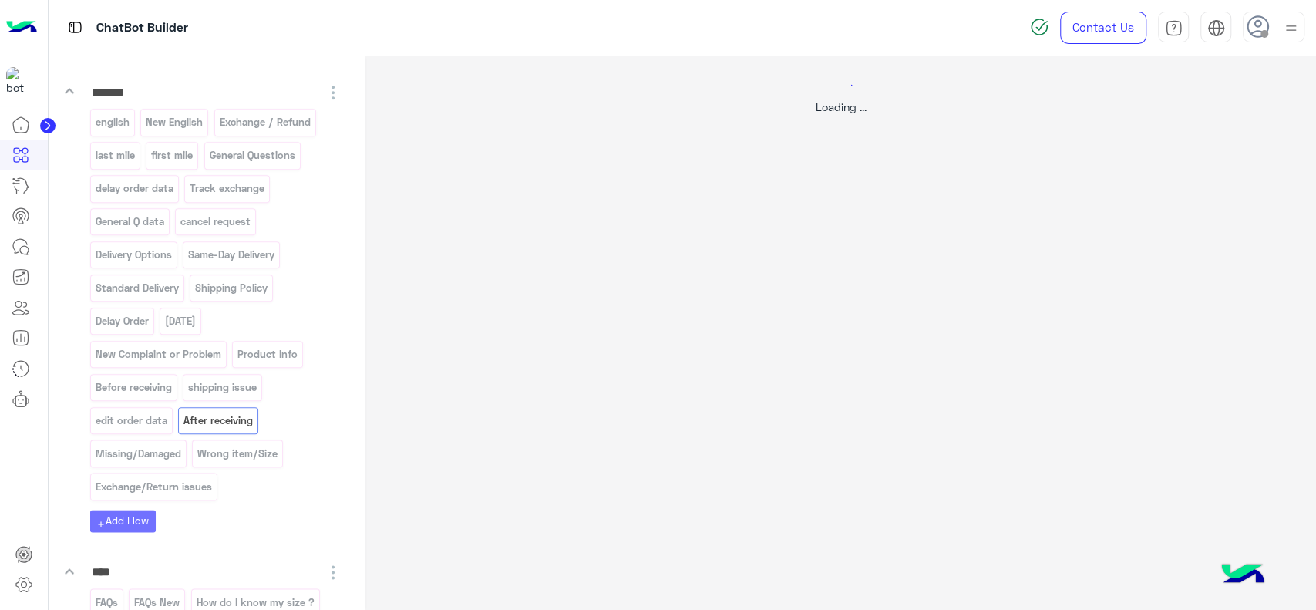
scroll to position [0, 0]
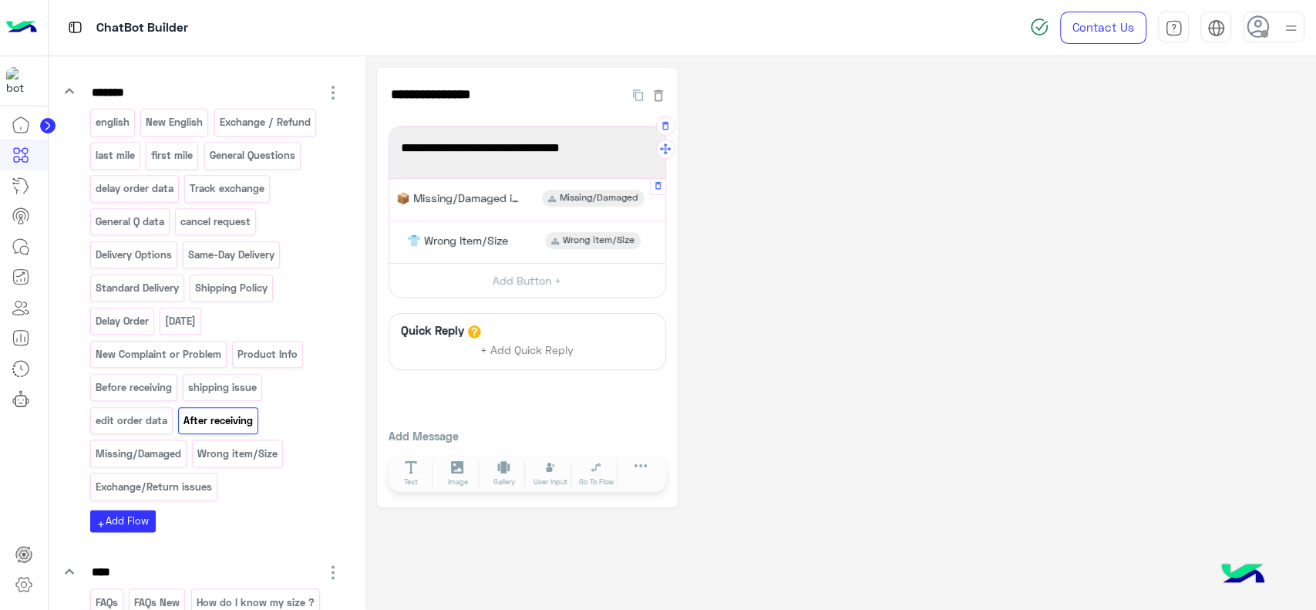
click at [513, 195] on span "📦 Missing/Damaged item" at bounding box center [457, 198] width 123 height 14
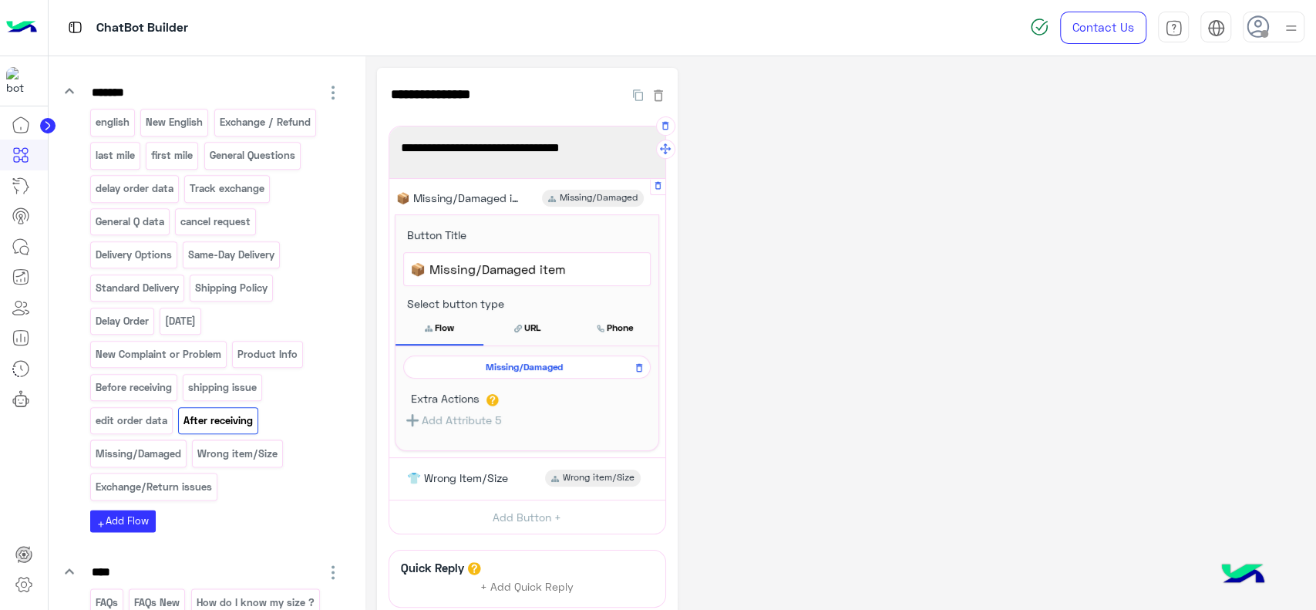
click at [524, 366] on span "Missing/Damaged" at bounding box center [524, 367] width 225 height 14
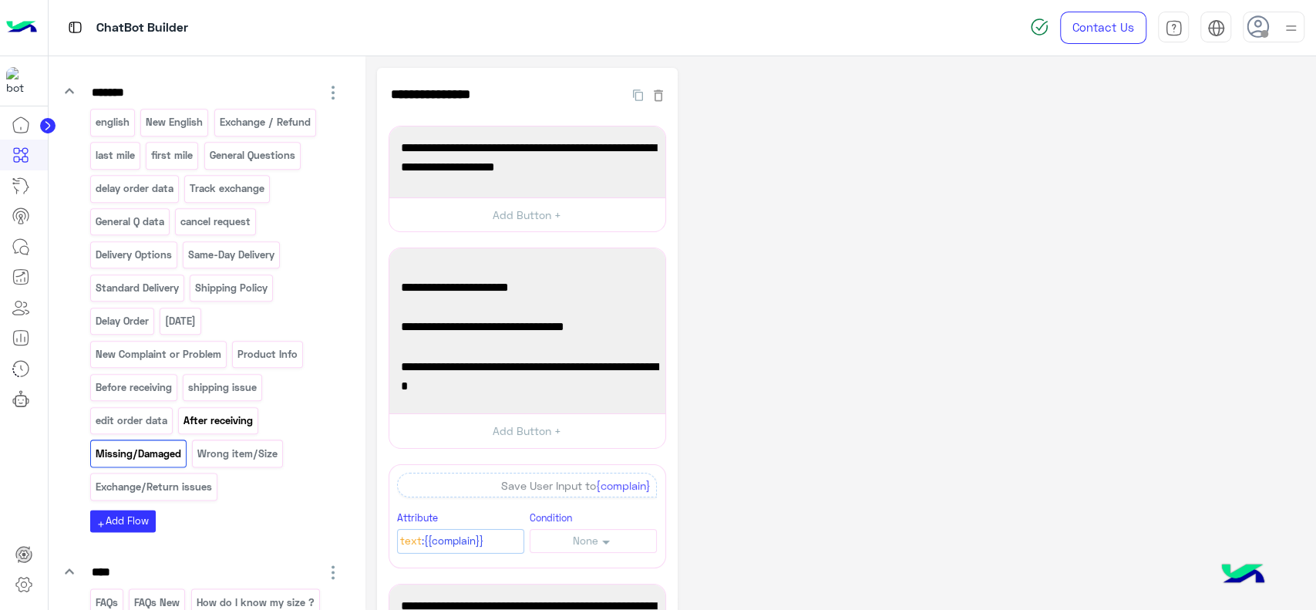
click at [205, 429] on p "After receiving" at bounding box center [219, 421] width 72 height 18
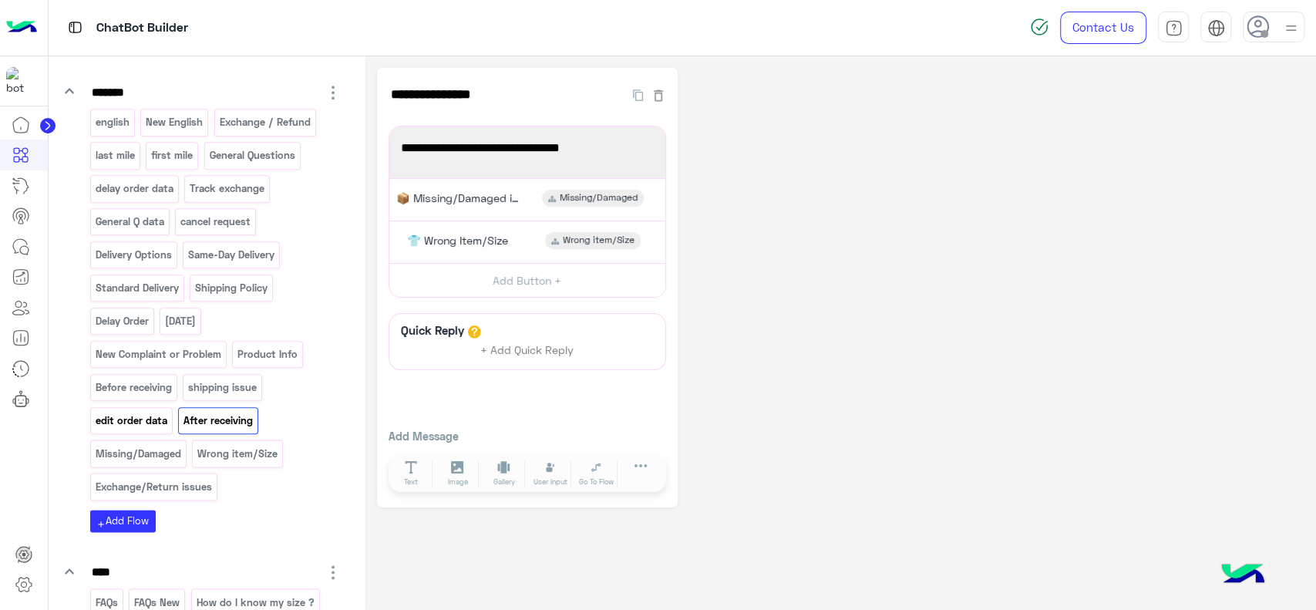
click at [135, 429] on p "edit order data" at bounding box center [131, 421] width 74 height 18
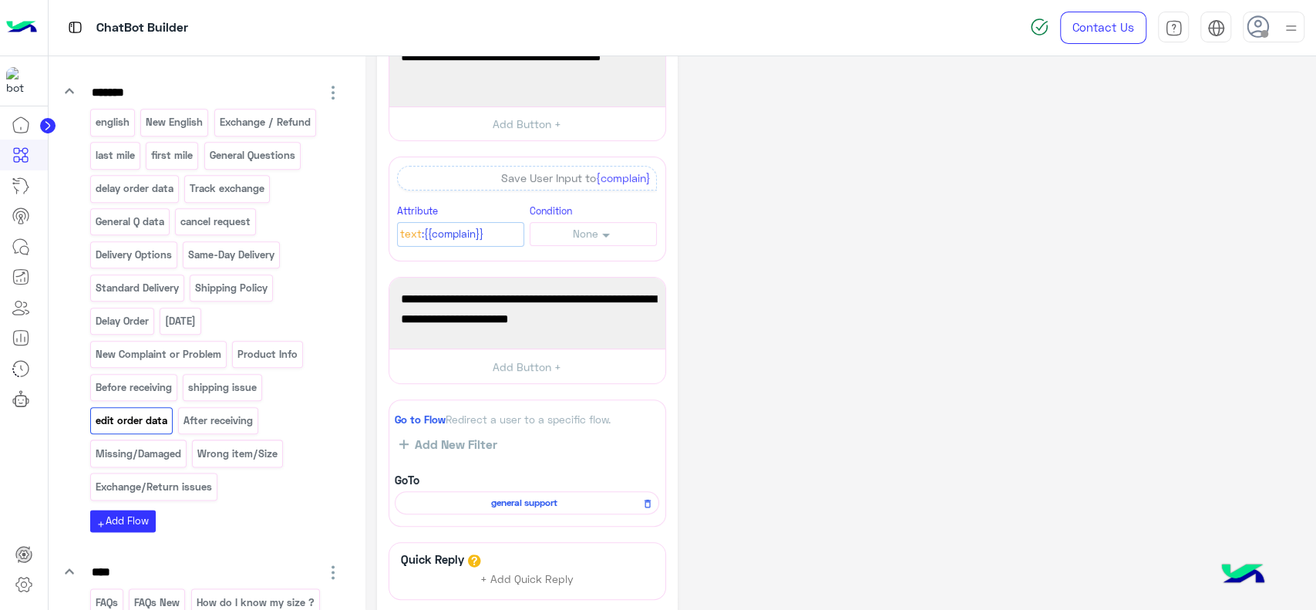
scroll to position [328, 0]
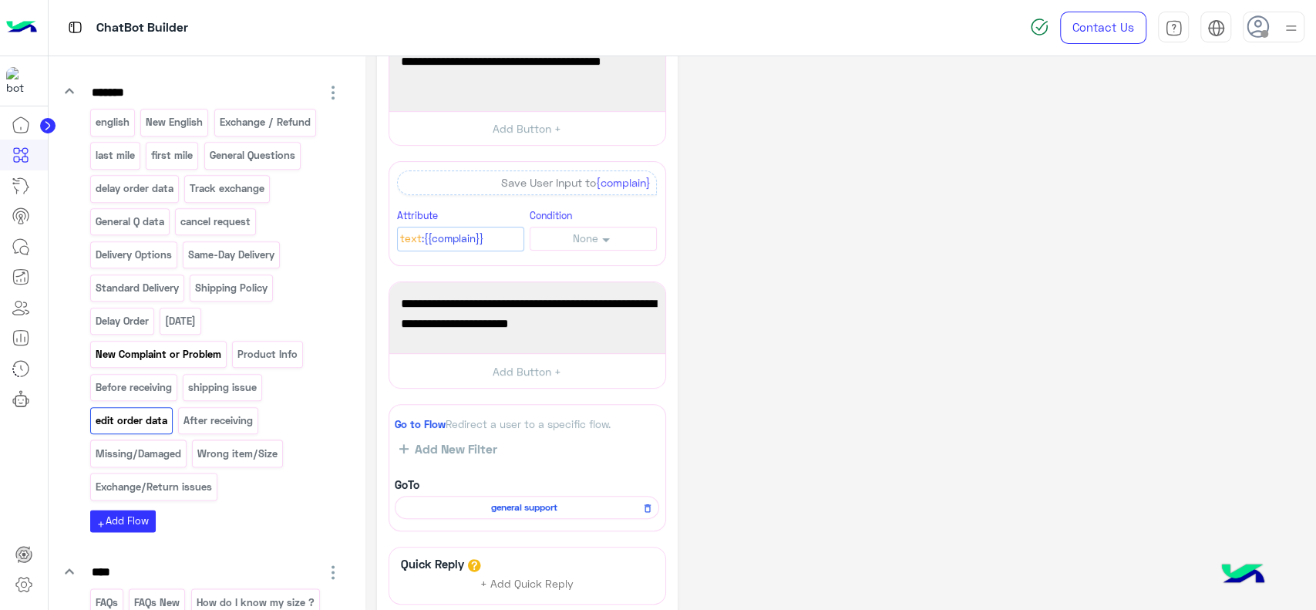
click at [146, 363] on p "New Complaint or Problem" at bounding box center [158, 354] width 128 height 18
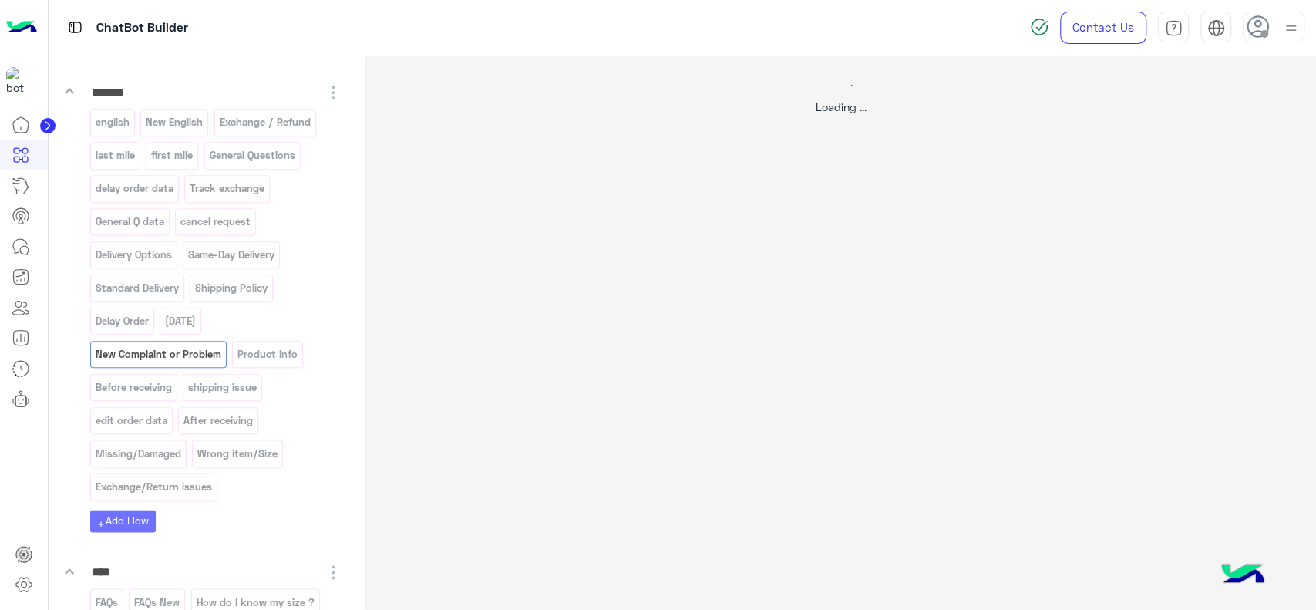
scroll to position [0, 0]
select select "*"
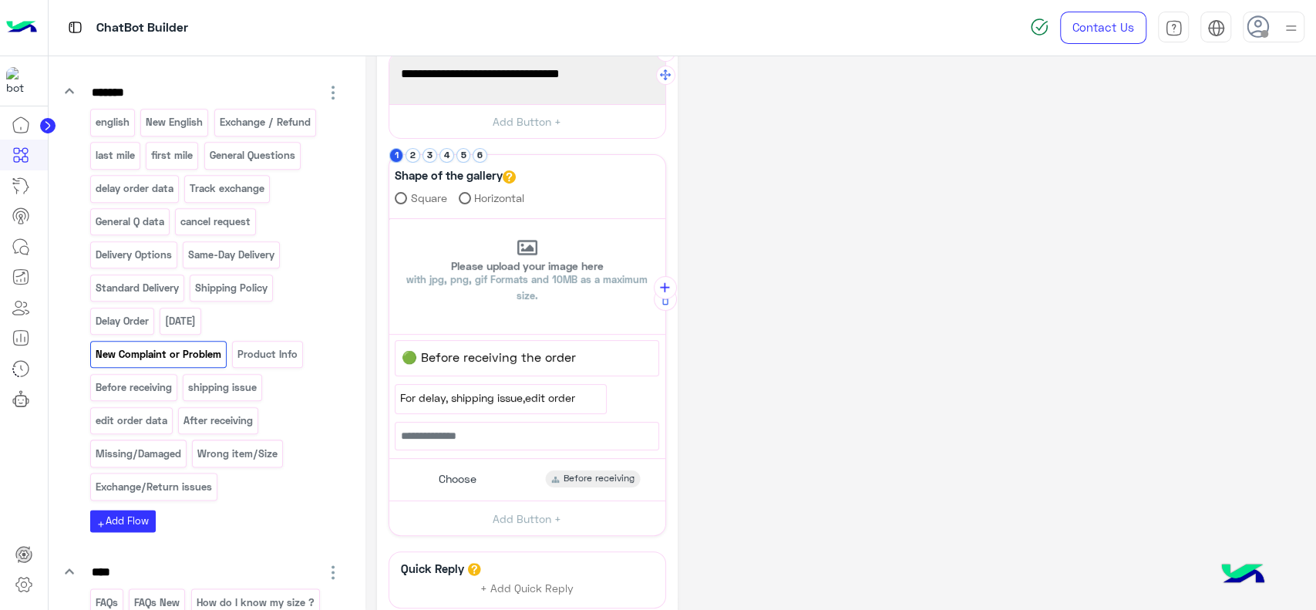
scroll to position [253, 0]
click at [439, 474] on span "Choose" at bounding box center [458, 476] width 38 height 14
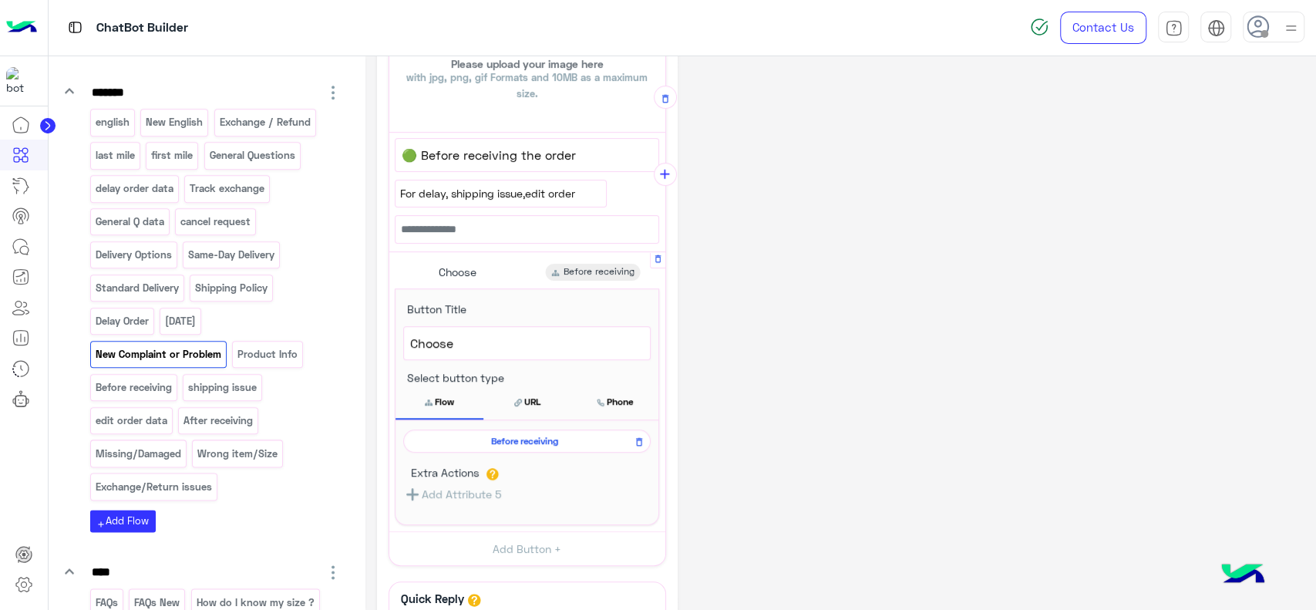
scroll to position [453, 0]
click at [469, 441] on span "Before receiving" at bounding box center [524, 440] width 225 height 14
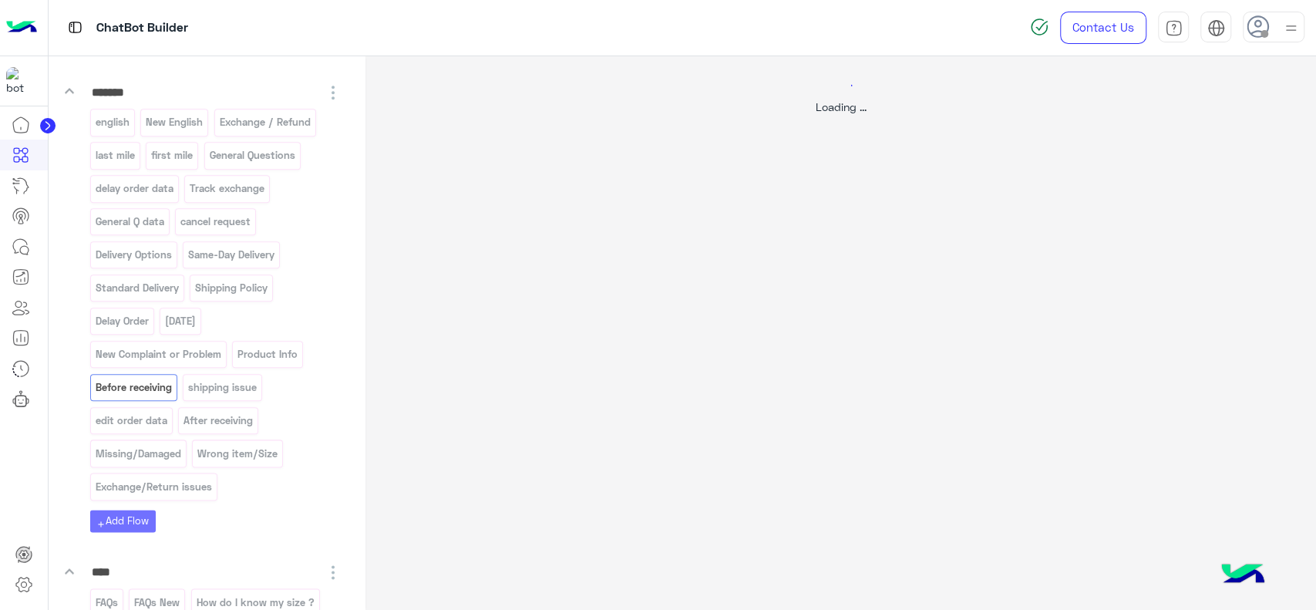
scroll to position [0, 0]
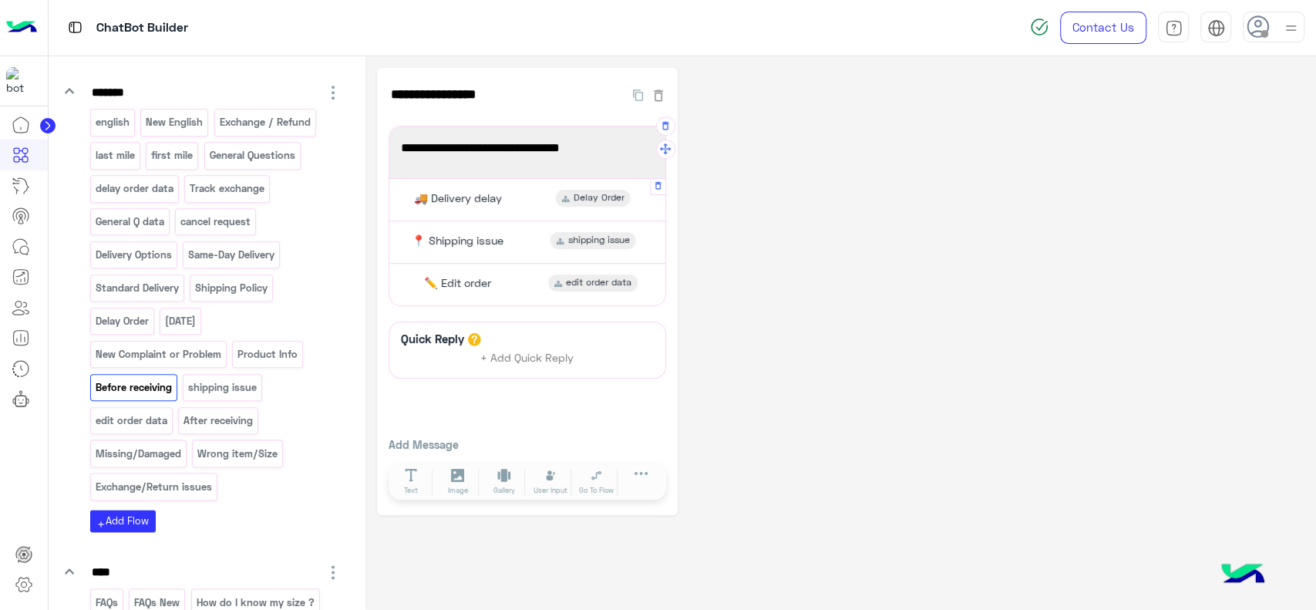
click at [537, 207] on div "🚚 Delivery delay Delay Order" at bounding box center [527, 199] width 264 height 30
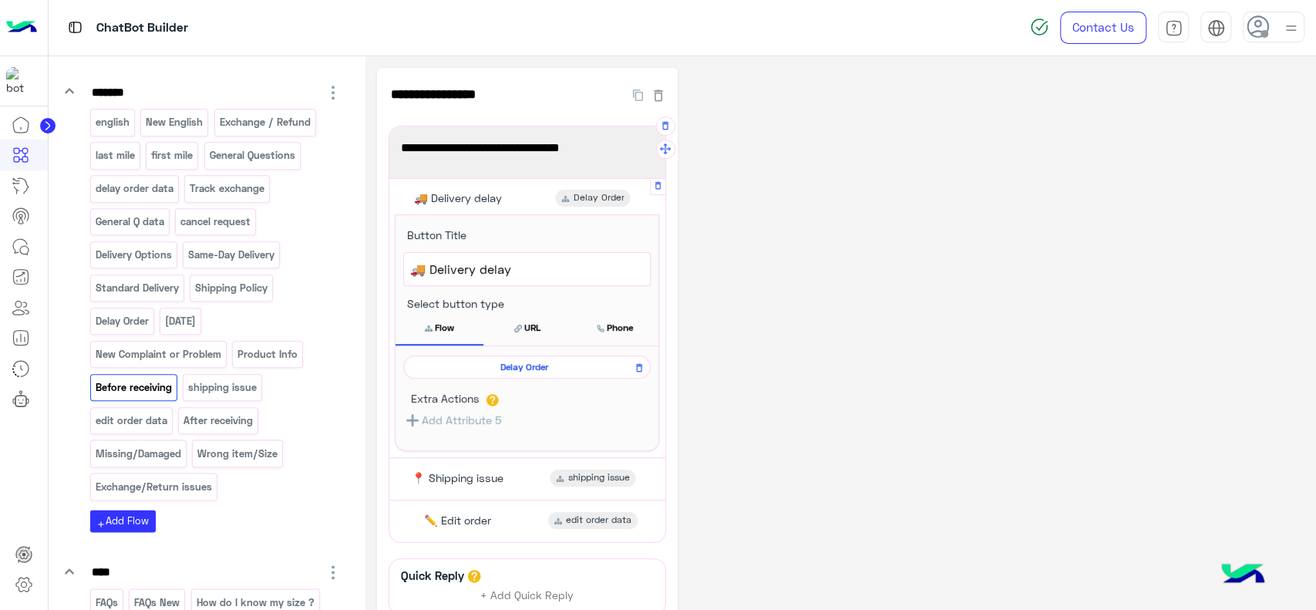
click at [513, 363] on span "Delay Order" at bounding box center [524, 367] width 225 height 14
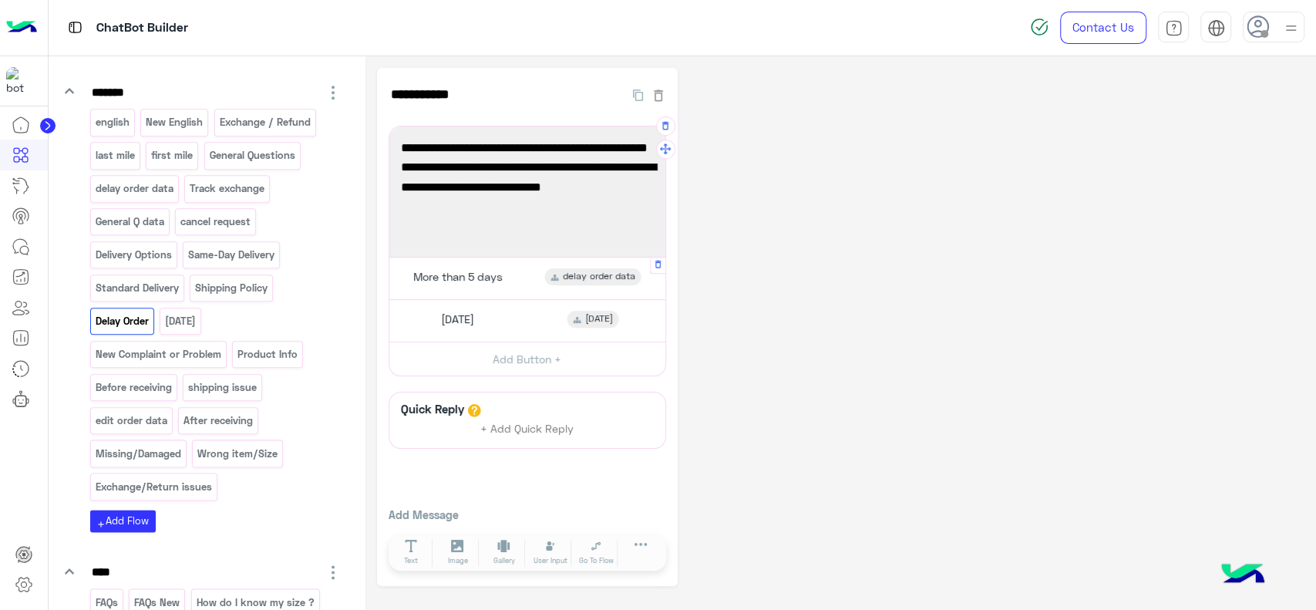
click at [549, 284] on div "delay order data" at bounding box center [593, 276] width 96 height 17
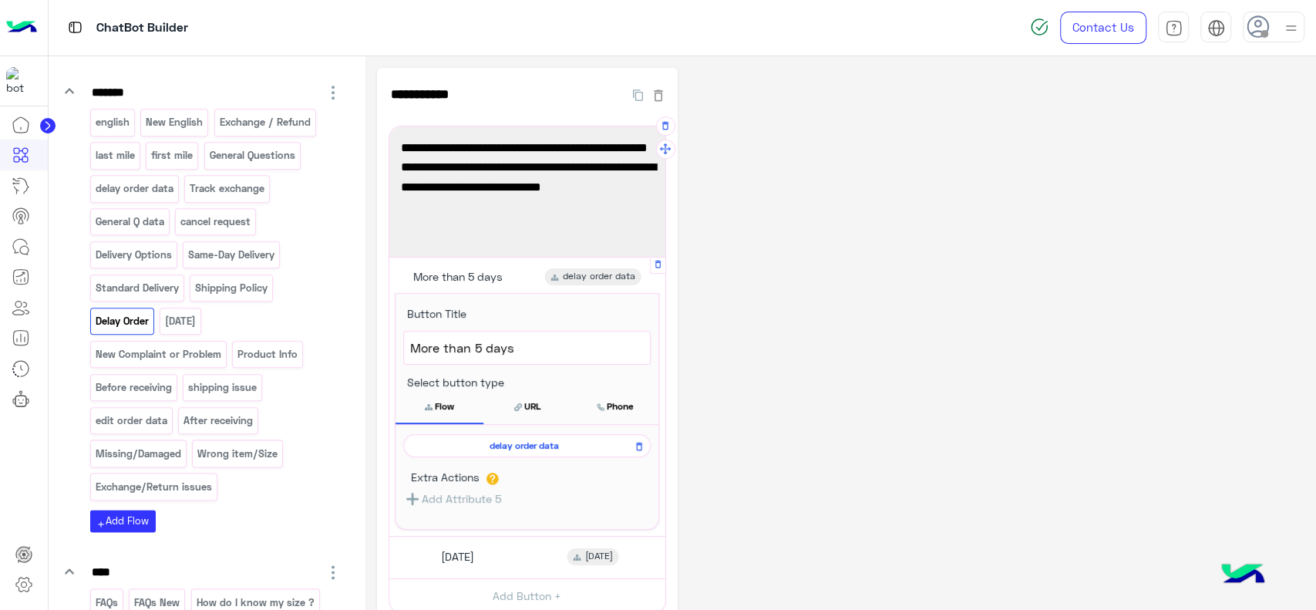
click at [540, 453] on div "delay order data" at bounding box center [526, 445] width 247 height 23
click at [540, 446] on span "delay order data" at bounding box center [524, 446] width 225 height 14
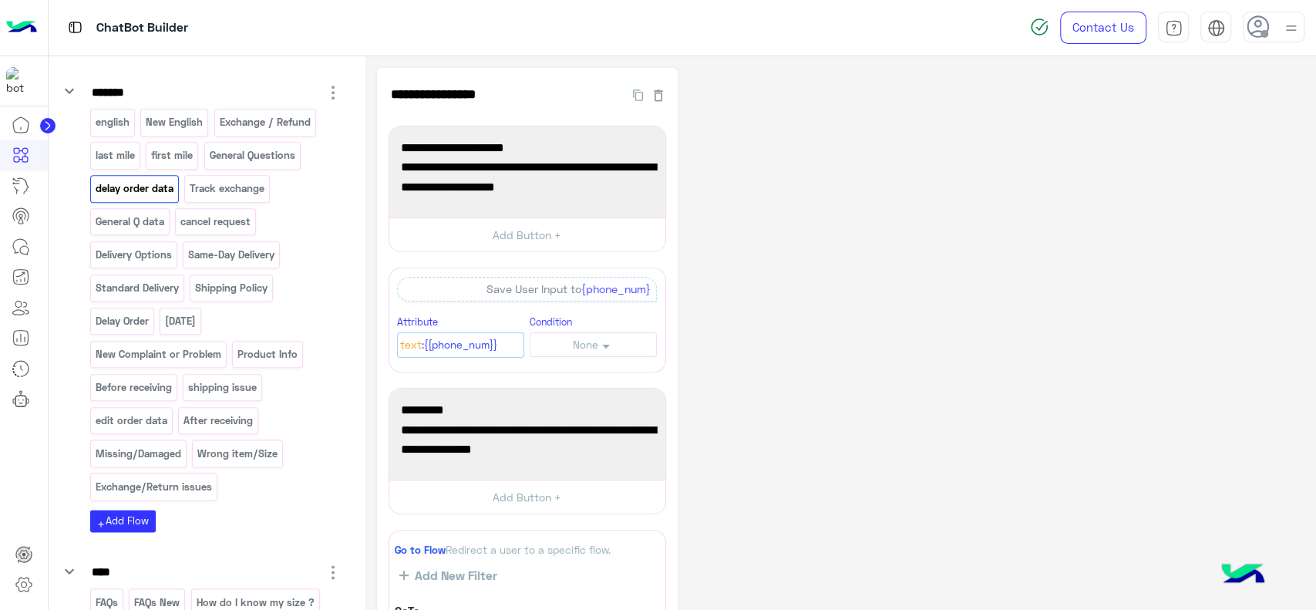
scroll to position [268, 0]
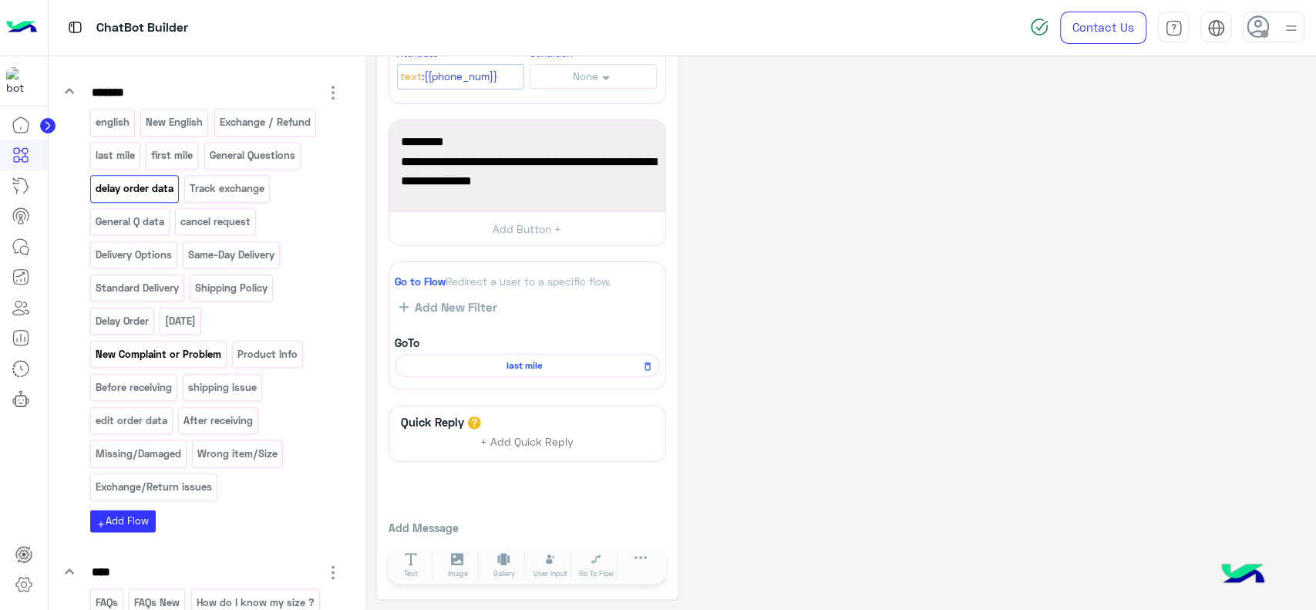
click at [194, 363] on p "New Complaint or Problem" at bounding box center [158, 354] width 128 height 18
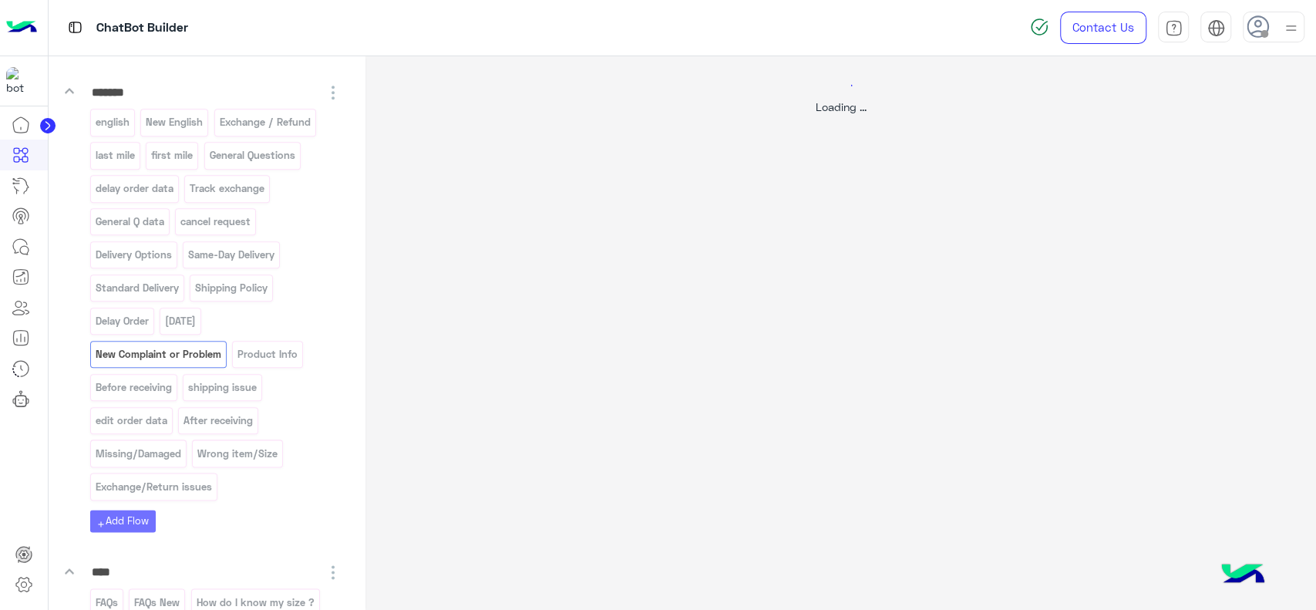
scroll to position [0, 0]
select select "*"
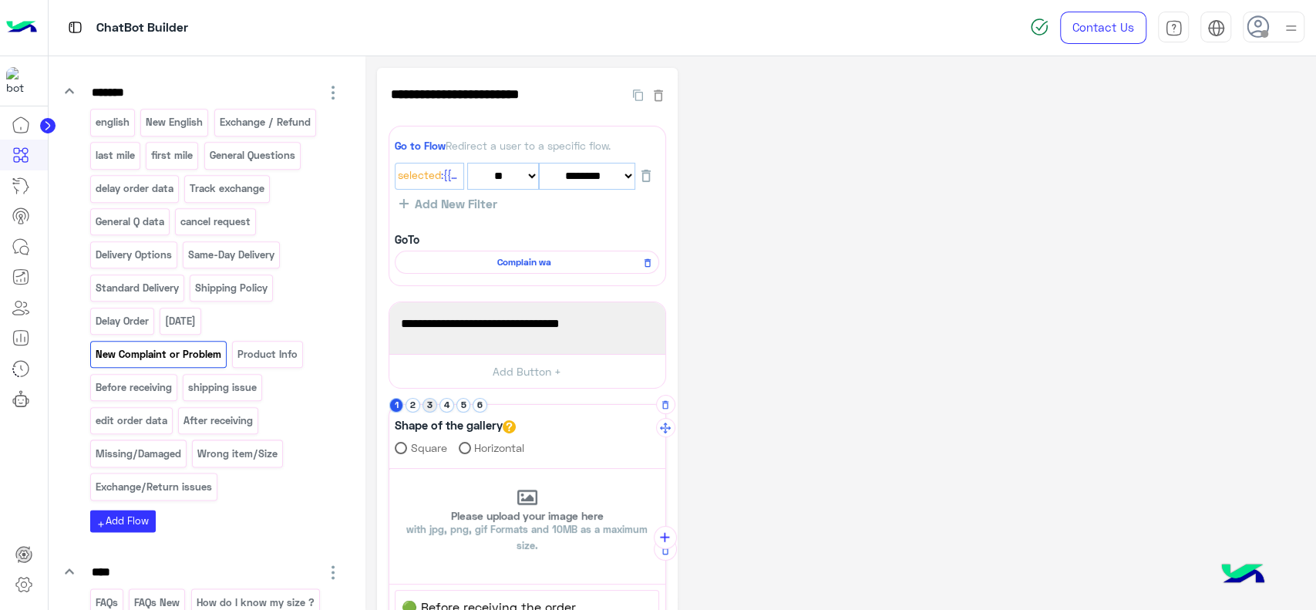
click at [431, 402] on button "3" at bounding box center [430, 405] width 15 height 15
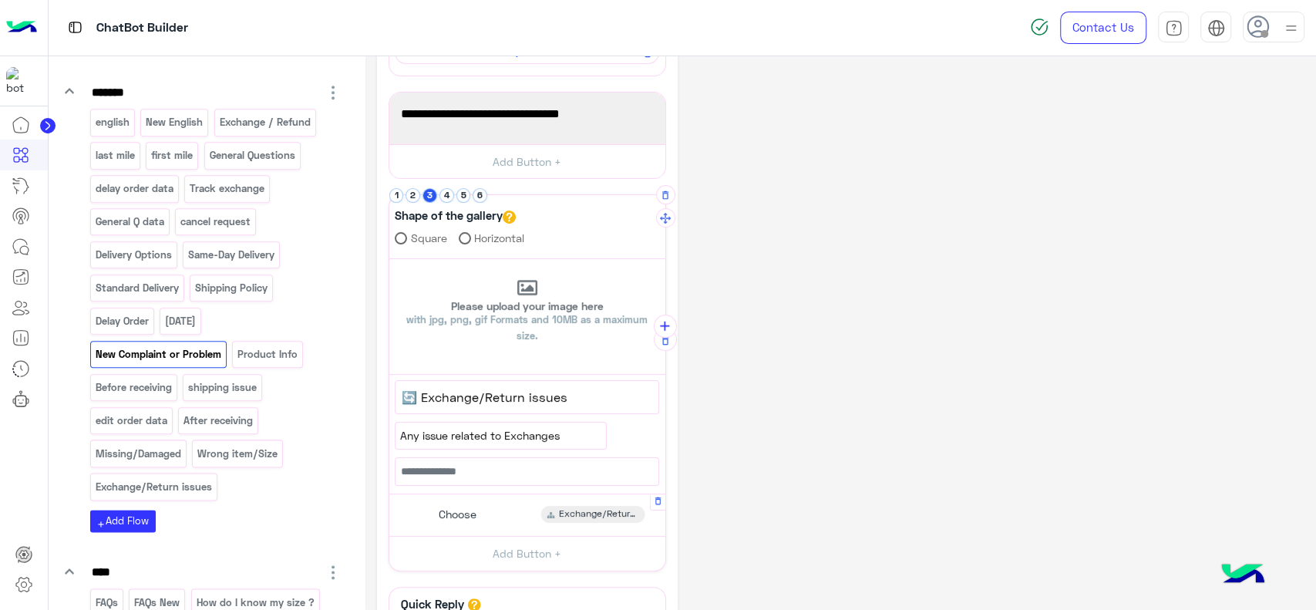
click at [476, 507] on div "Choose" at bounding box center [456, 514] width 54 height 17
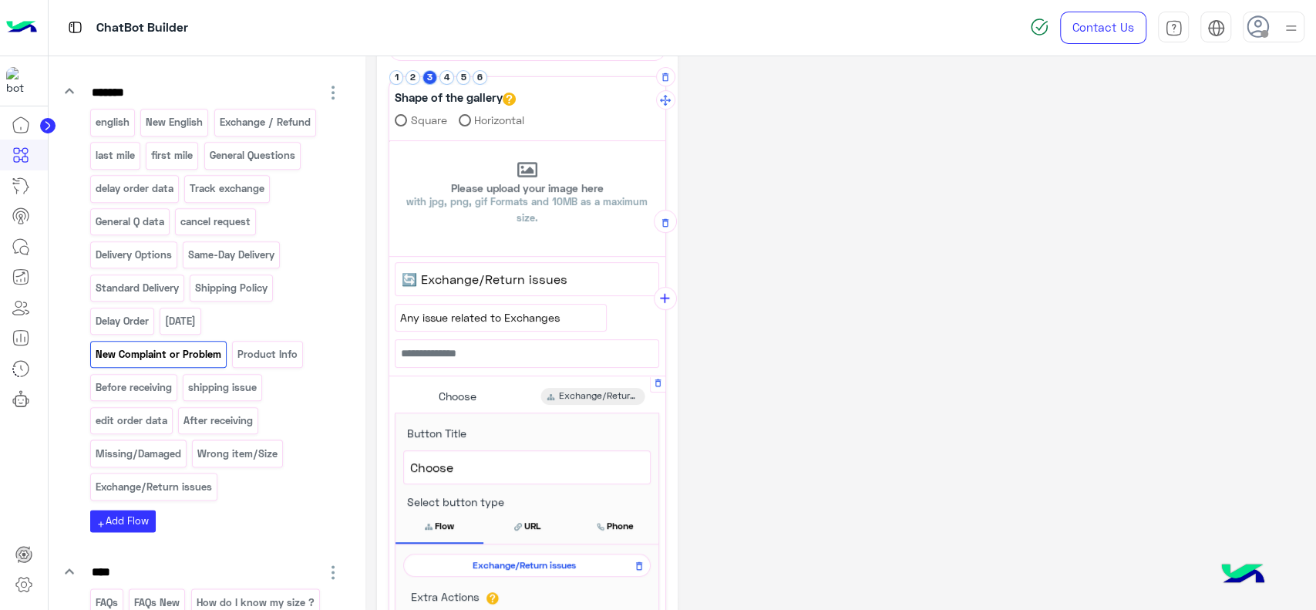
scroll to position [328, 0]
click at [477, 557] on span "Exchange/Return issues" at bounding box center [524, 564] width 225 height 14
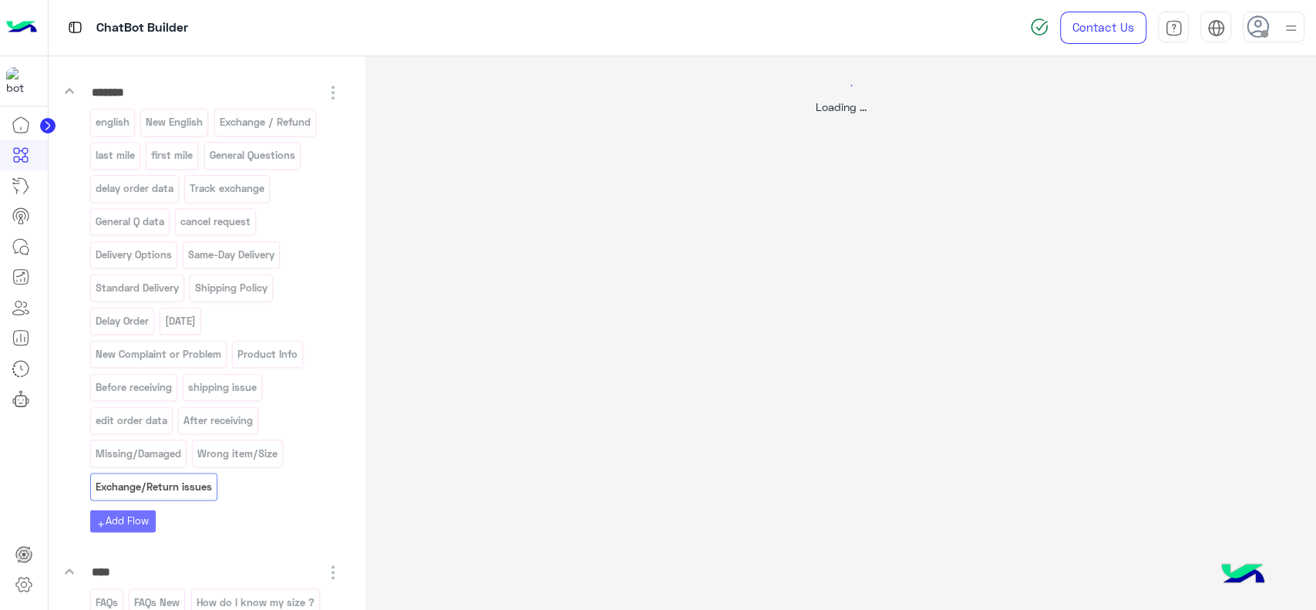
scroll to position [0, 0]
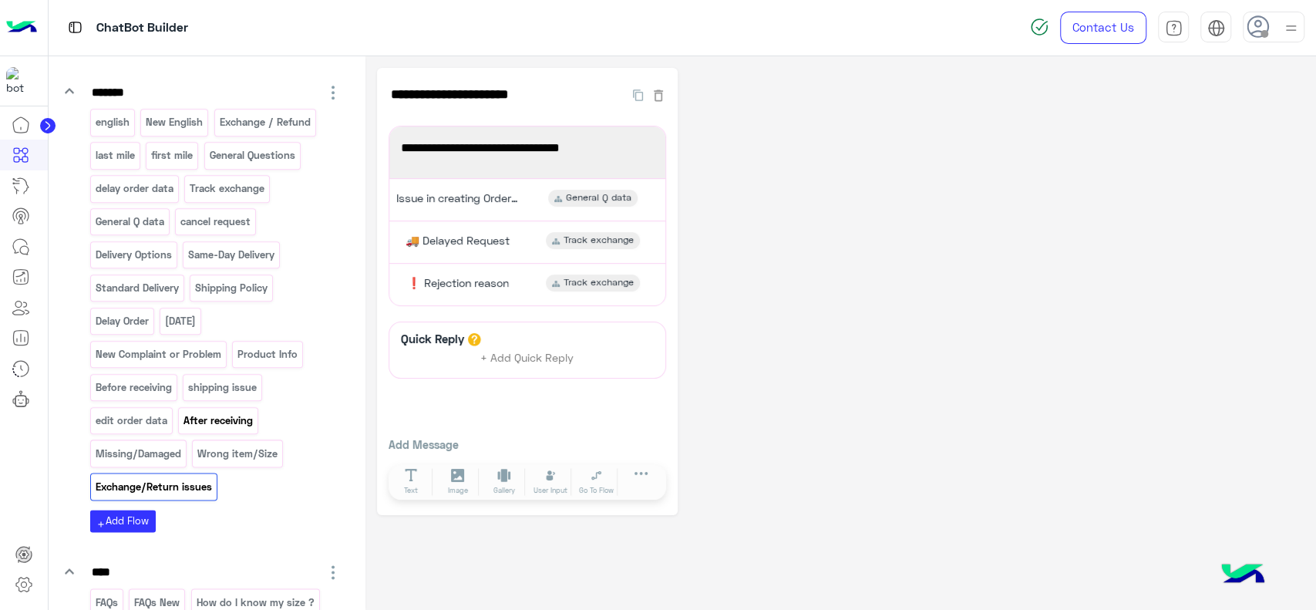
click at [214, 429] on p "After receiving" at bounding box center [219, 421] width 72 height 18
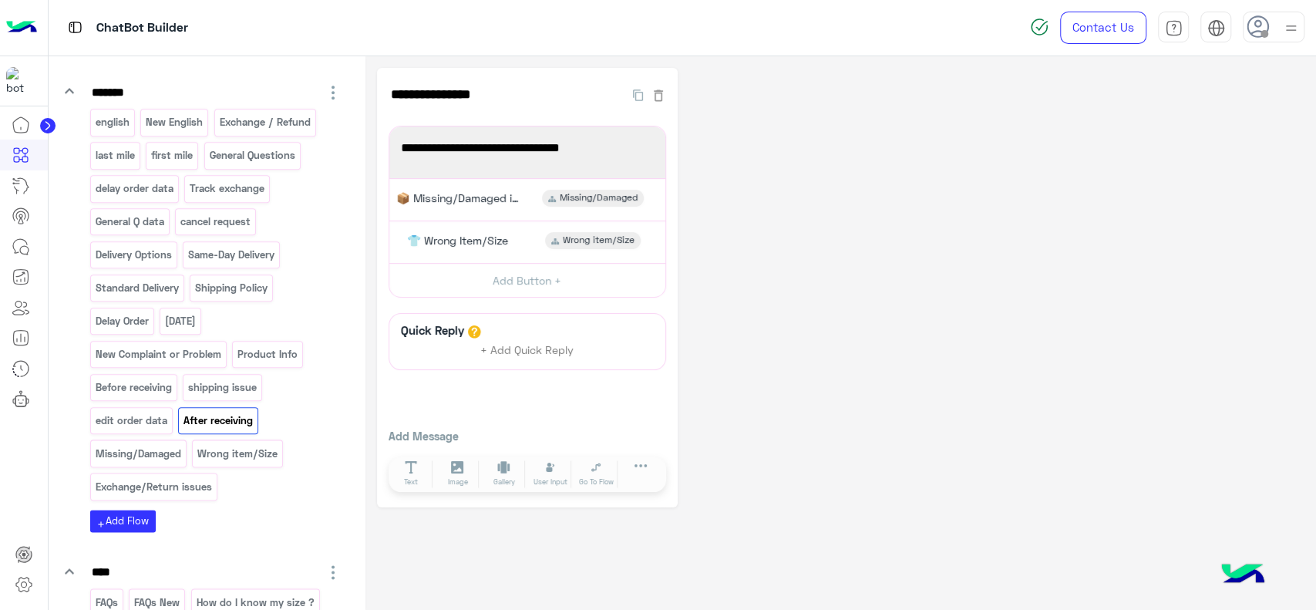
click at [882, 260] on div "**********" at bounding box center [841, 287] width 928 height 439
click at [850, 234] on div "**********" at bounding box center [841, 287] width 928 height 439
click at [25, 27] on img at bounding box center [21, 28] width 31 height 32
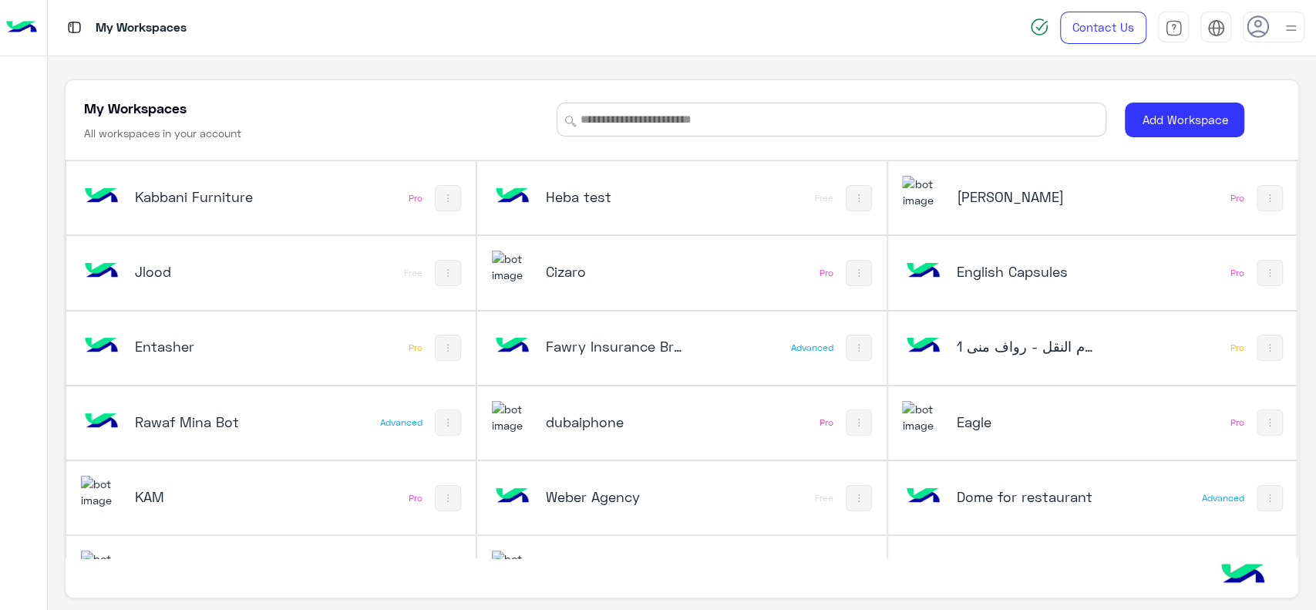
scroll to position [574, 0]
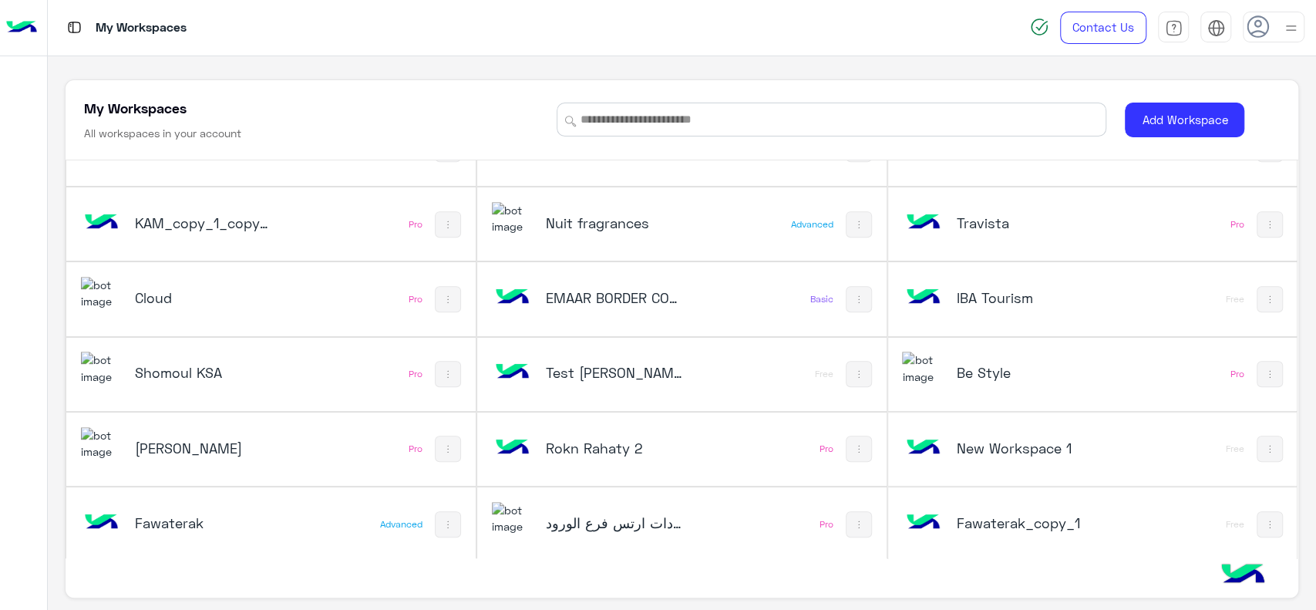
click at [240, 296] on h5 "Cloud" at bounding box center [203, 297] width 137 height 19
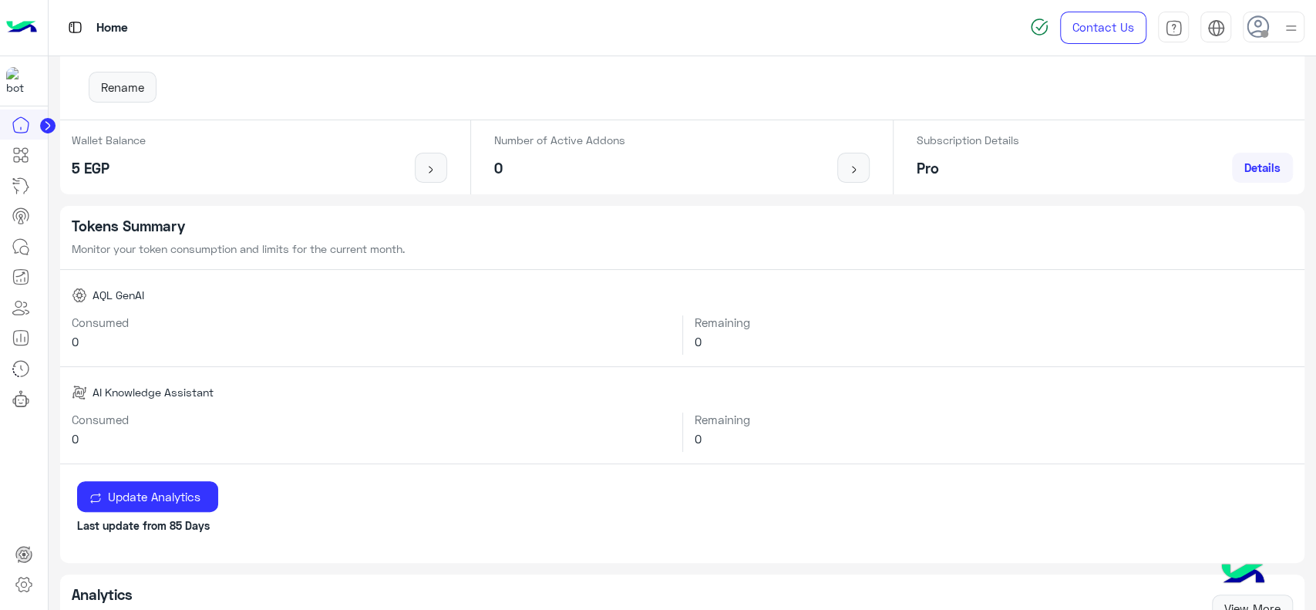
scroll to position [116, 0]
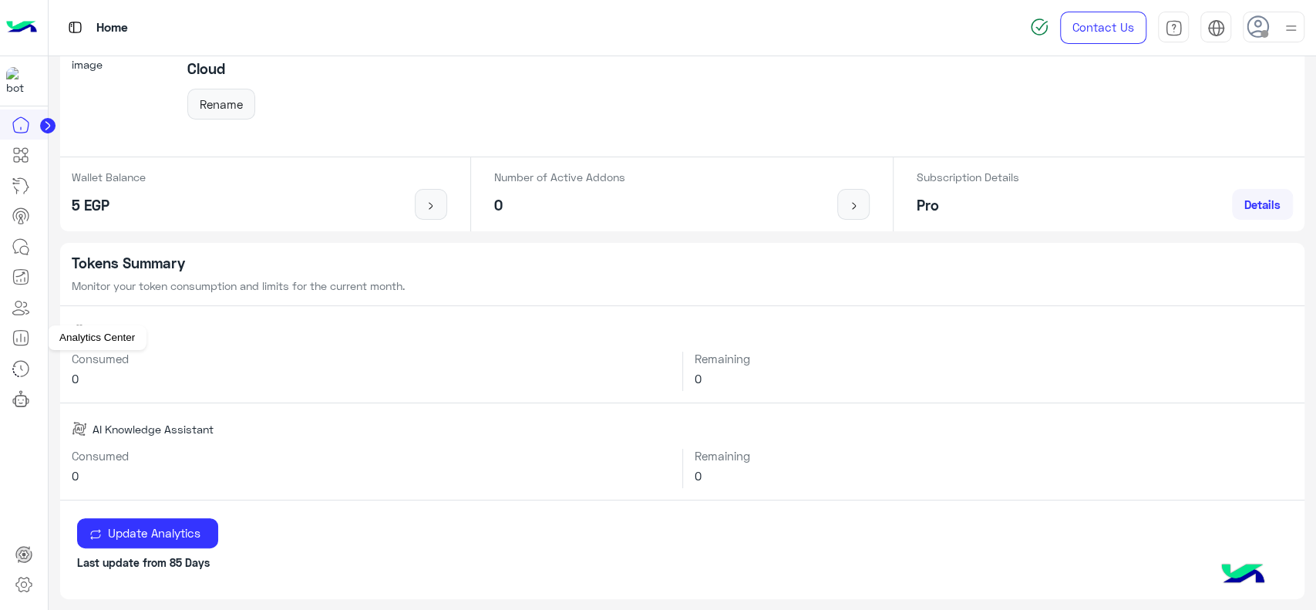
click at [15, 339] on icon at bounding box center [21, 337] width 19 height 19
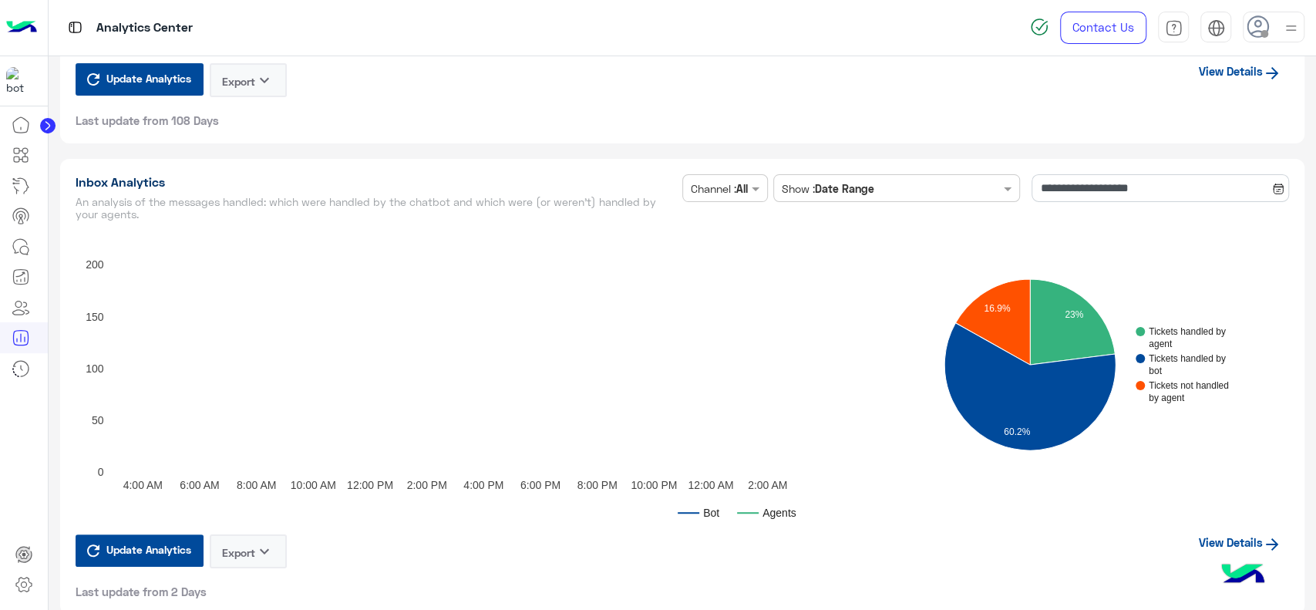
scroll to position [3736, 0]
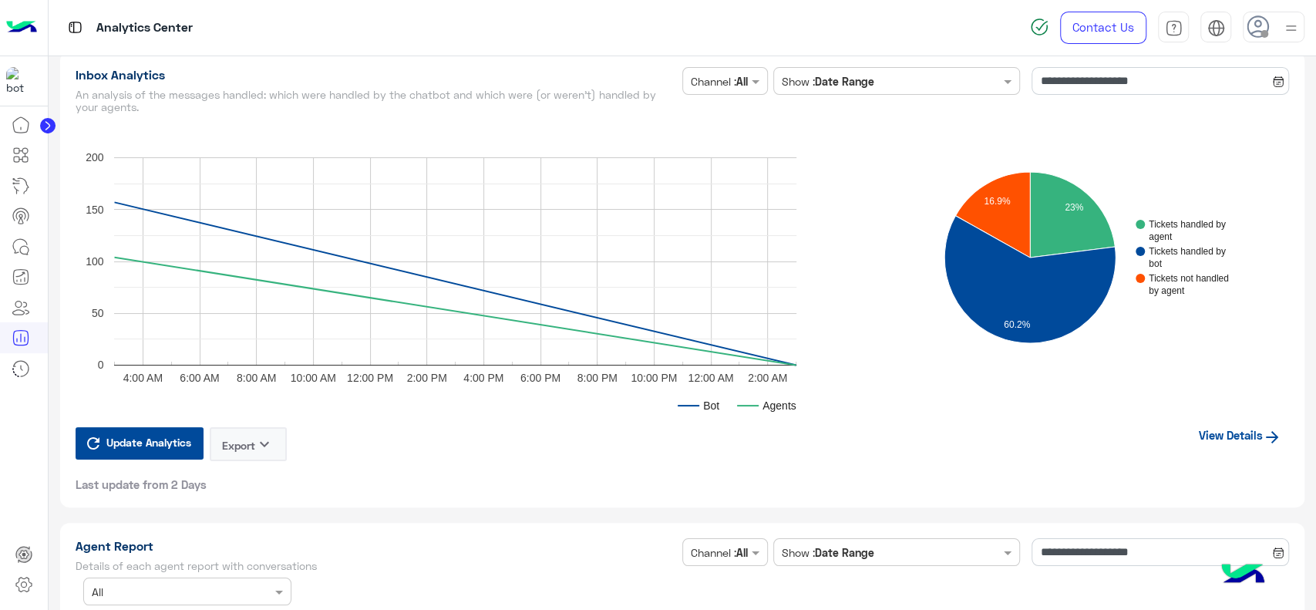
click at [1215, 431] on link "View Details" at bounding box center [1240, 434] width 98 height 29
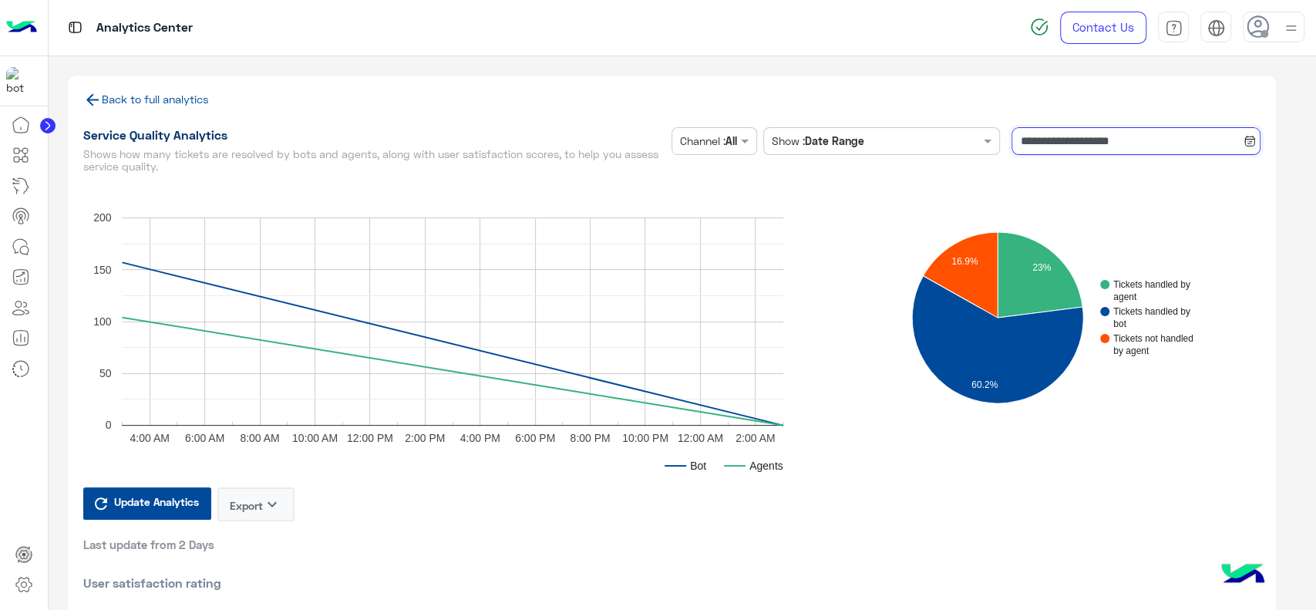
click at [1065, 154] on input "**********" at bounding box center [1136, 141] width 249 height 28
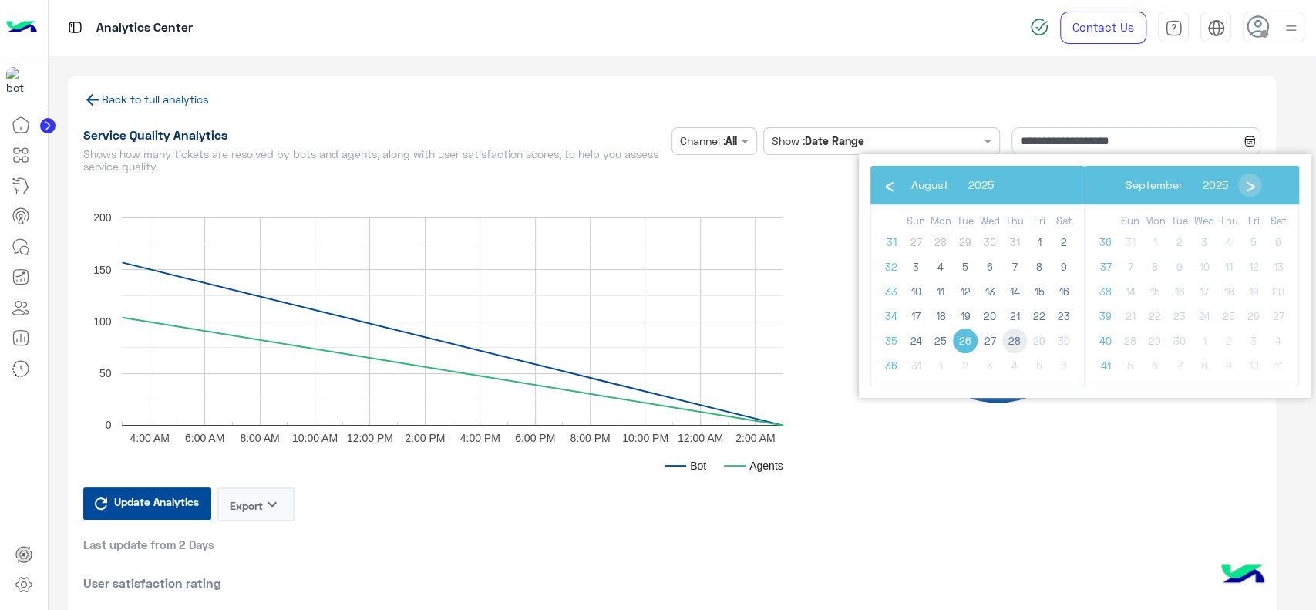
click at [1012, 345] on span "28" at bounding box center [1014, 340] width 25 height 25
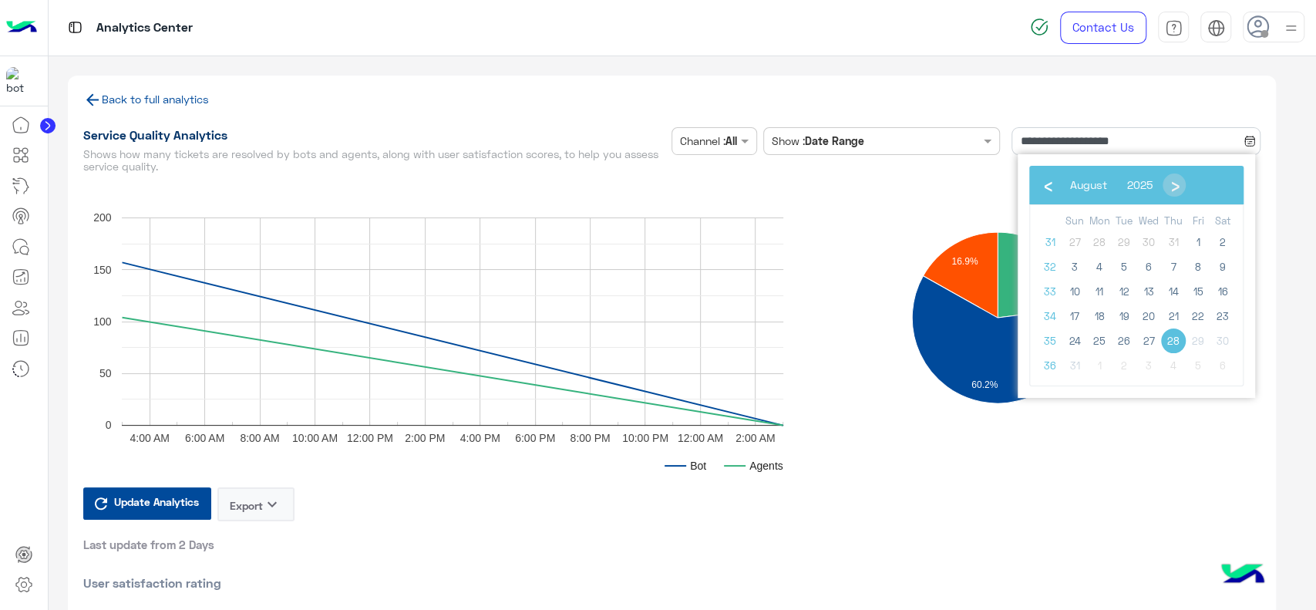
click at [1173, 345] on span "28" at bounding box center [1173, 340] width 25 height 25
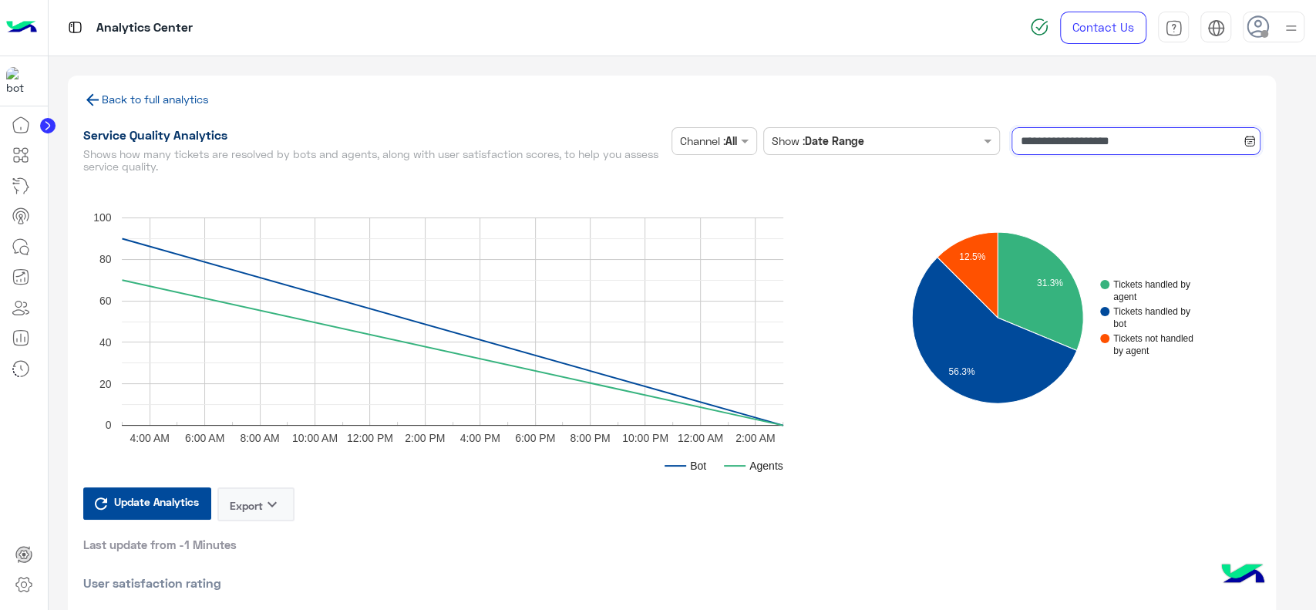
click at [1035, 143] on input "**********" at bounding box center [1136, 141] width 249 height 28
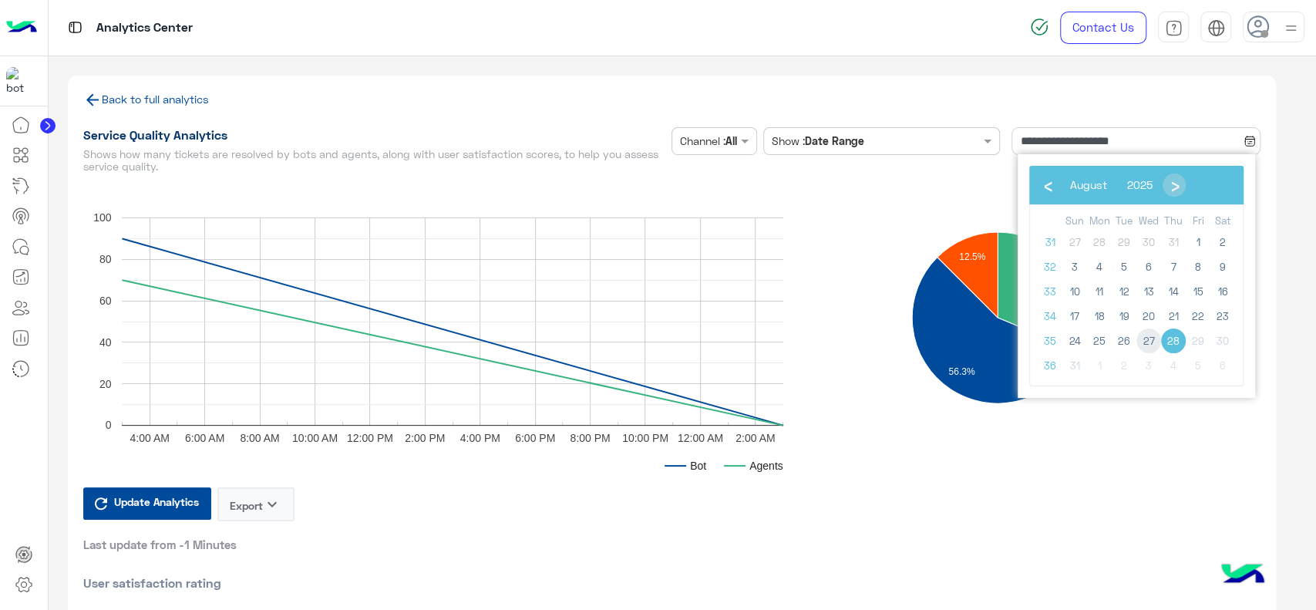
click at [1154, 345] on span "27" at bounding box center [1148, 340] width 25 height 25
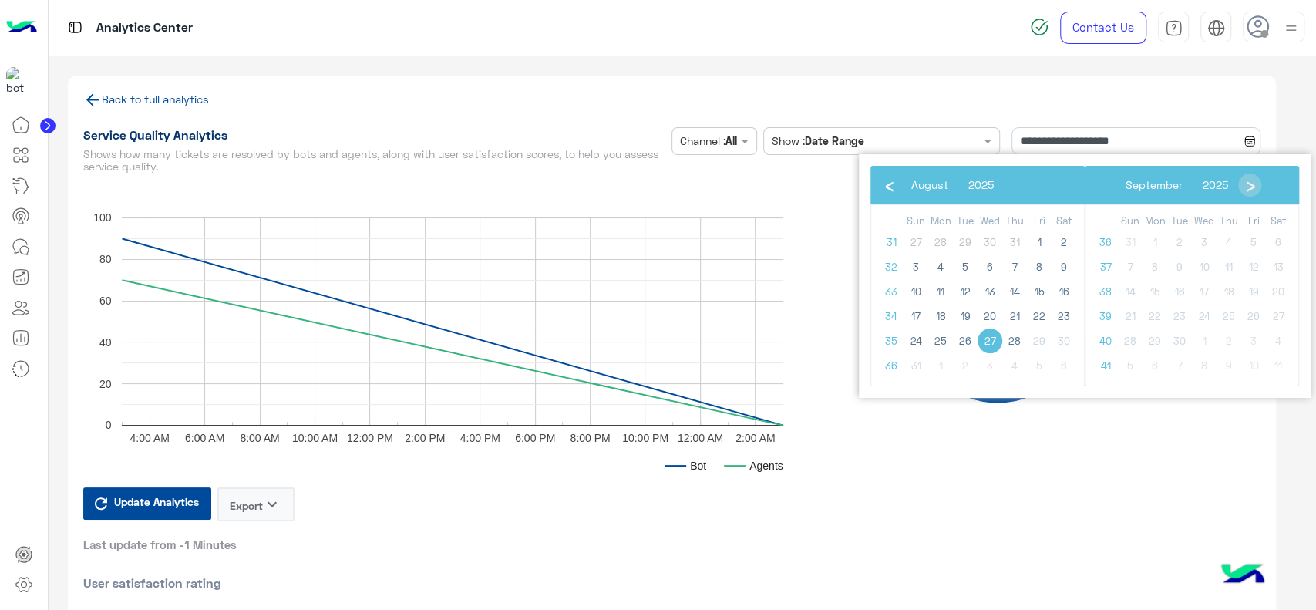
click at [991, 341] on span "27" at bounding box center [990, 340] width 25 height 25
type input "**********"
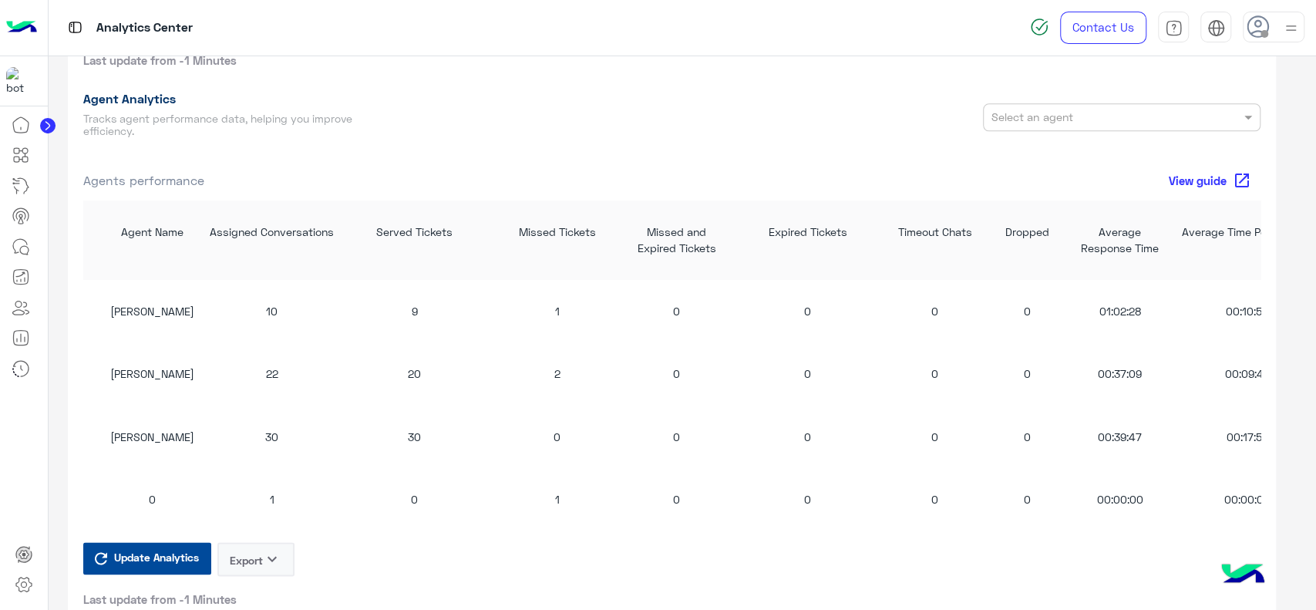
scroll to position [1350, 0]
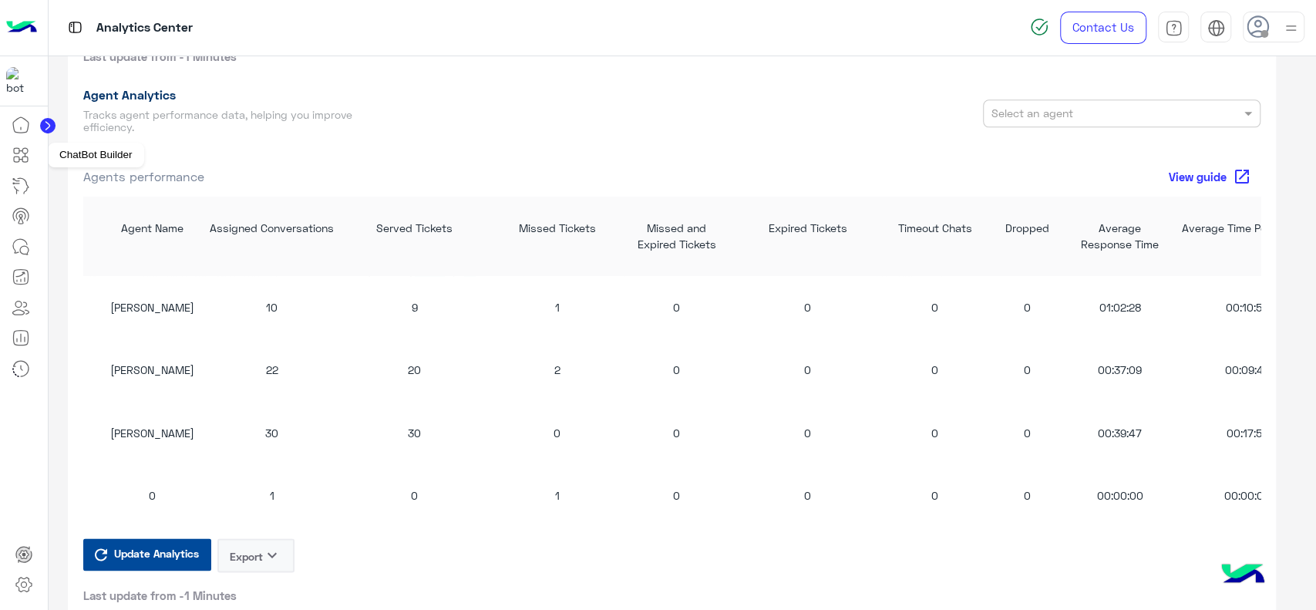
click at [25, 151] on icon at bounding box center [21, 155] width 19 height 19
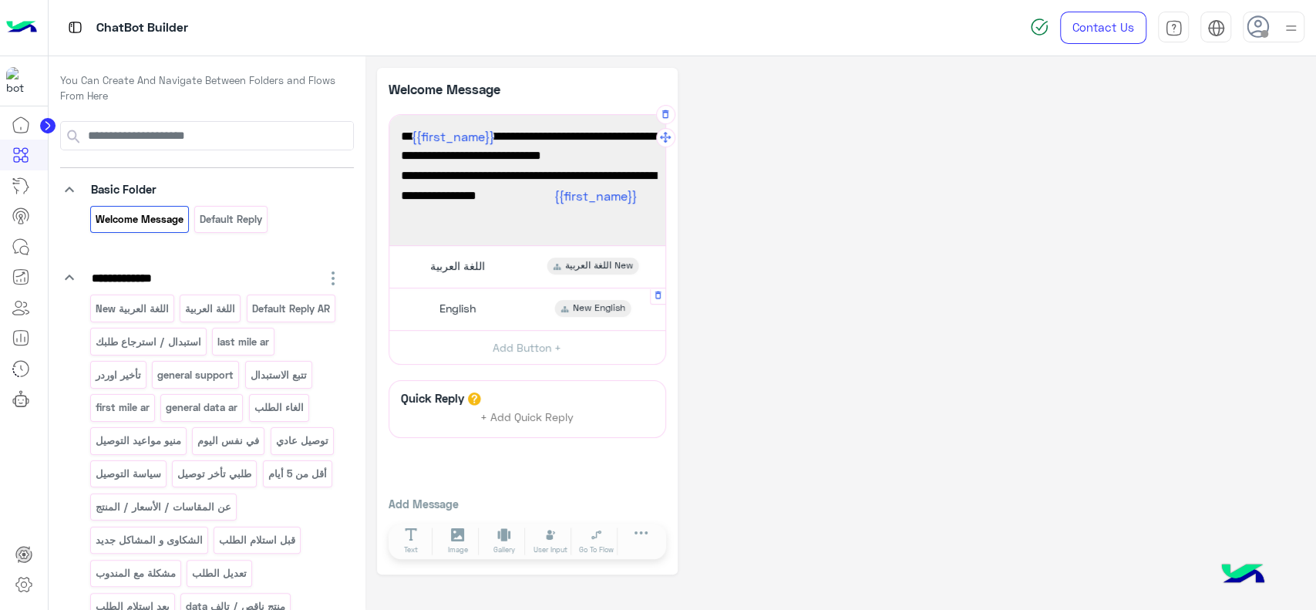
click at [480, 311] on div "English" at bounding box center [455, 308] width 52 height 17
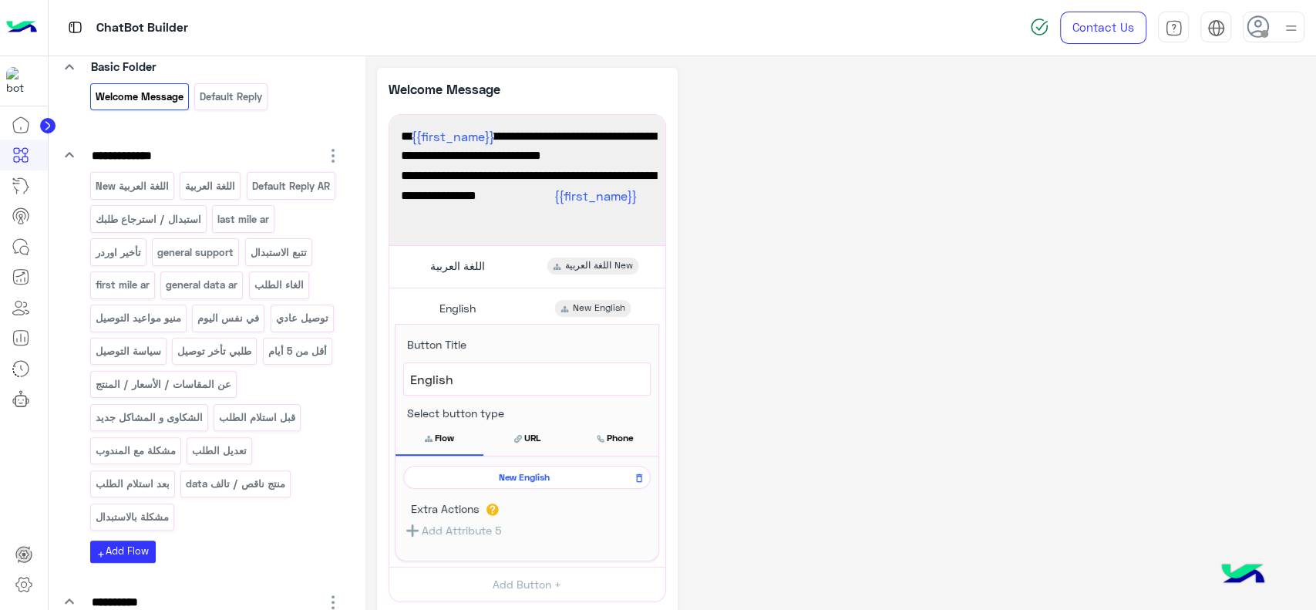
scroll to position [127, 0]
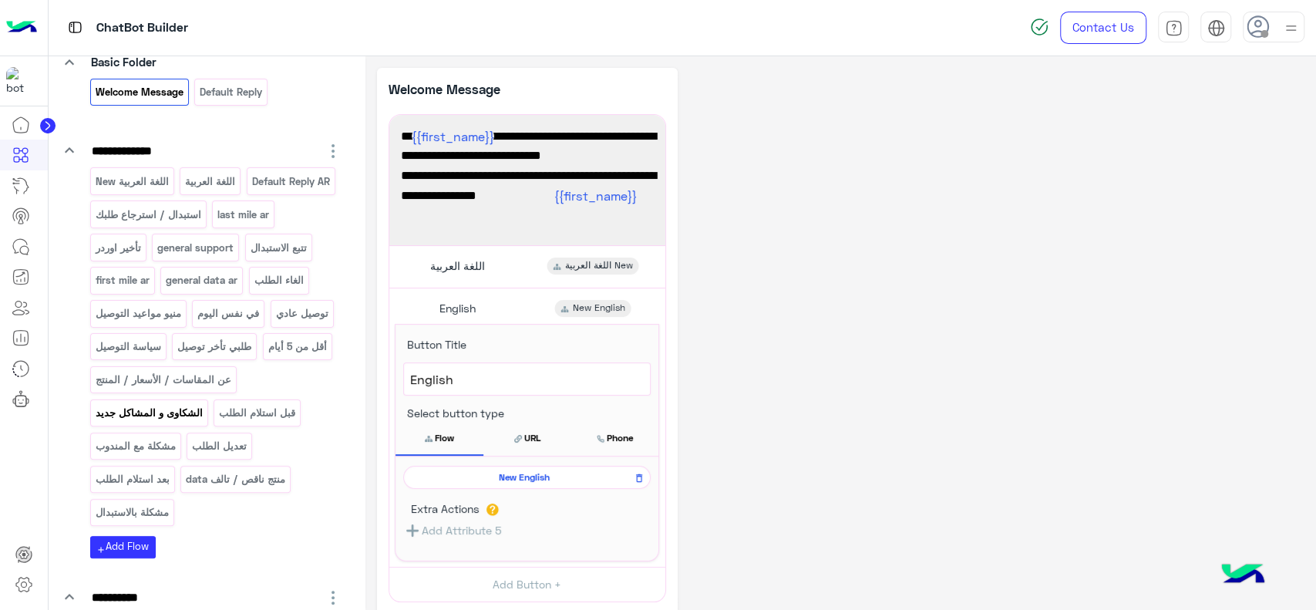
click at [178, 422] on p "الشكاوى و المشاكل جديد" at bounding box center [148, 413] width 109 height 18
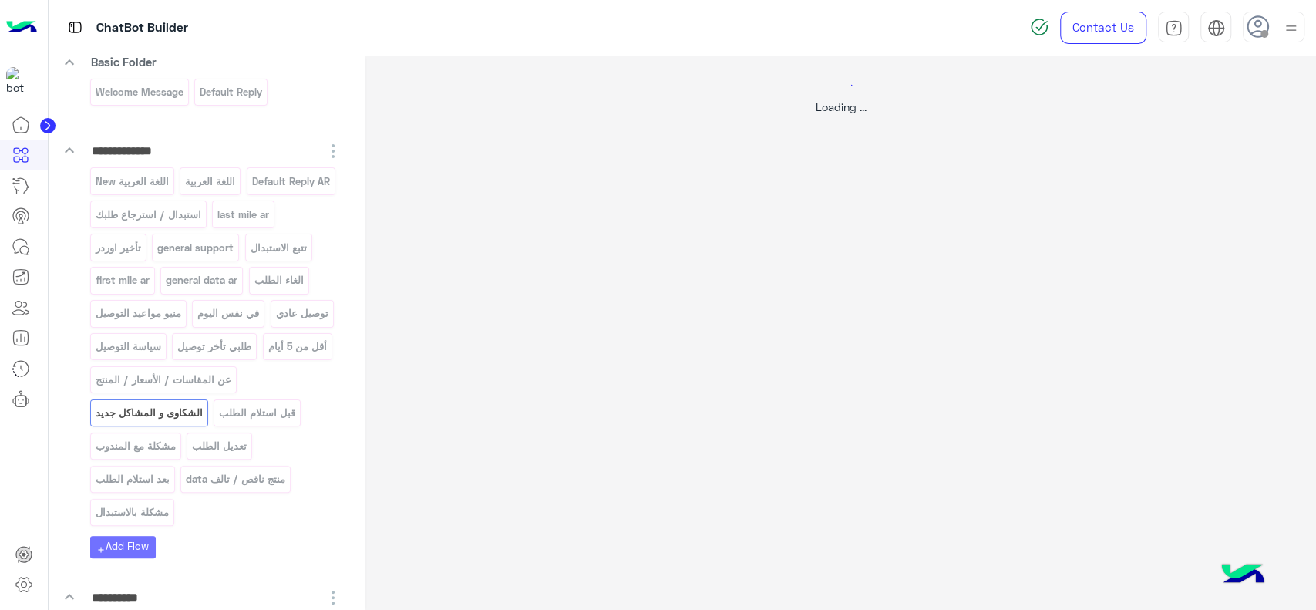
select select "*"
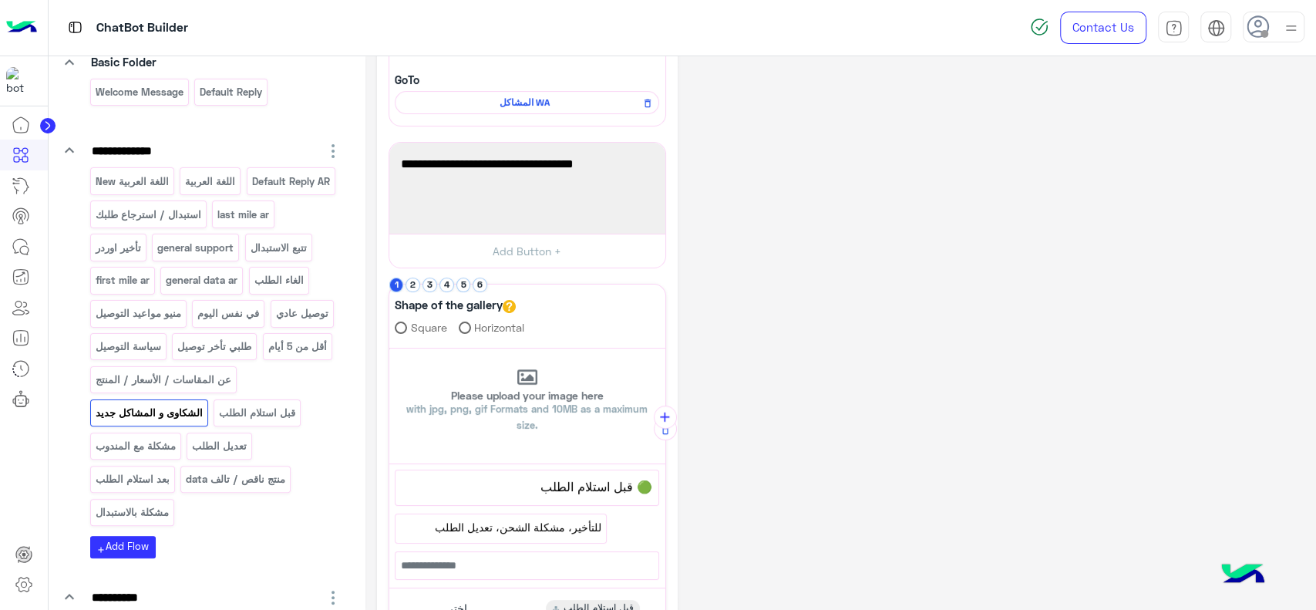
scroll to position [173, 0]
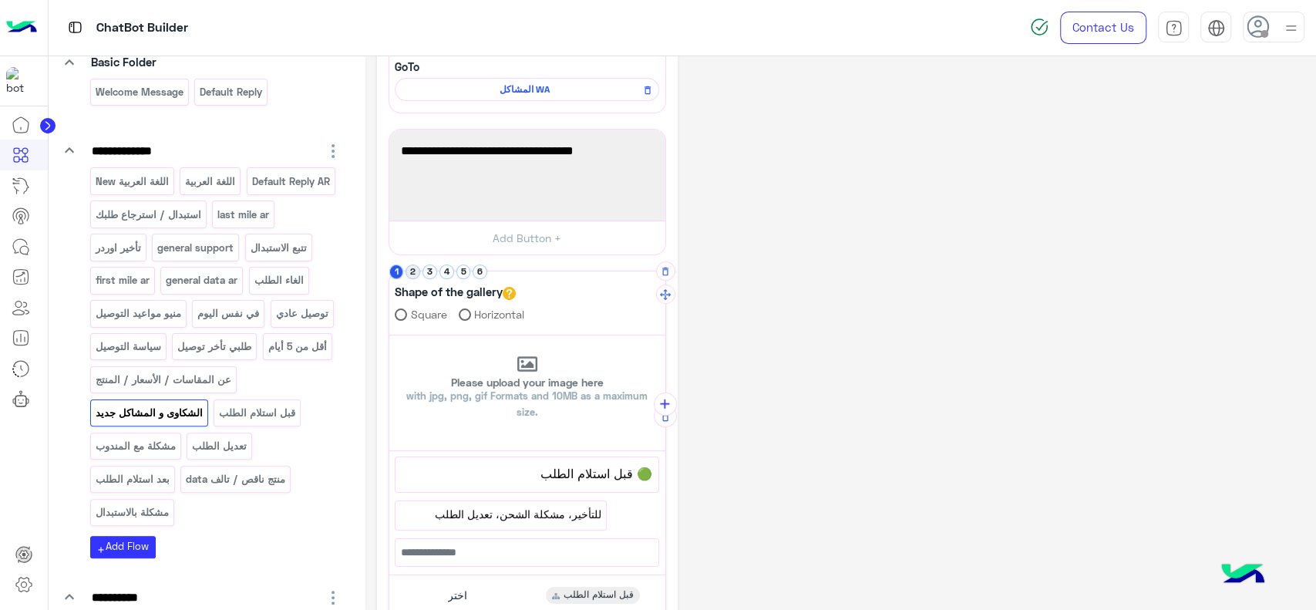
click at [413, 272] on button "2" at bounding box center [413, 271] width 15 height 15
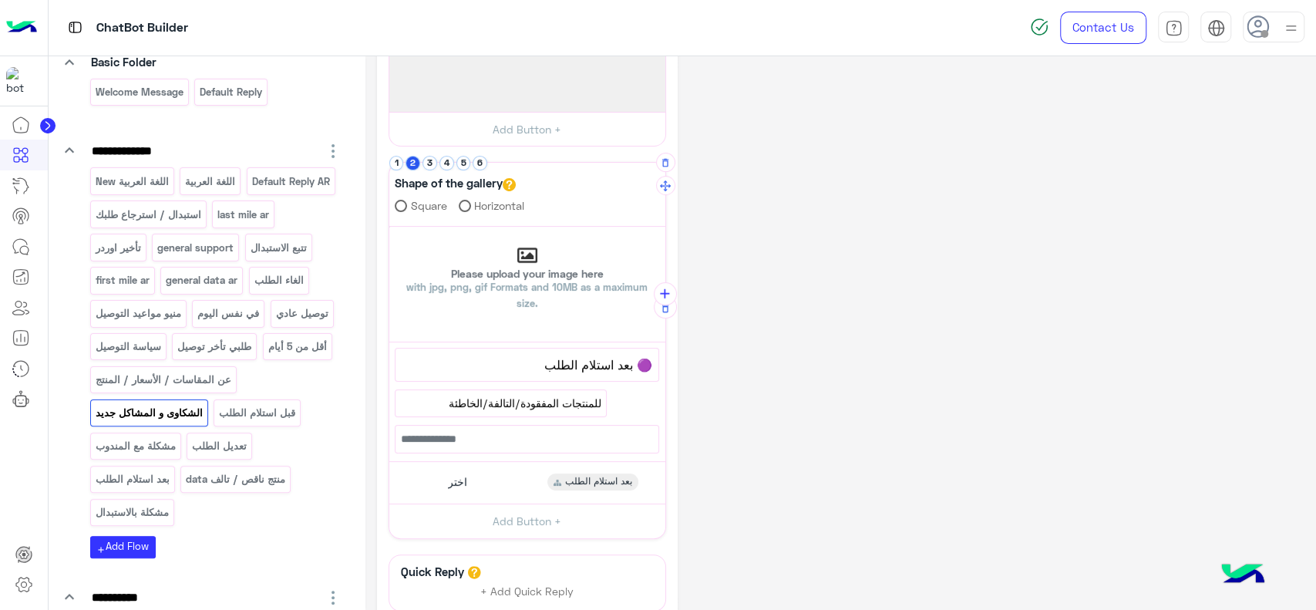
scroll to position [291, 0]
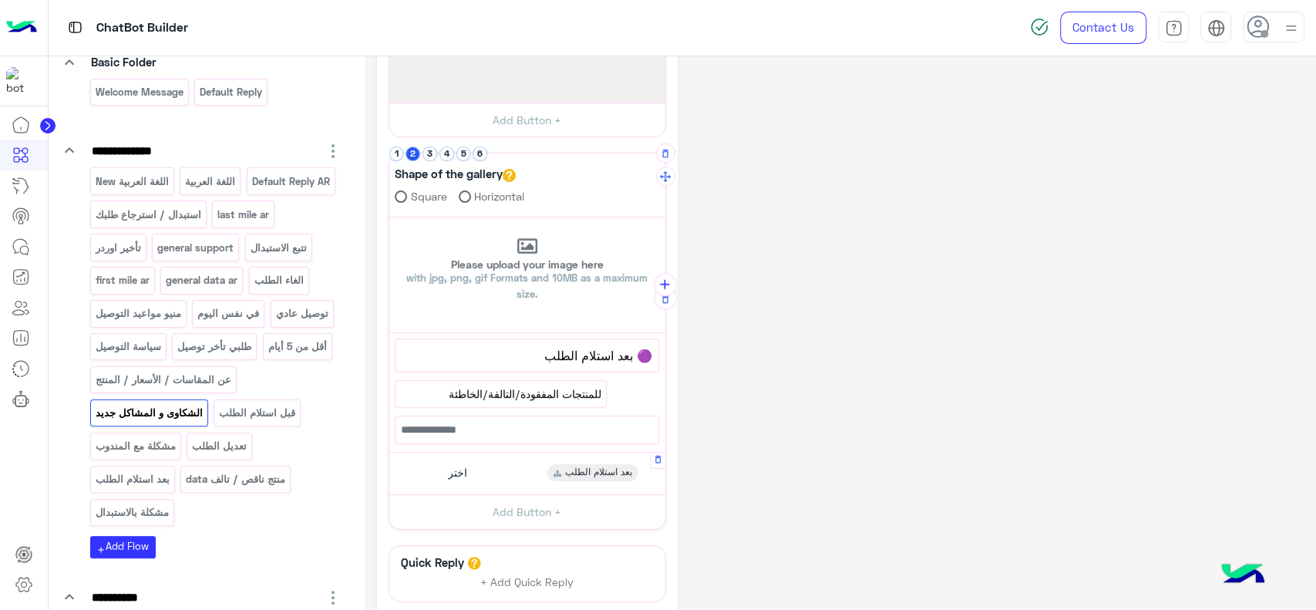
click at [515, 466] on div "اختر بعد استلام الطلب" at bounding box center [527, 474] width 264 height 30
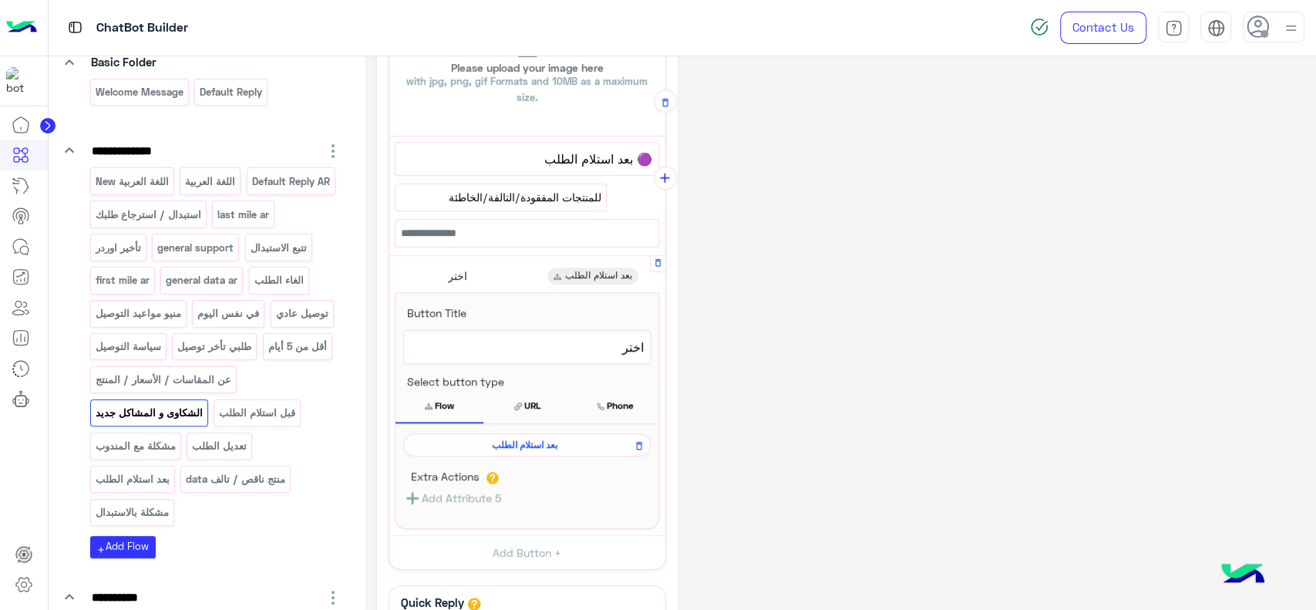
scroll to position [507, 0]
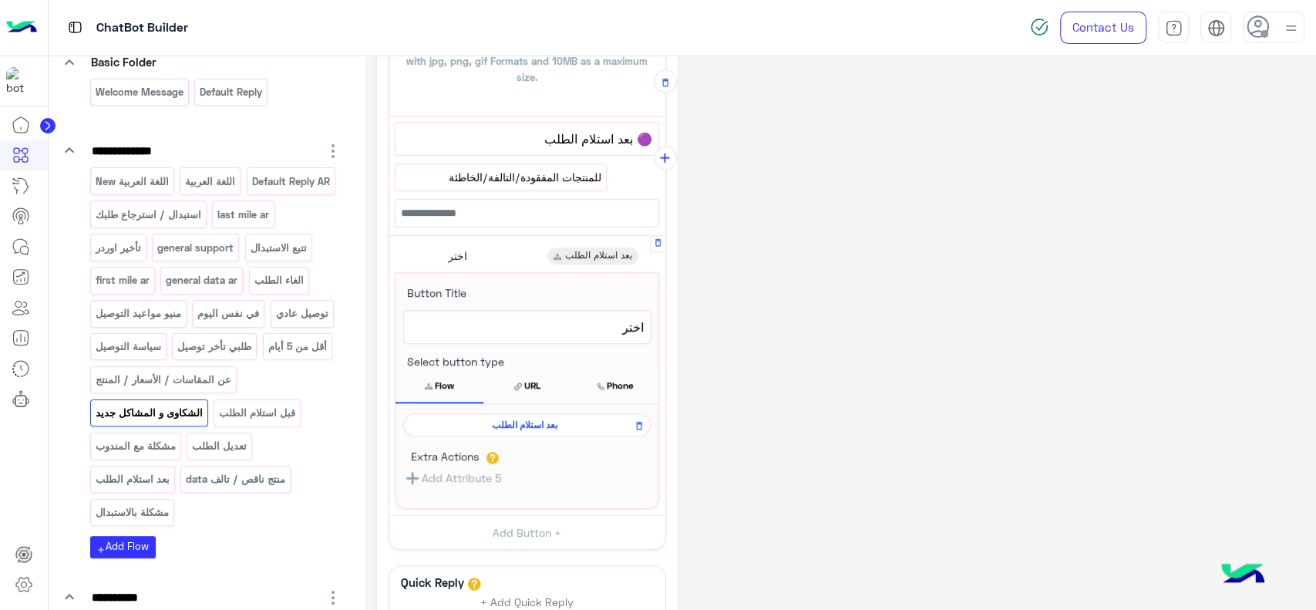
click at [522, 422] on span "بعد استلام الطلب" at bounding box center [524, 425] width 225 height 14
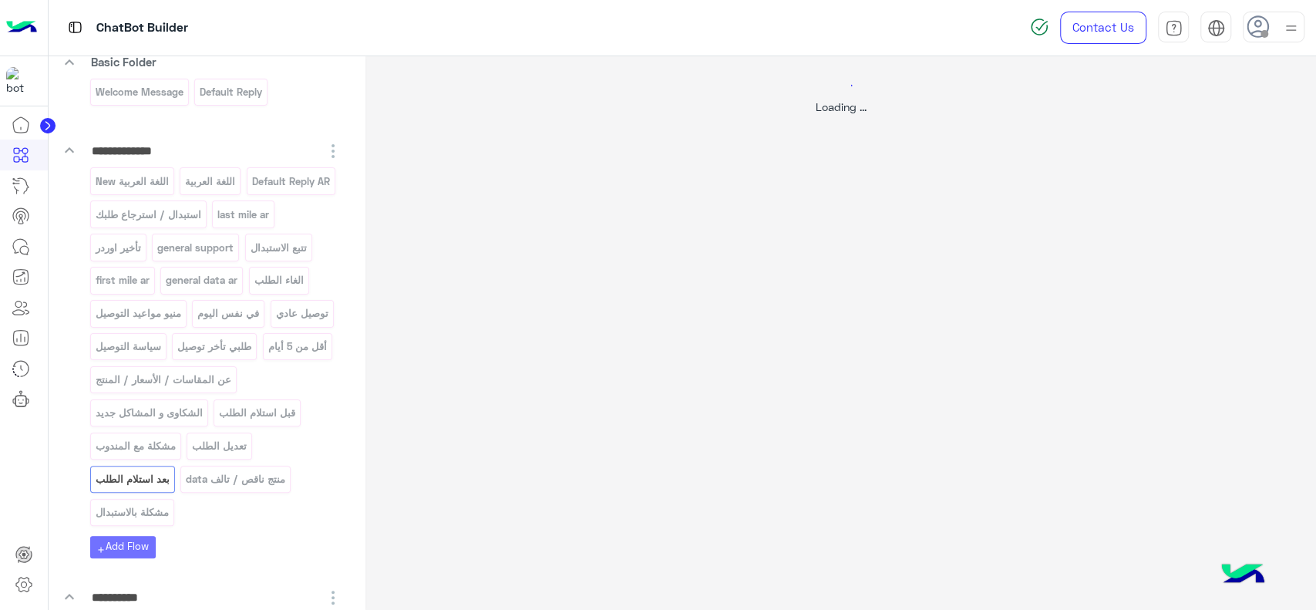
scroll to position [0, 0]
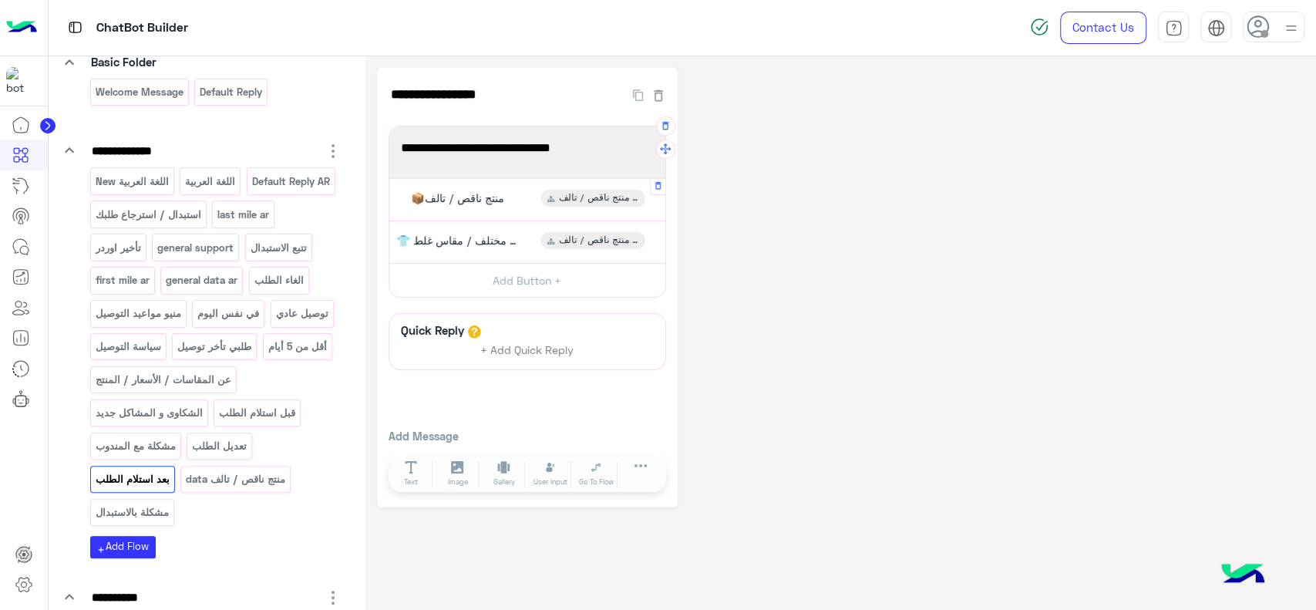
click at [520, 207] on div "📦منتج ناقص / تالف منتج ناقص / تالف data" at bounding box center [527, 199] width 264 height 30
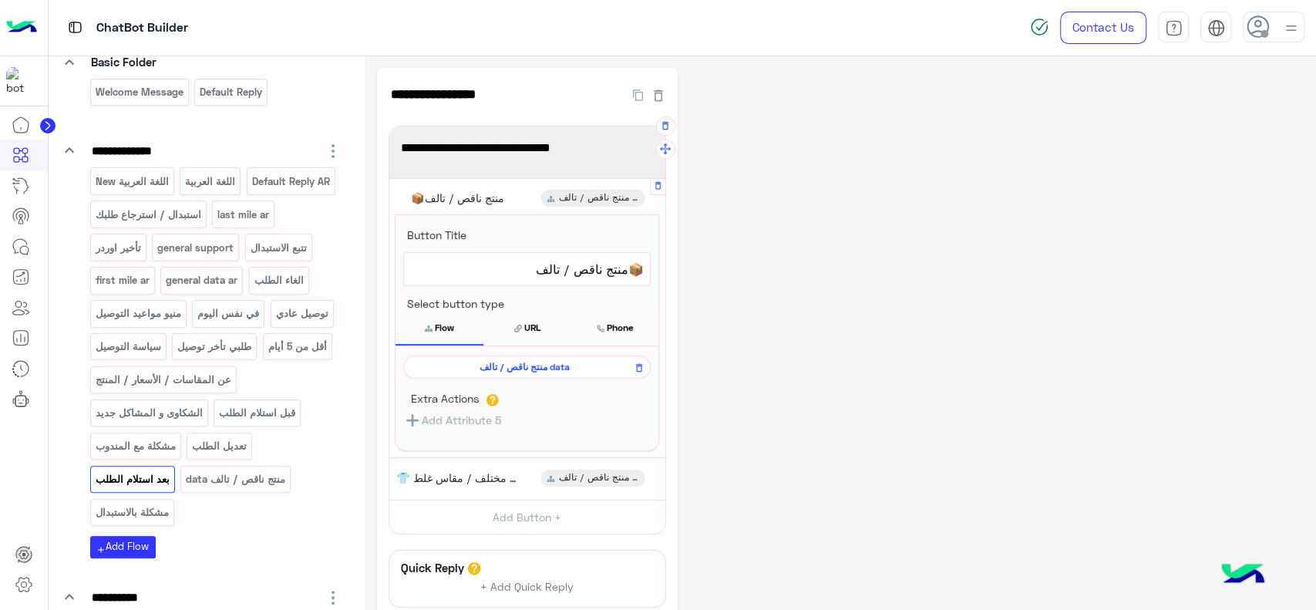
click at [557, 362] on span "منتج ناقص / تالف data" at bounding box center [524, 367] width 225 height 14
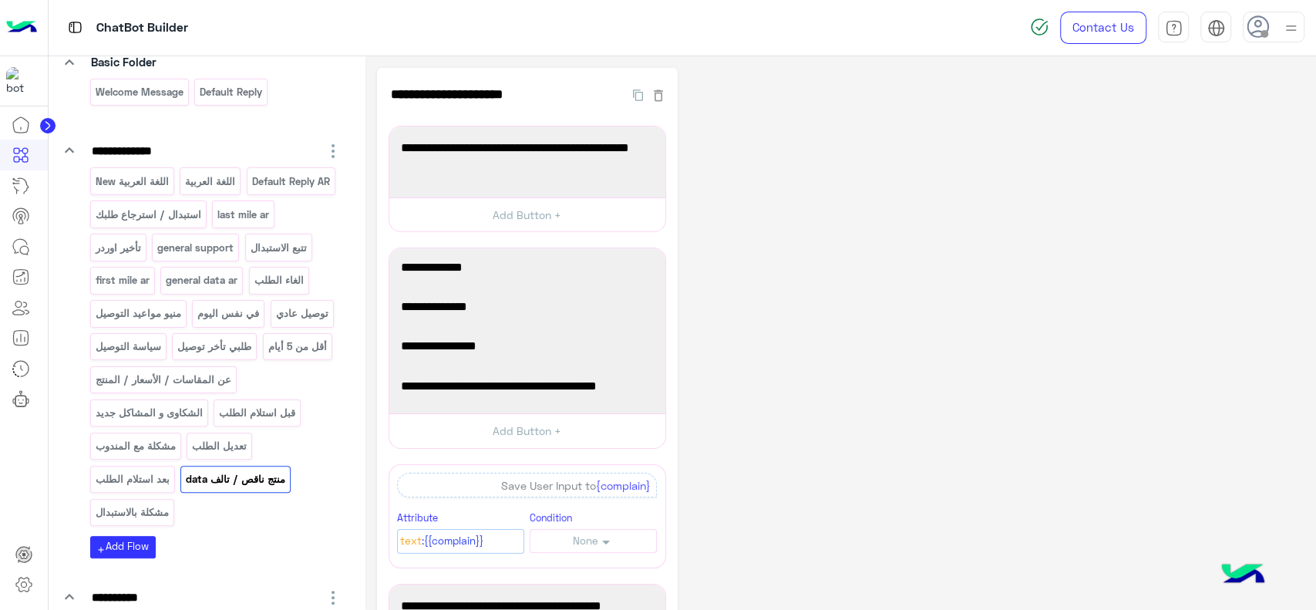
click at [259, 488] on p "منتج ناقص / تالف data" at bounding box center [236, 479] width 102 height 18
click at [154, 488] on p "بعد استلام الطلب" at bounding box center [132, 479] width 76 height 18
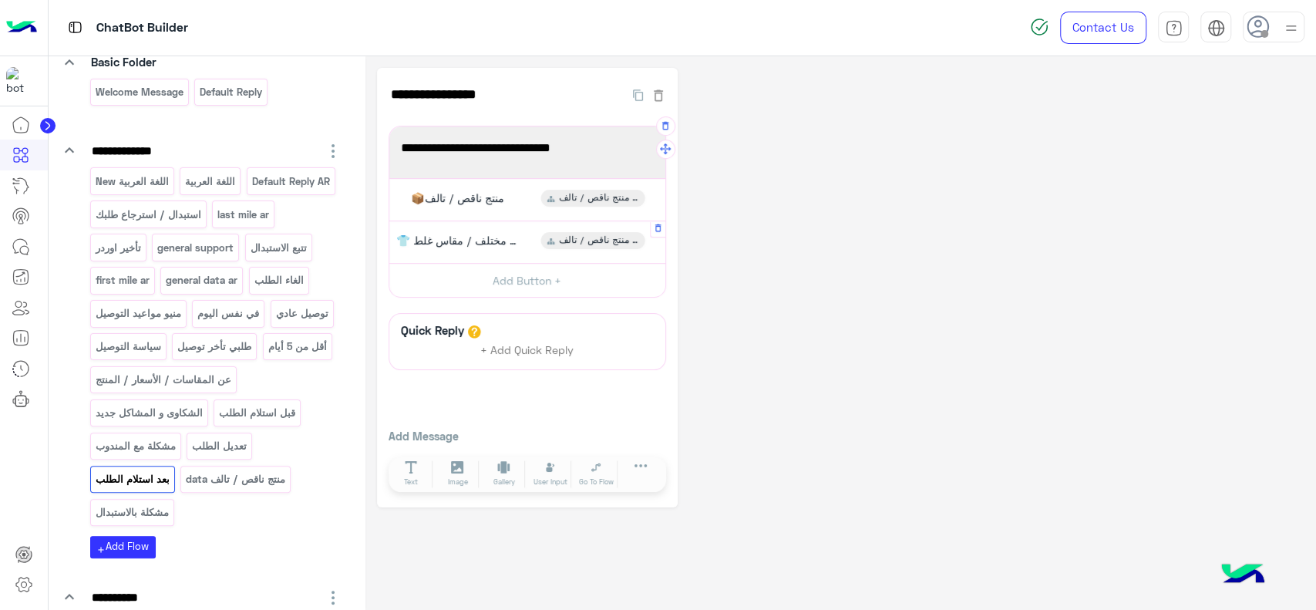
click at [524, 244] on div "👕 منتج مختلف / مقاس غلط" at bounding box center [456, 240] width 140 height 17
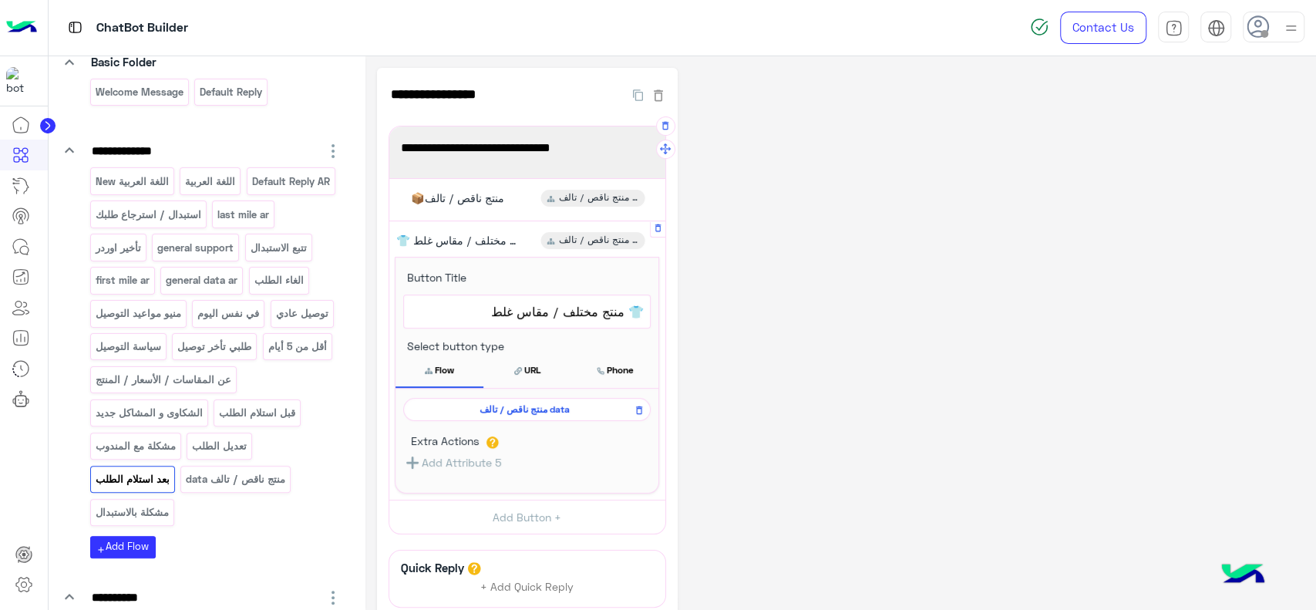
click at [502, 416] on div "منتج ناقص / تالف data" at bounding box center [526, 409] width 247 height 23
click at [510, 410] on span "منتج ناقص / تالف data" at bounding box center [524, 409] width 225 height 14
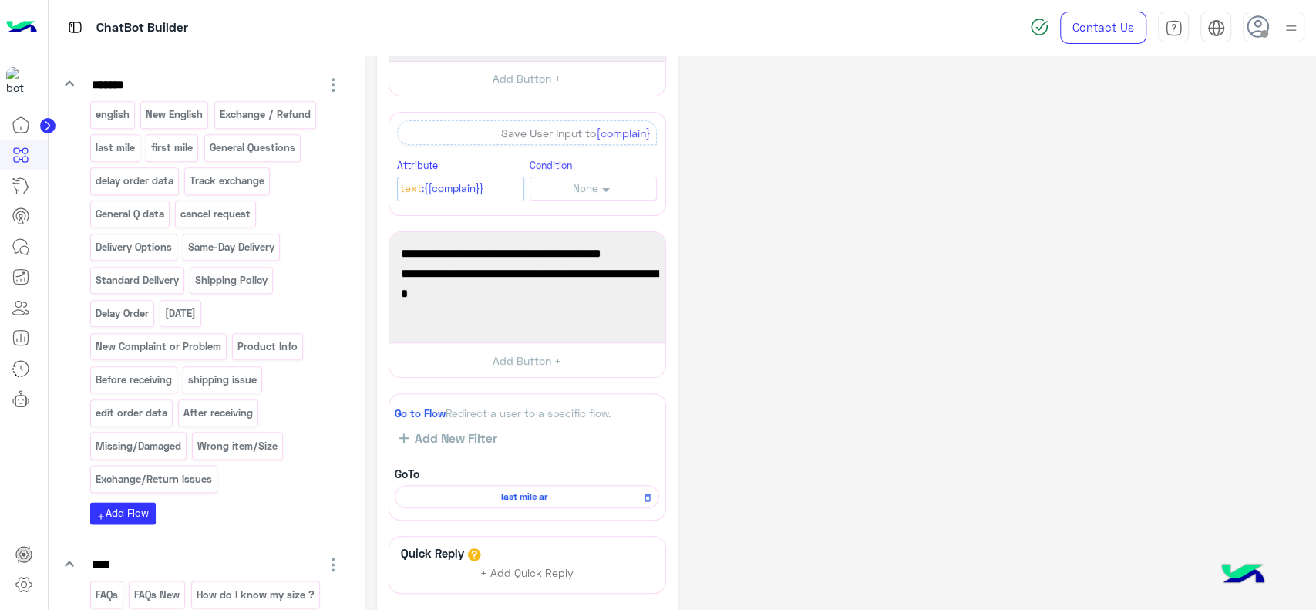
scroll to position [1104, 0]
click at [199, 421] on p "After receiving" at bounding box center [219, 412] width 72 height 18
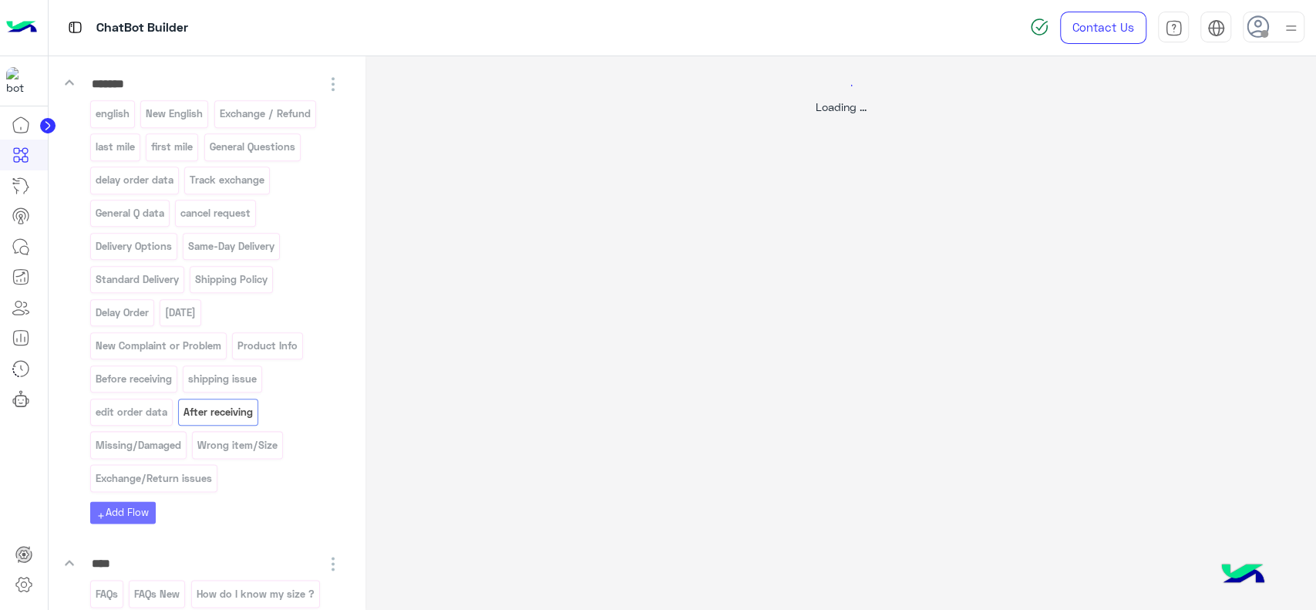
scroll to position [0, 0]
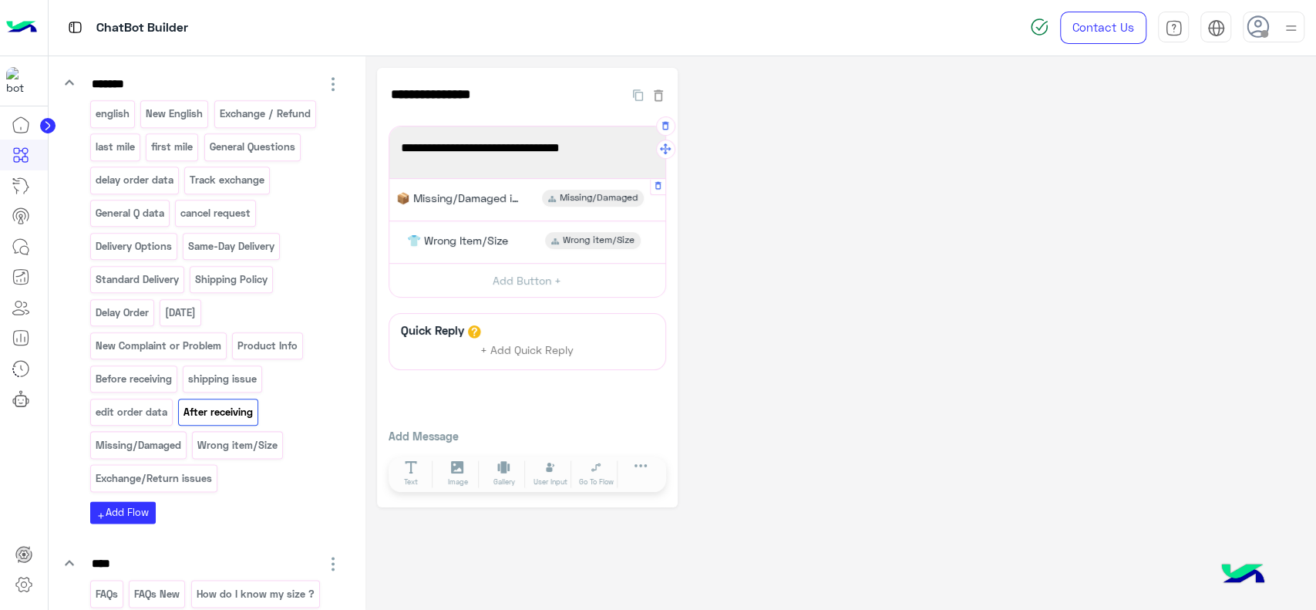
click at [497, 200] on span "📦 Missing/Damaged item" at bounding box center [457, 198] width 123 height 14
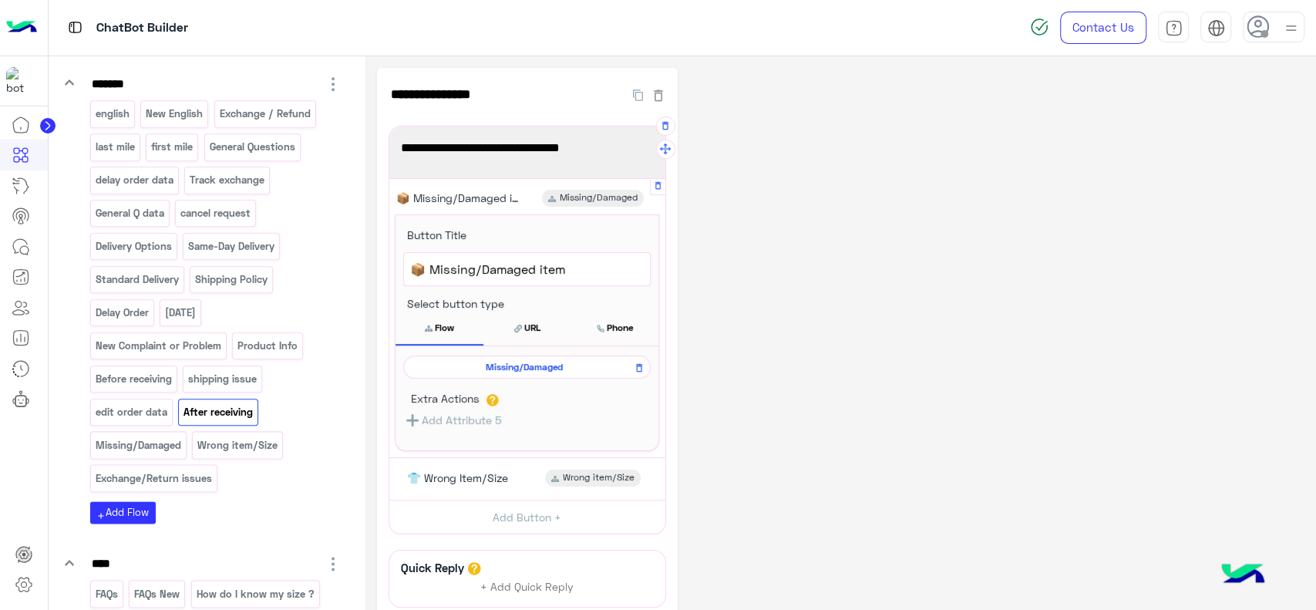
click at [506, 362] on span "Missing/Damaged" at bounding box center [524, 367] width 225 height 14
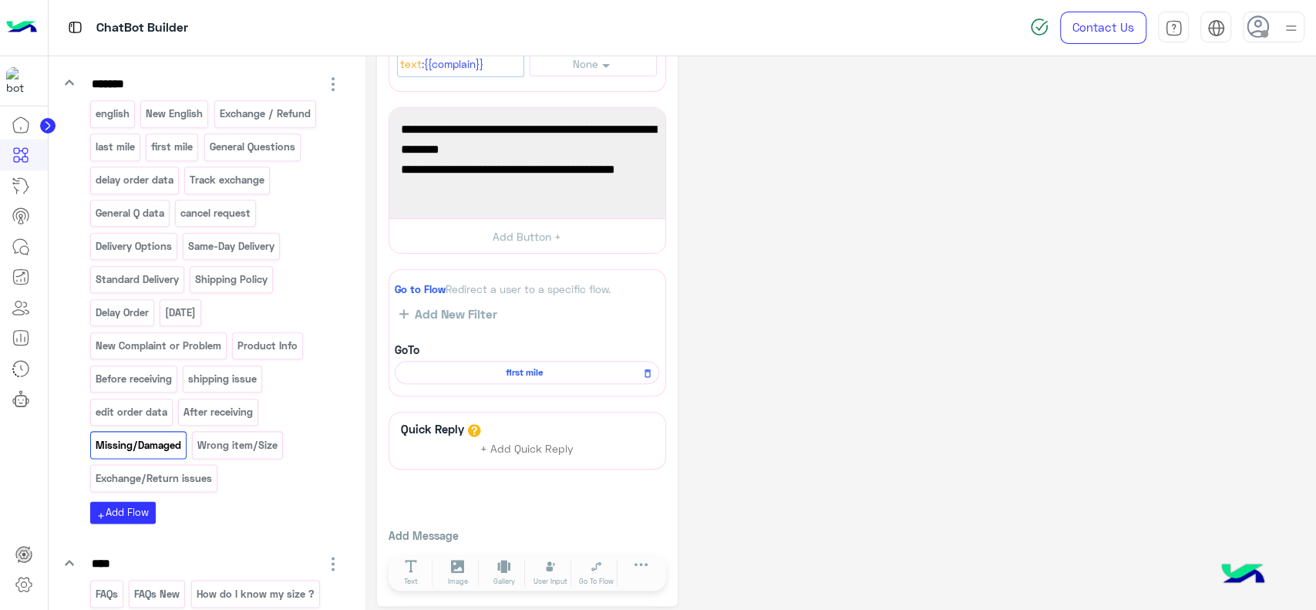
scroll to position [479, 0]
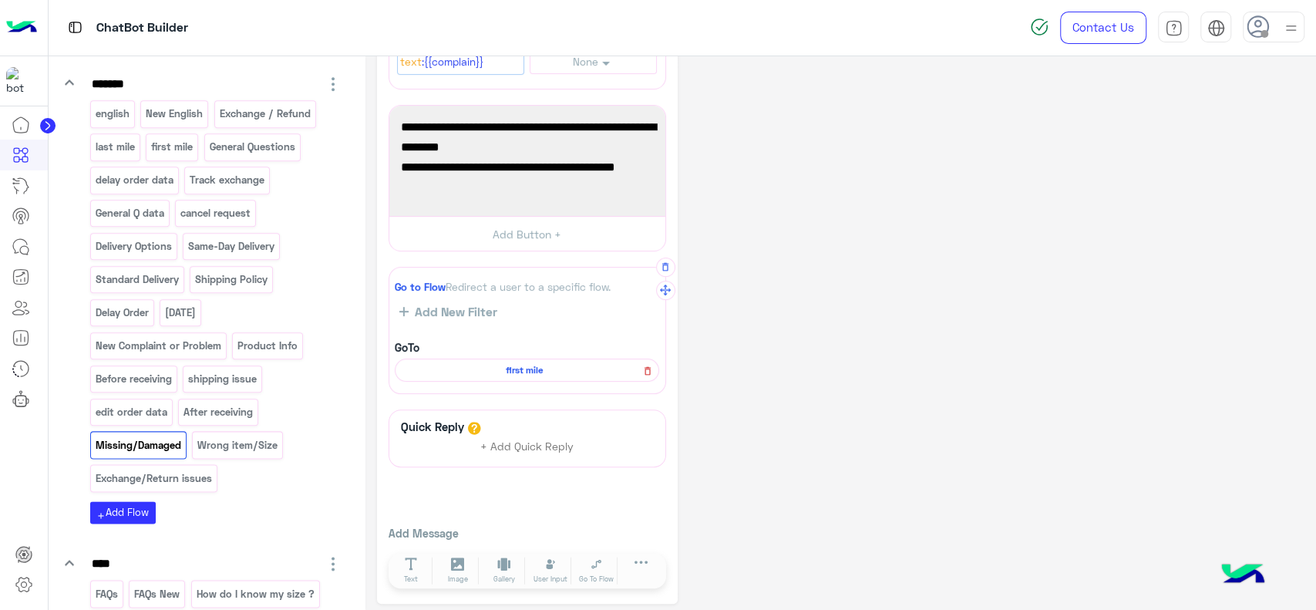
click at [645, 372] on icon at bounding box center [648, 371] width 6 height 8
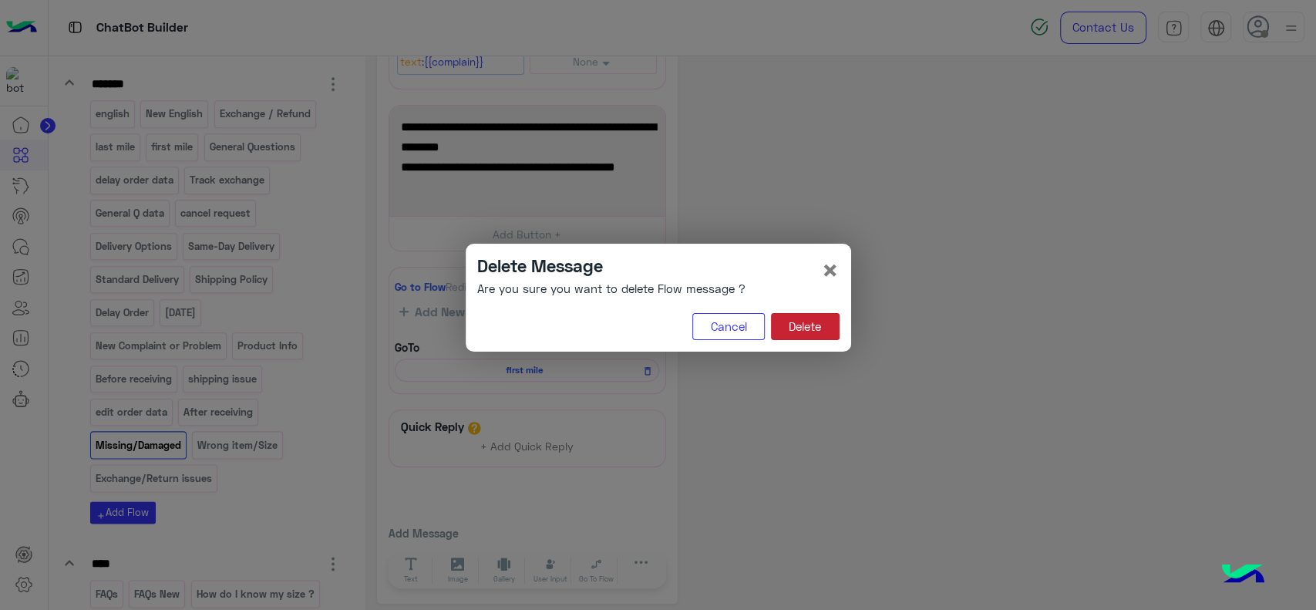
click at [810, 333] on button "Delete" at bounding box center [805, 327] width 69 height 28
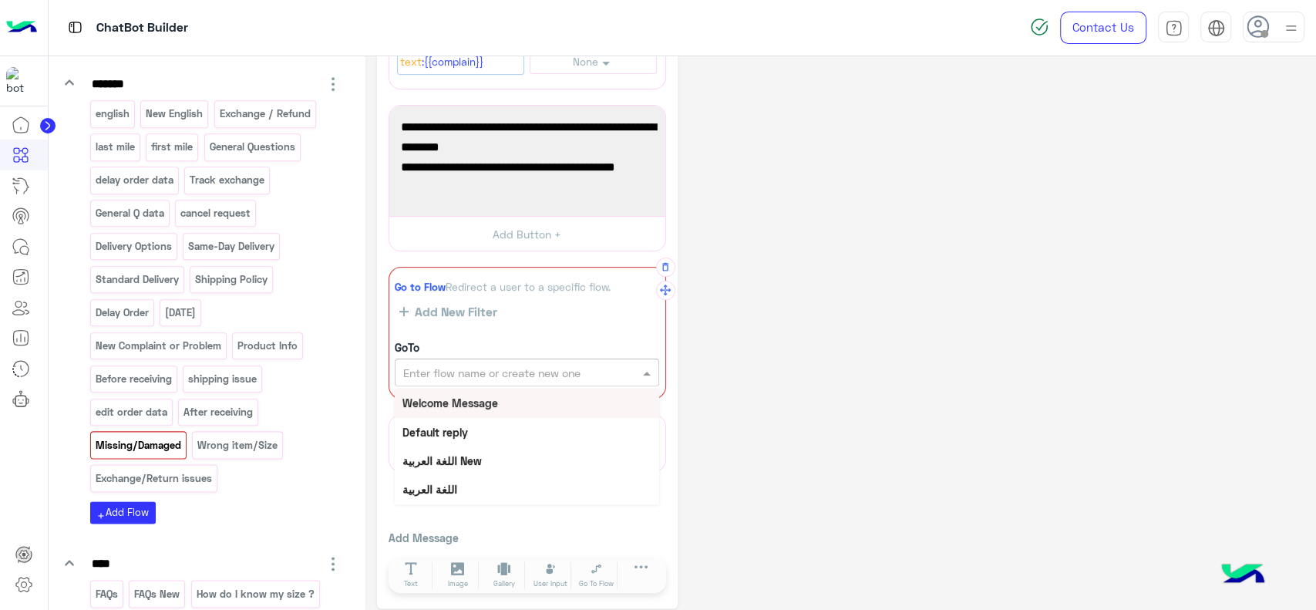
click at [577, 376] on input "text" at bounding box center [500, 373] width 195 height 16
type input "****"
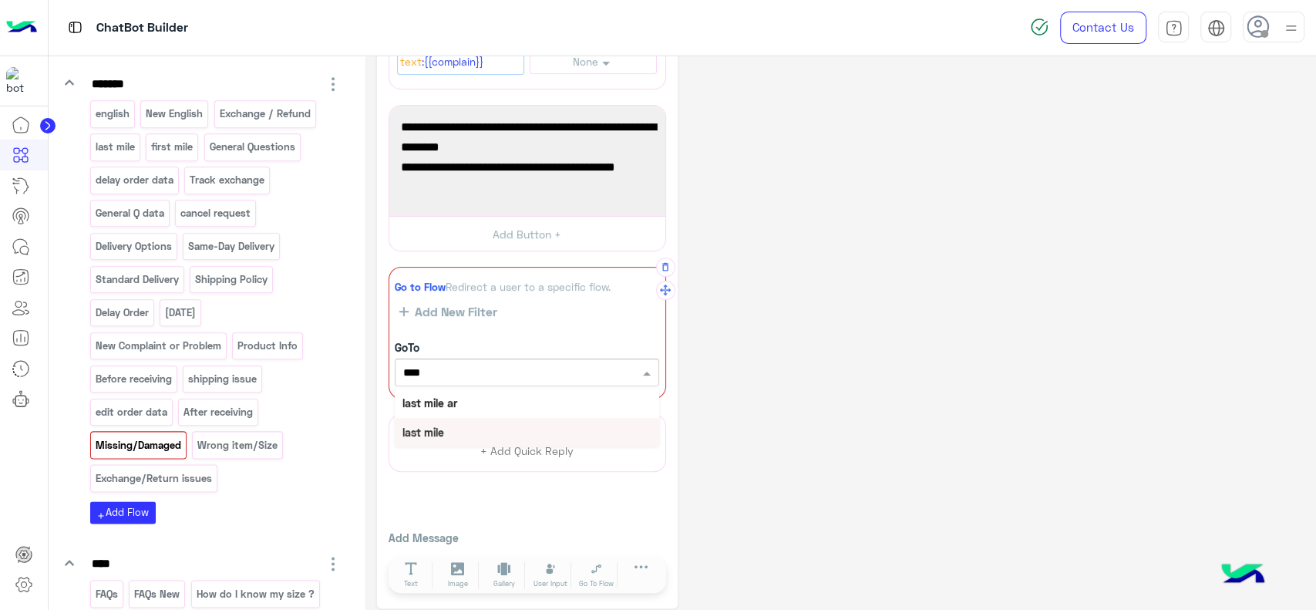
click at [494, 429] on div "last mile" at bounding box center [527, 432] width 264 height 29
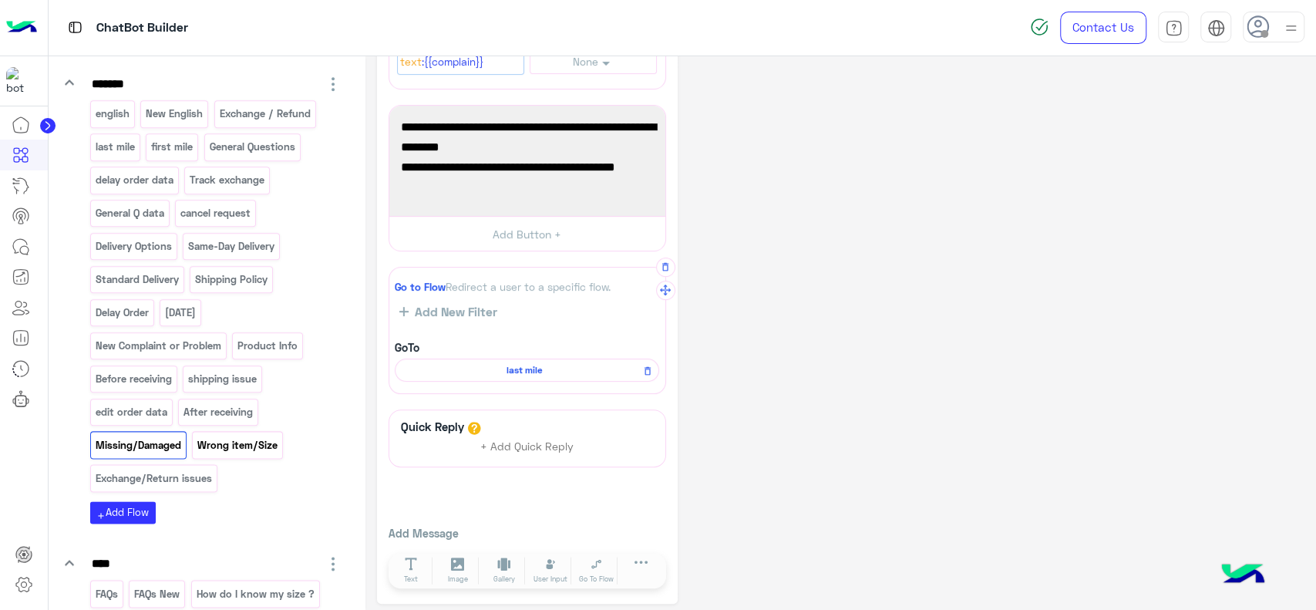
click at [260, 454] on p "Wrong item/Size" at bounding box center [238, 445] width 82 height 18
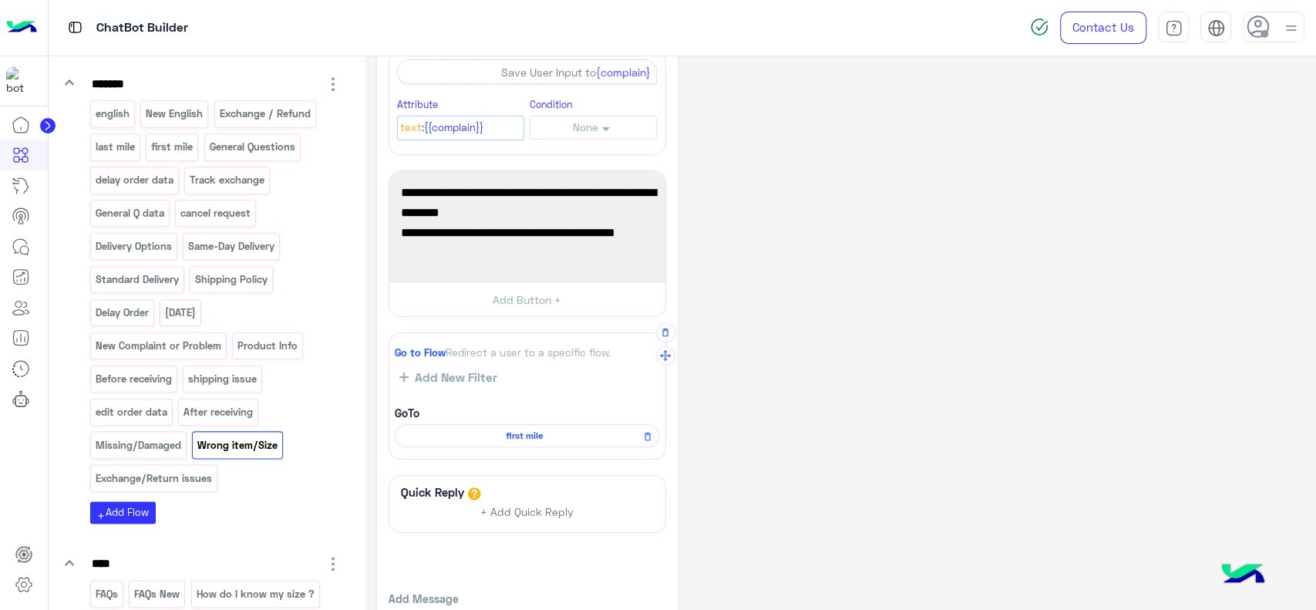
scroll to position [419, 0]
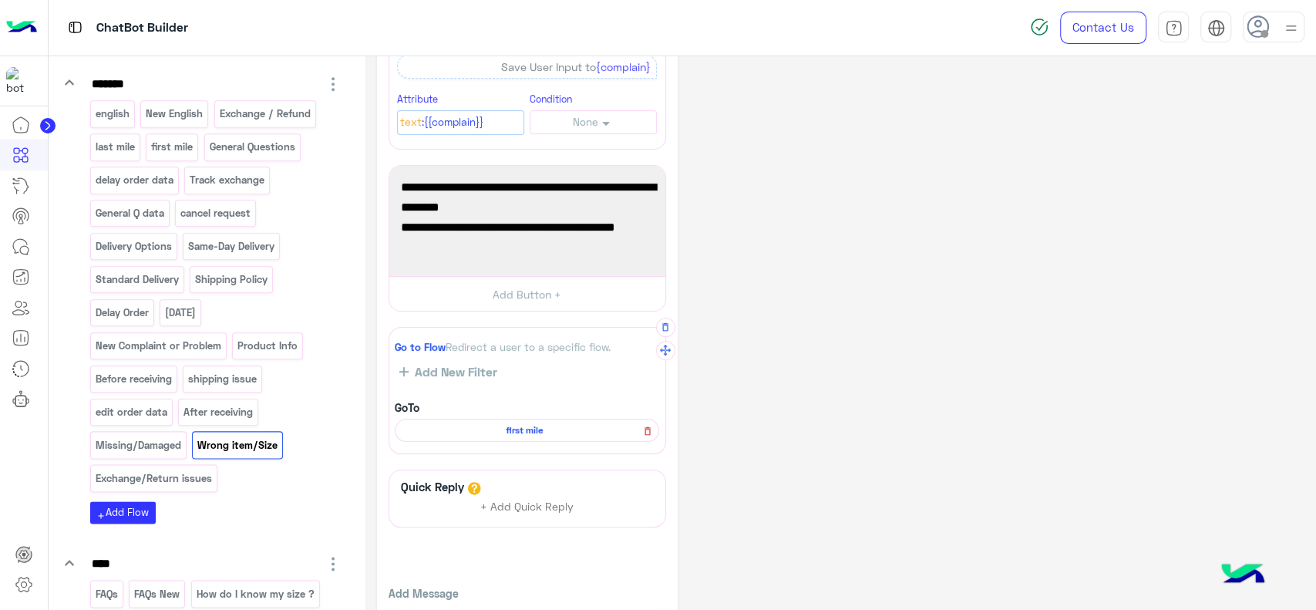
click at [648, 427] on icon at bounding box center [648, 431] width 6 height 8
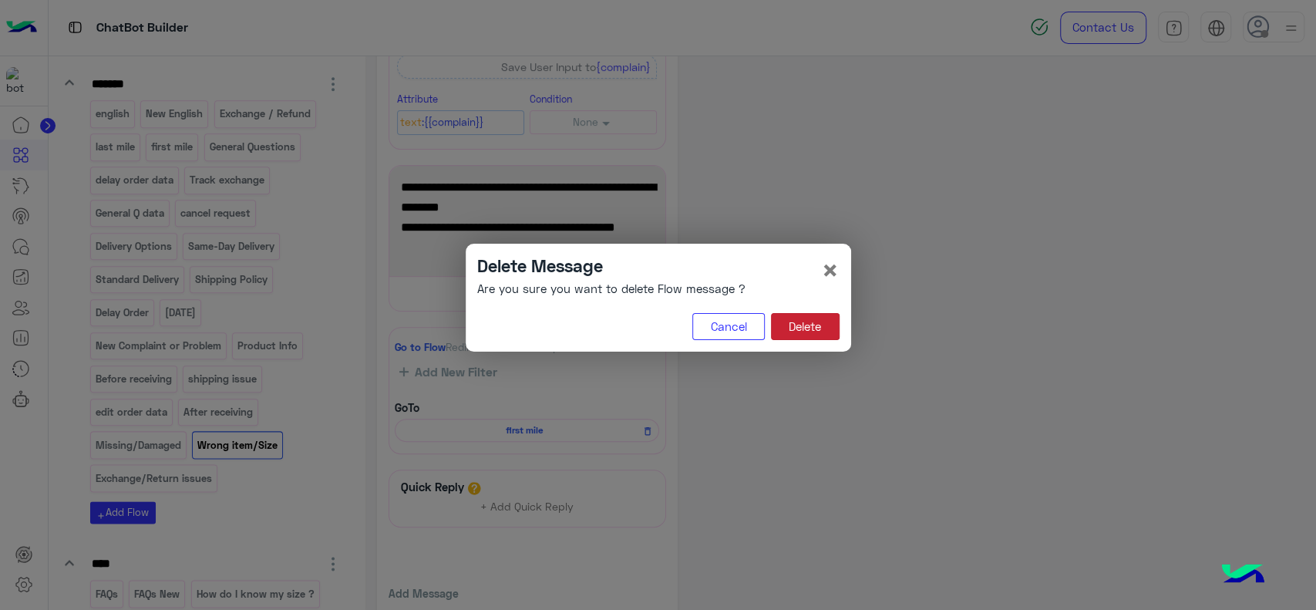
click at [812, 327] on button "Delete" at bounding box center [805, 327] width 69 height 28
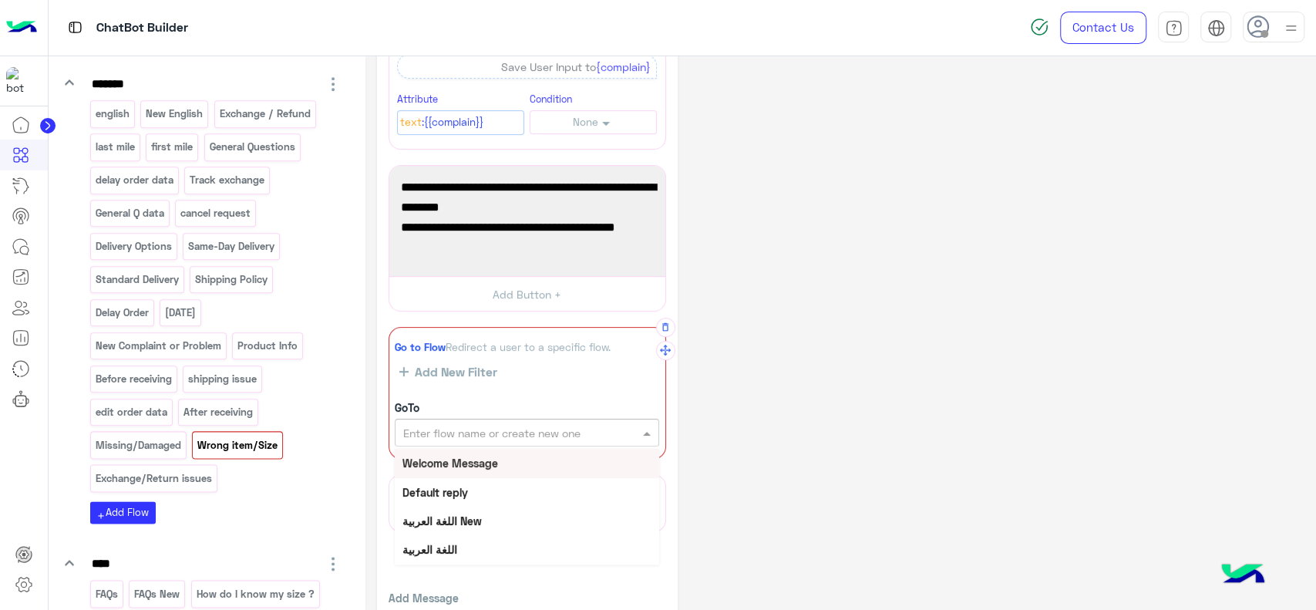
click at [592, 433] on input "text" at bounding box center [500, 433] width 195 height 16
type input "****"
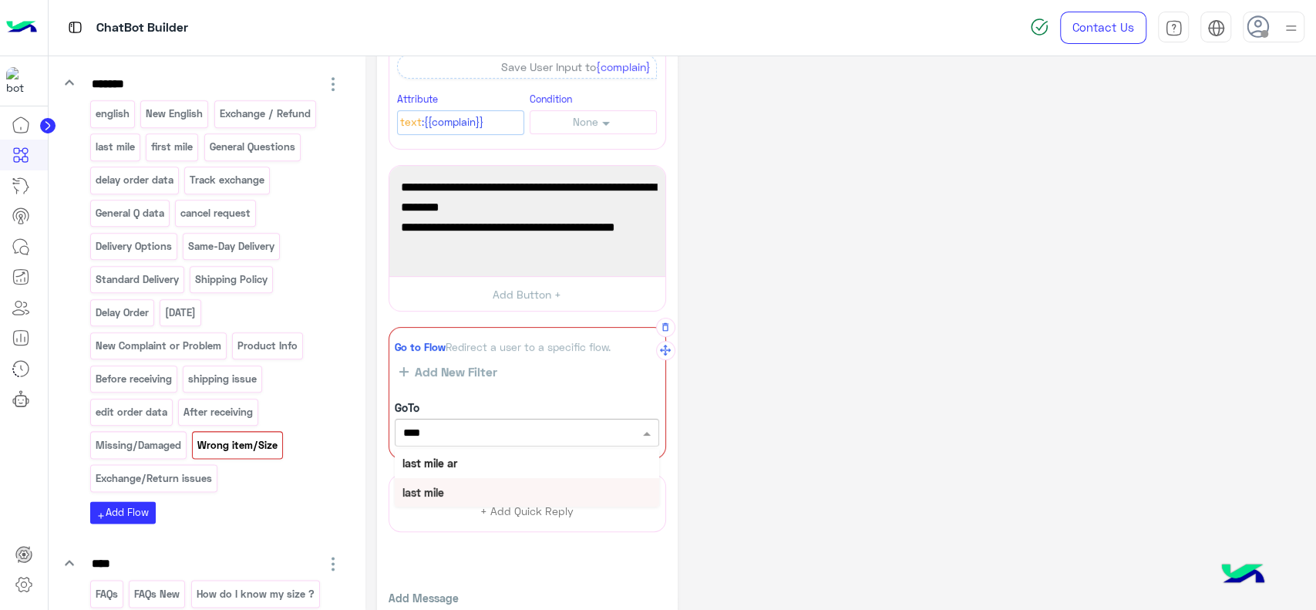
click at [533, 490] on div "last mile" at bounding box center [527, 492] width 264 height 29
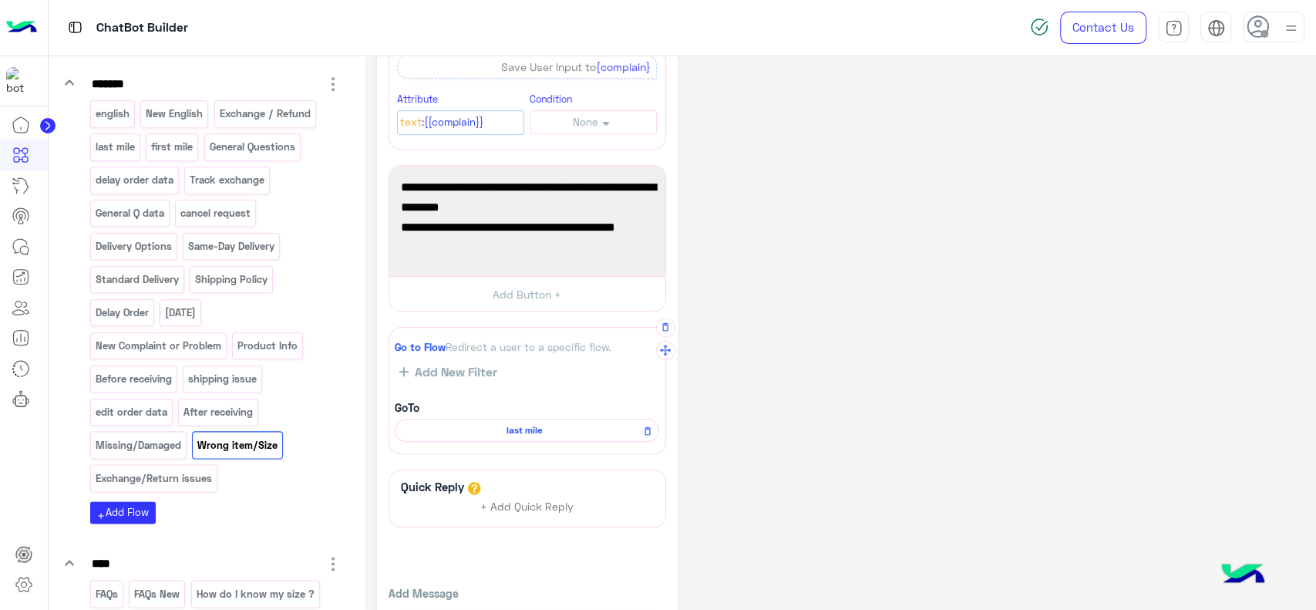
click at [762, 404] on div "**********" at bounding box center [841, 156] width 928 height 1015
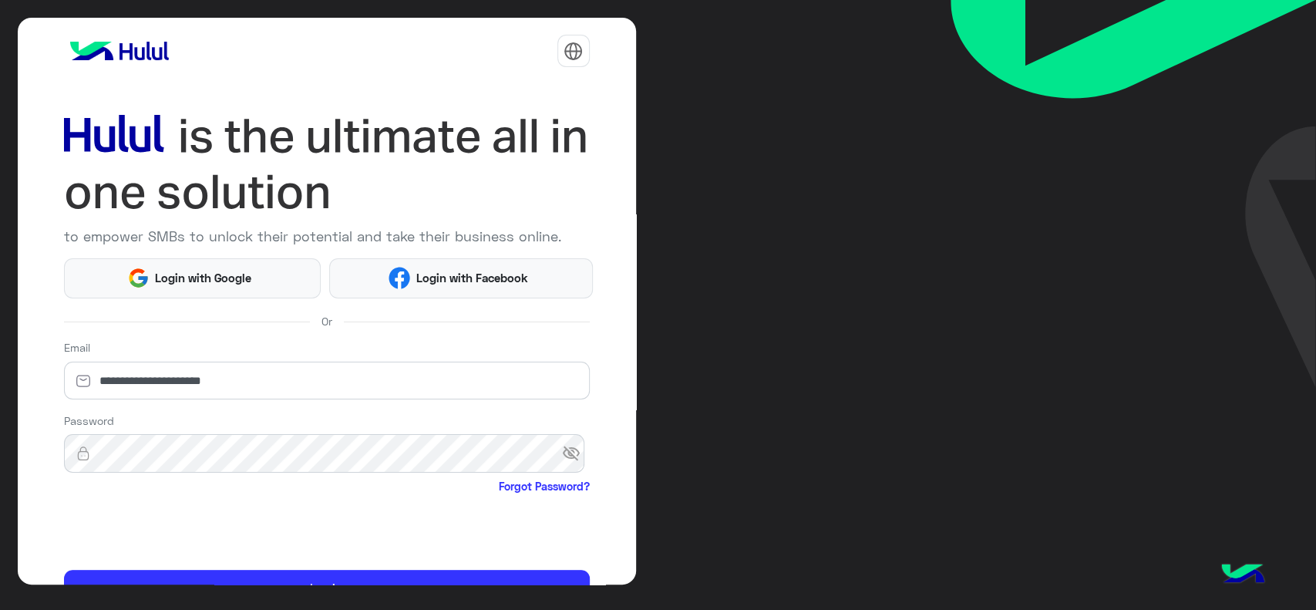
click at [113, 532] on html "**********" at bounding box center [658, 305] width 1316 height 610
click at [121, 511] on html "**********" at bounding box center [658, 305] width 1316 height 610
